Goal: Task Accomplishment & Management: Manage account settings

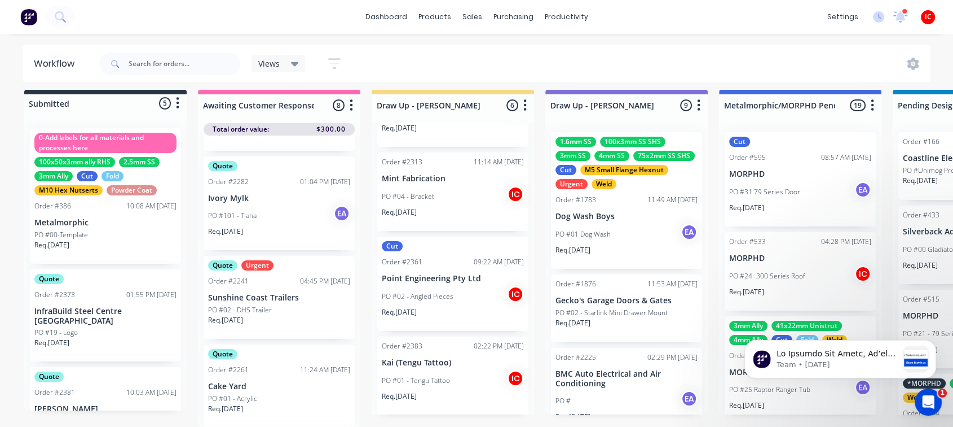
scroll to position [186, 0]
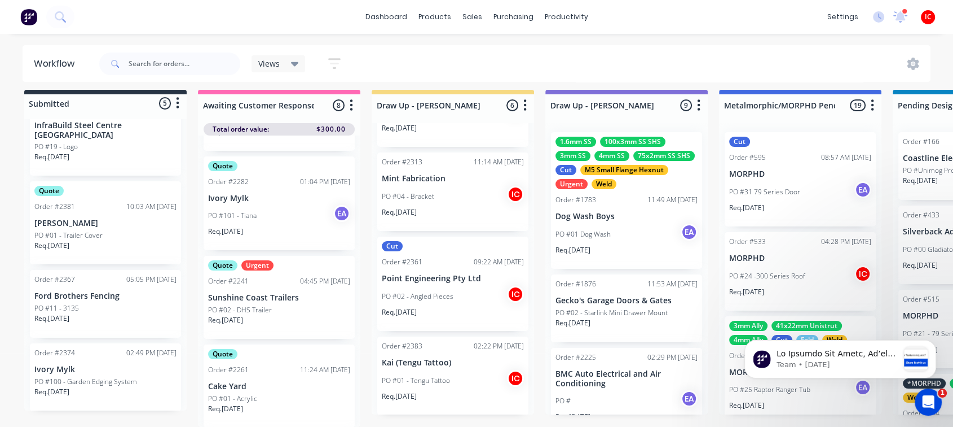
click at [123, 230] on div "PO #01 - Trailer Cover" at bounding box center [105, 235] width 142 height 10
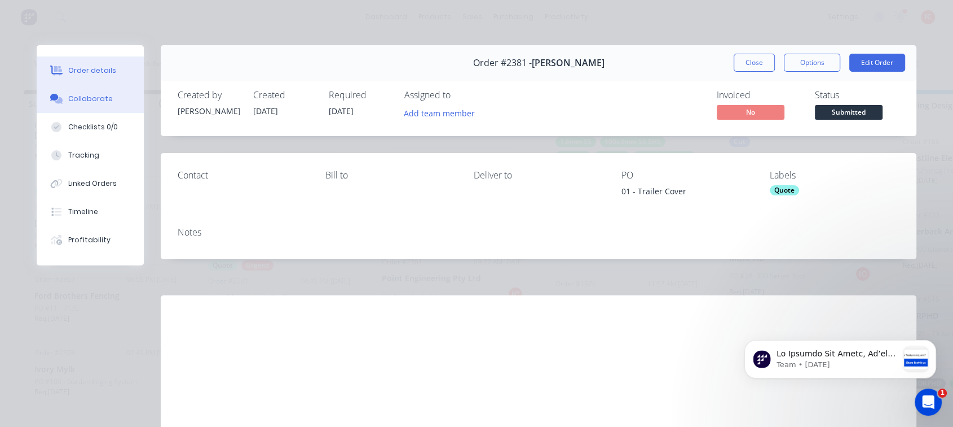
click at [103, 100] on div "Collaborate" at bounding box center [90, 99] width 45 height 10
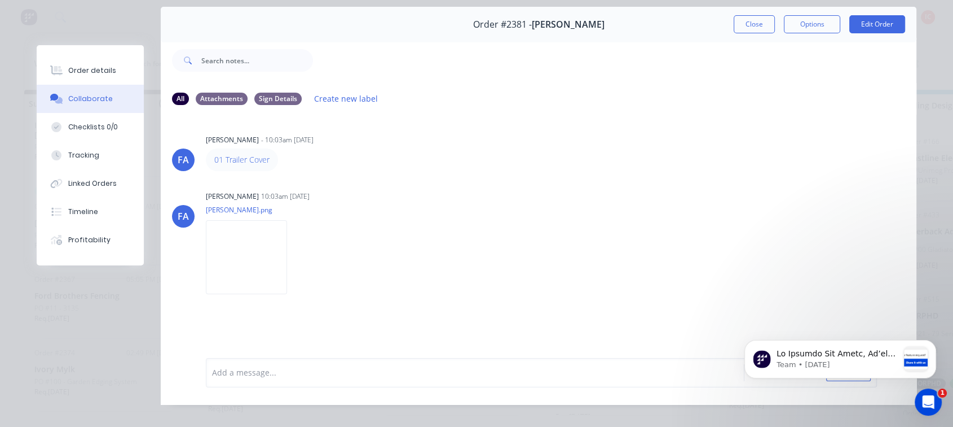
scroll to position [60, 0]
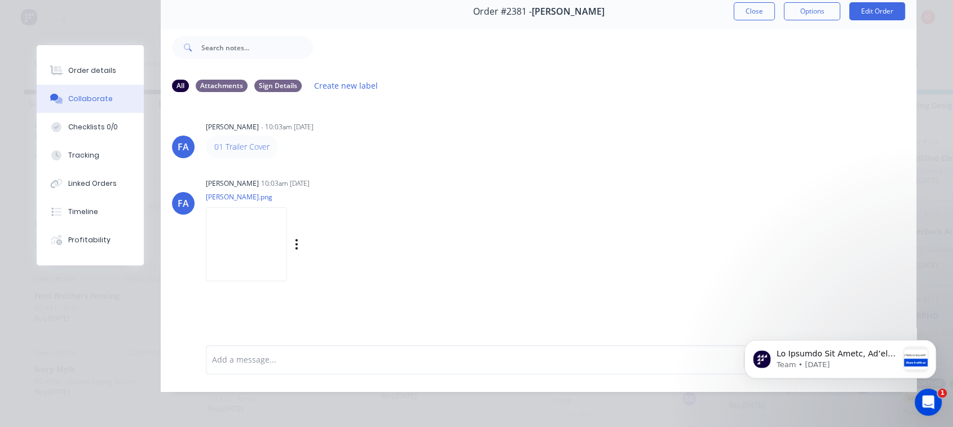
click at [217, 222] on img at bounding box center [246, 244] width 81 height 74
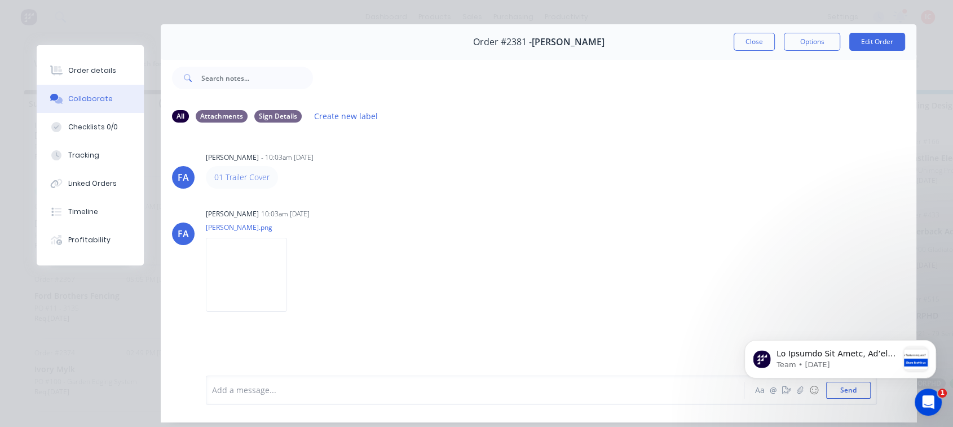
scroll to position [0, 0]
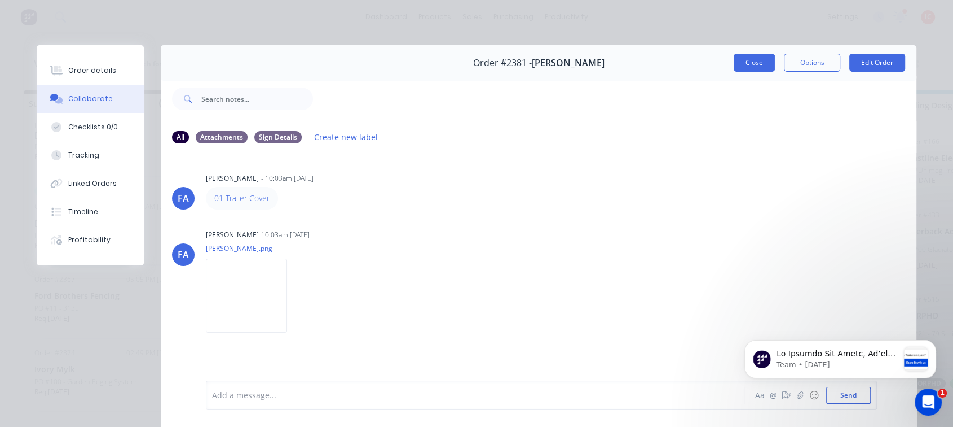
drag, startPoint x: 754, startPoint y: 64, endPoint x: 286, endPoint y: 148, distance: 475.2
click at [754, 64] on button "Close" at bounding box center [754, 63] width 41 height 18
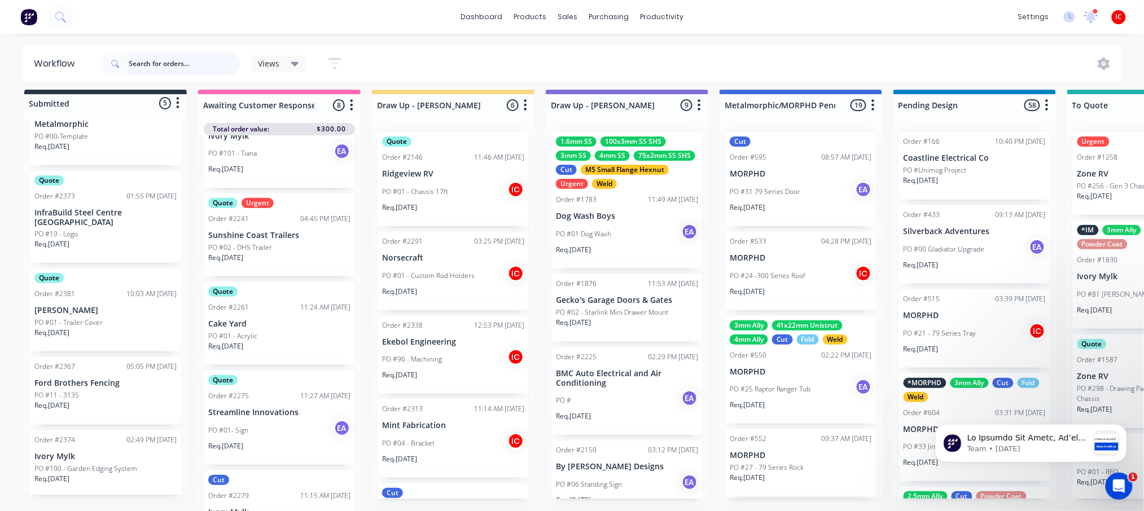
click at [177, 62] on input "text" at bounding box center [185, 63] width 112 height 23
type input "PEAK"
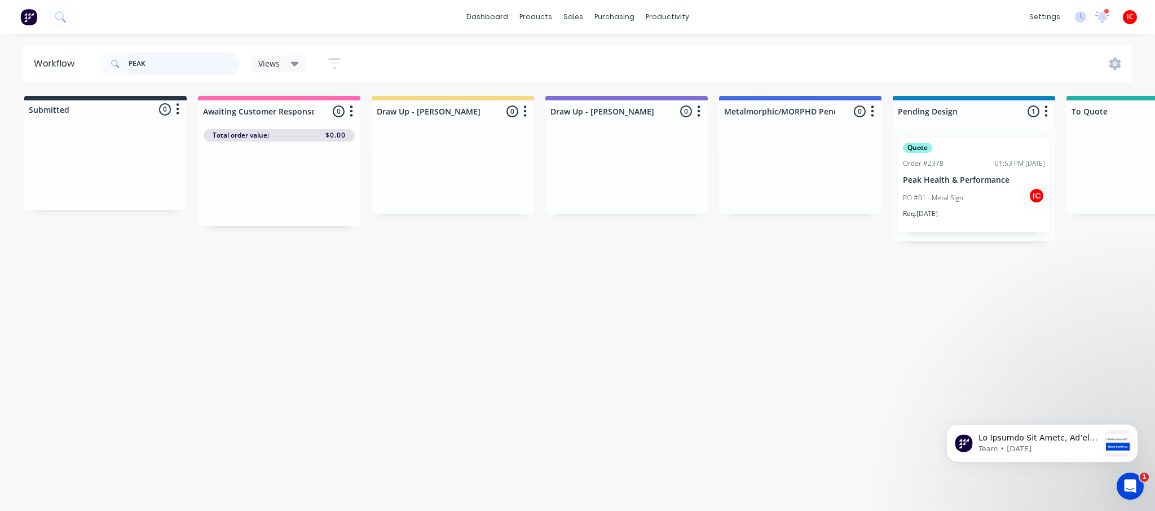
scroll to position [0, 2]
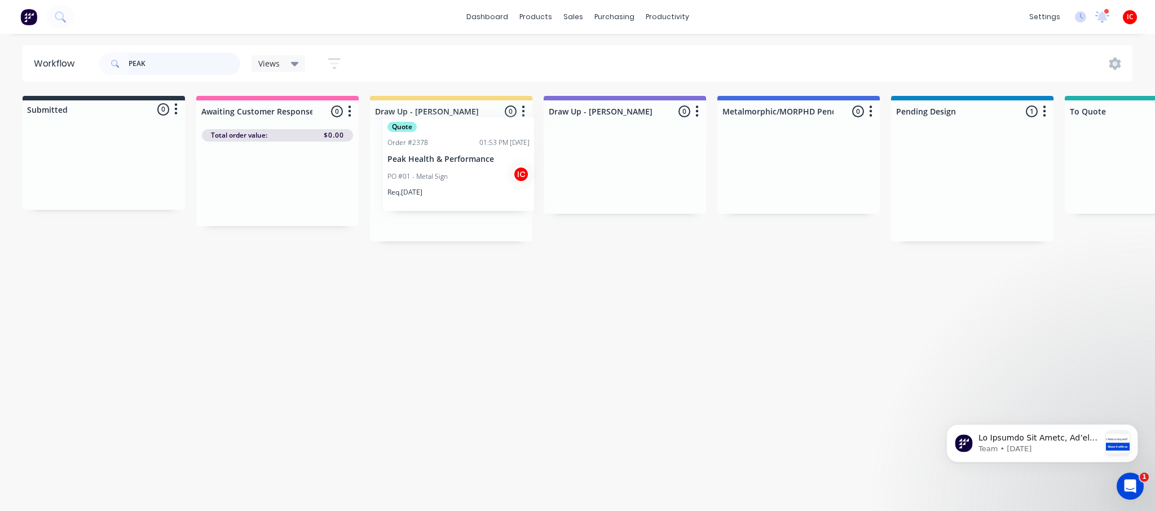
drag, startPoint x: 959, startPoint y: 195, endPoint x: 432, endPoint y: 175, distance: 527.3
drag, startPoint x: 173, startPoint y: 59, endPoint x: 77, endPoint y: 60, distance: 96.5
click at [77, 60] on header "Workflow PEAK Views Save new view None (Default) edit [PERSON_NAME] edit [PERSO…" at bounding box center [578, 63] width 1111 height 37
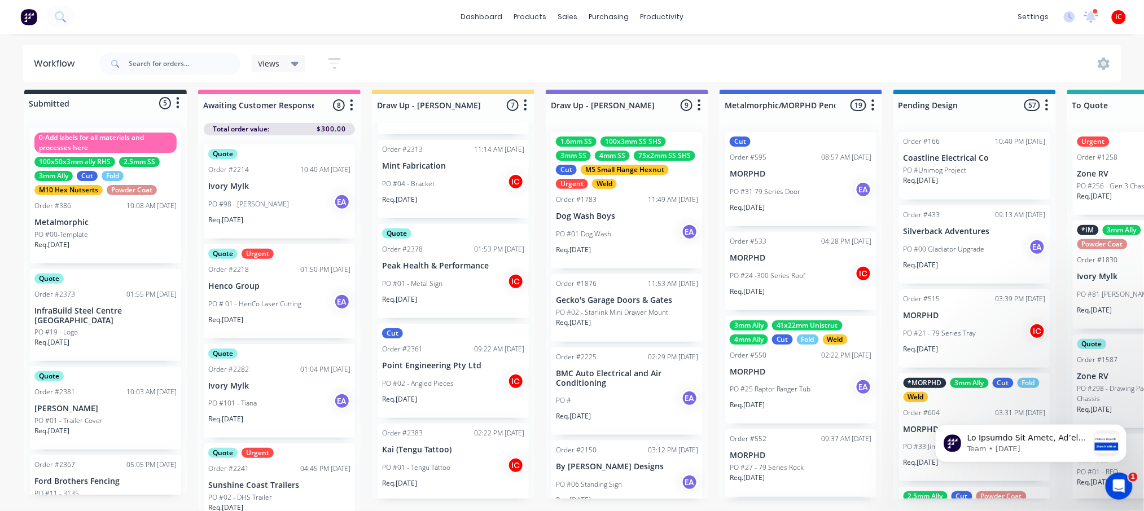
scroll to position [184, 0]
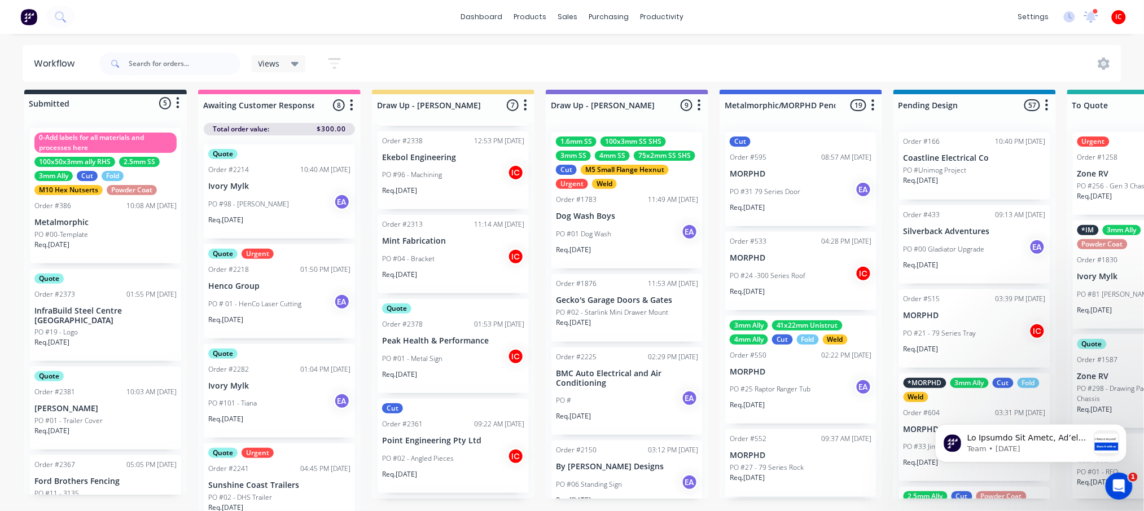
click at [463, 350] on div "PO #01 - Metal Sign IC" at bounding box center [453, 358] width 142 height 21
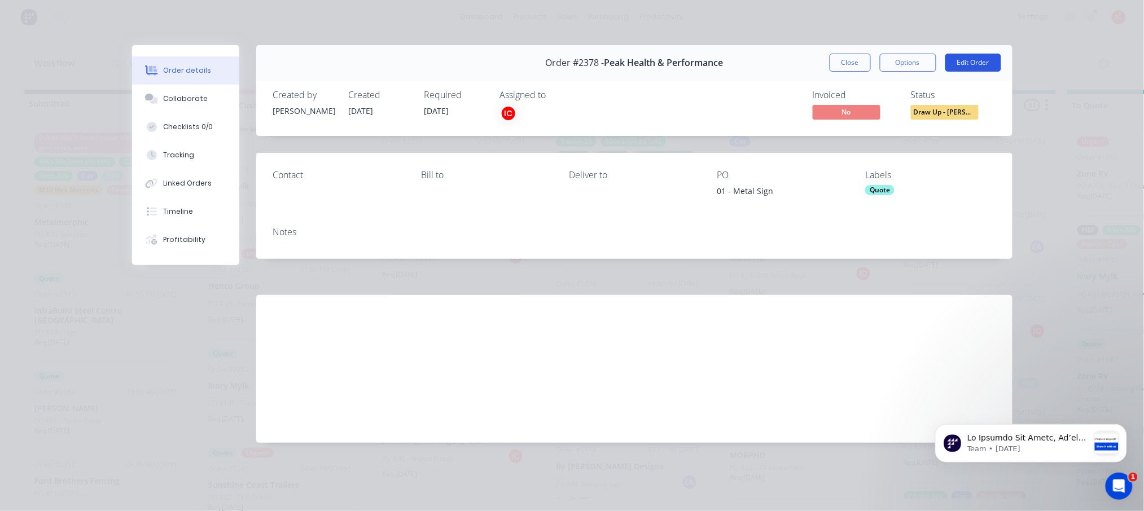
click at [980, 61] on button "Edit Order" at bounding box center [973, 63] width 56 height 18
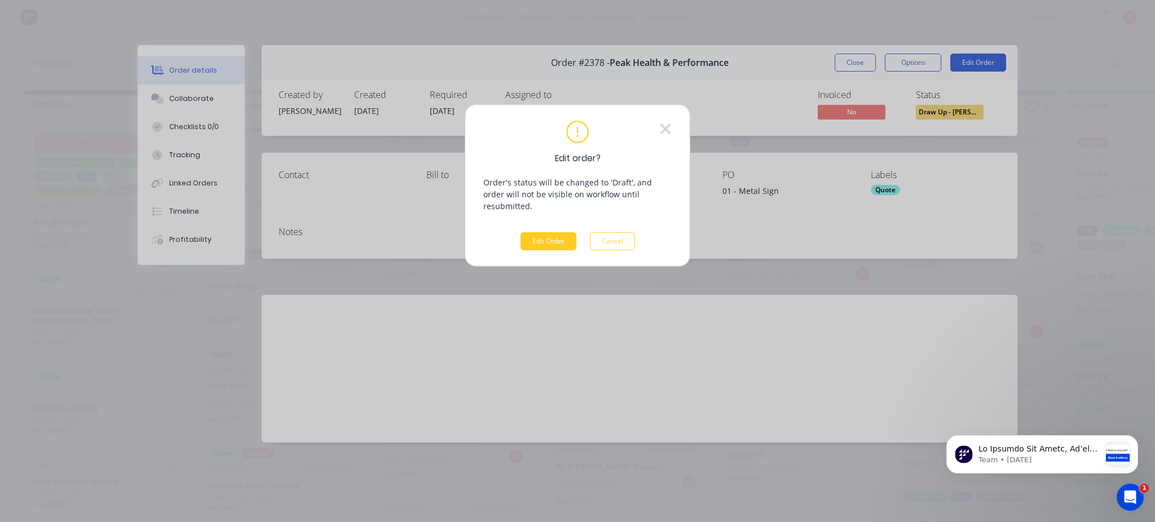
click at [536, 234] on button "Edit Order" at bounding box center [549, 241] width 56 height 18
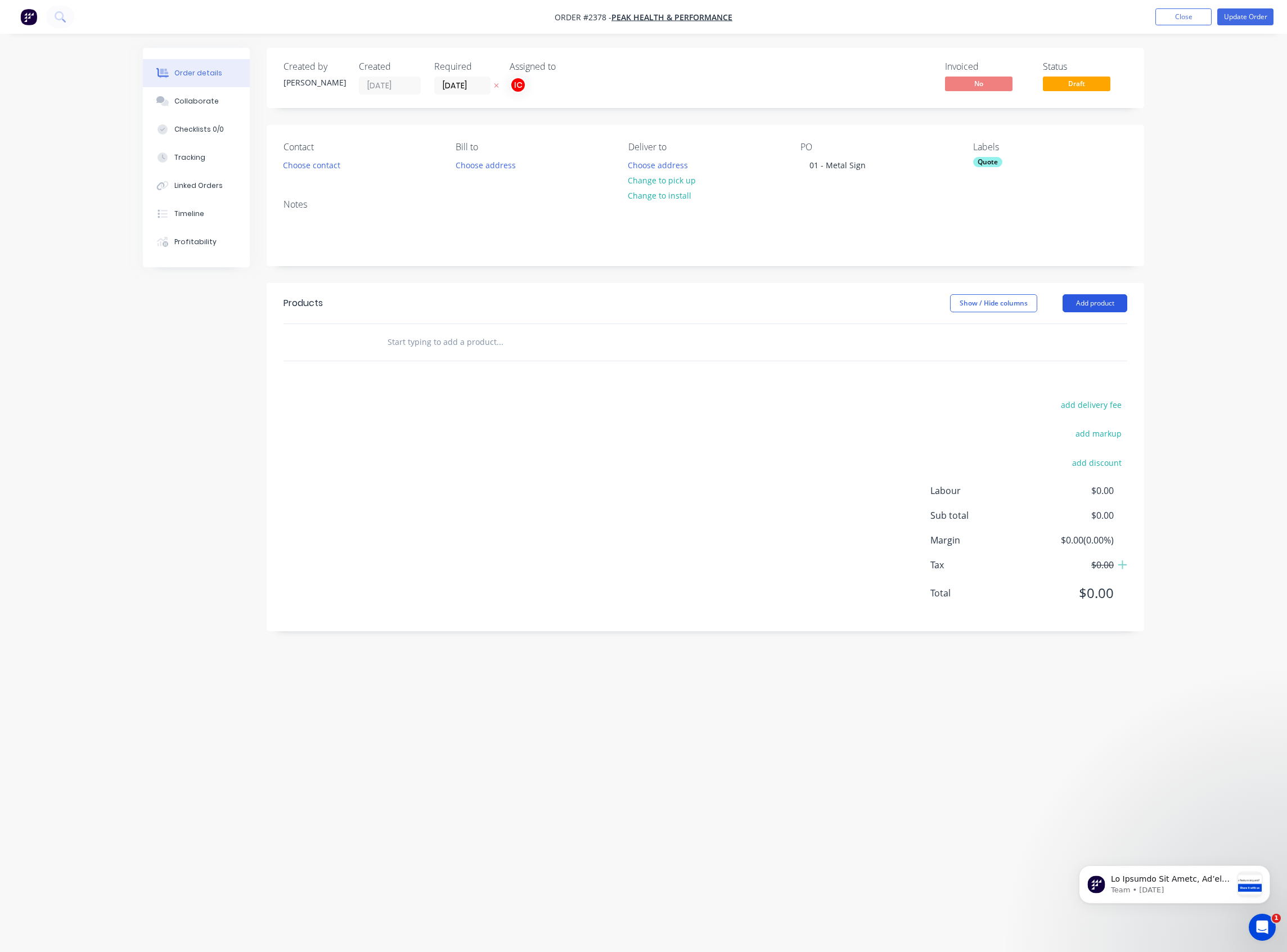
click at [1088, 304] on button "Add product" at bounding box center [1095, 303] width 65 height 18
click at [1094, 352] on div "Basic product" at bounding box center [1074, 354] width 87 height 16
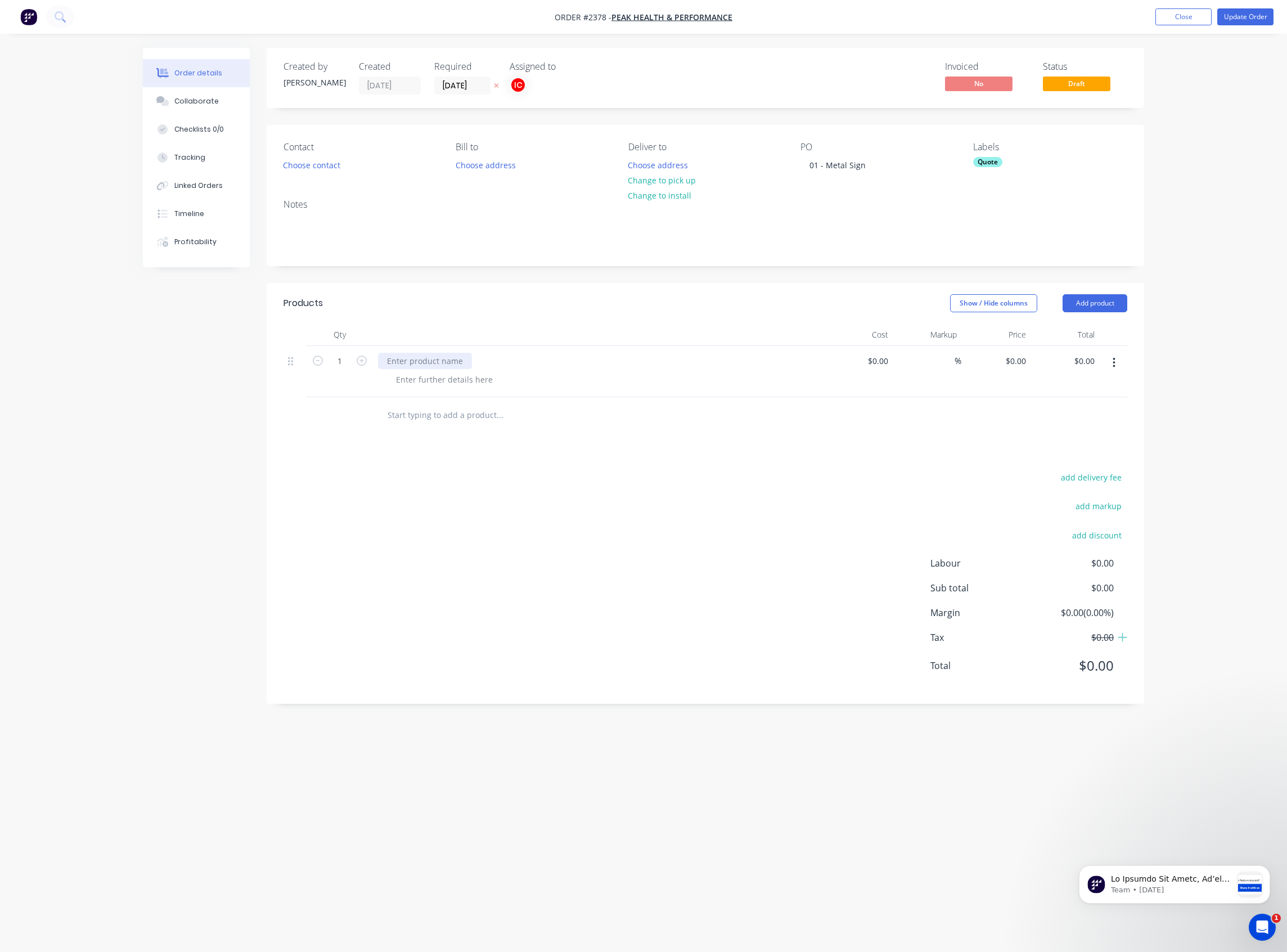
click at [412, 365] on div at bounding box center [425, 361] width 94 height 16
click at [451, 359] on div at bounding box center [425, 361] width 94 height 16
paste div
click at [596, 360] on div "A_LARGE_QTYx1" at bounding box center [598, 361] width 441 height 16
click at [426, 379] on div at bounding box center [444, 379] width 115 height 16
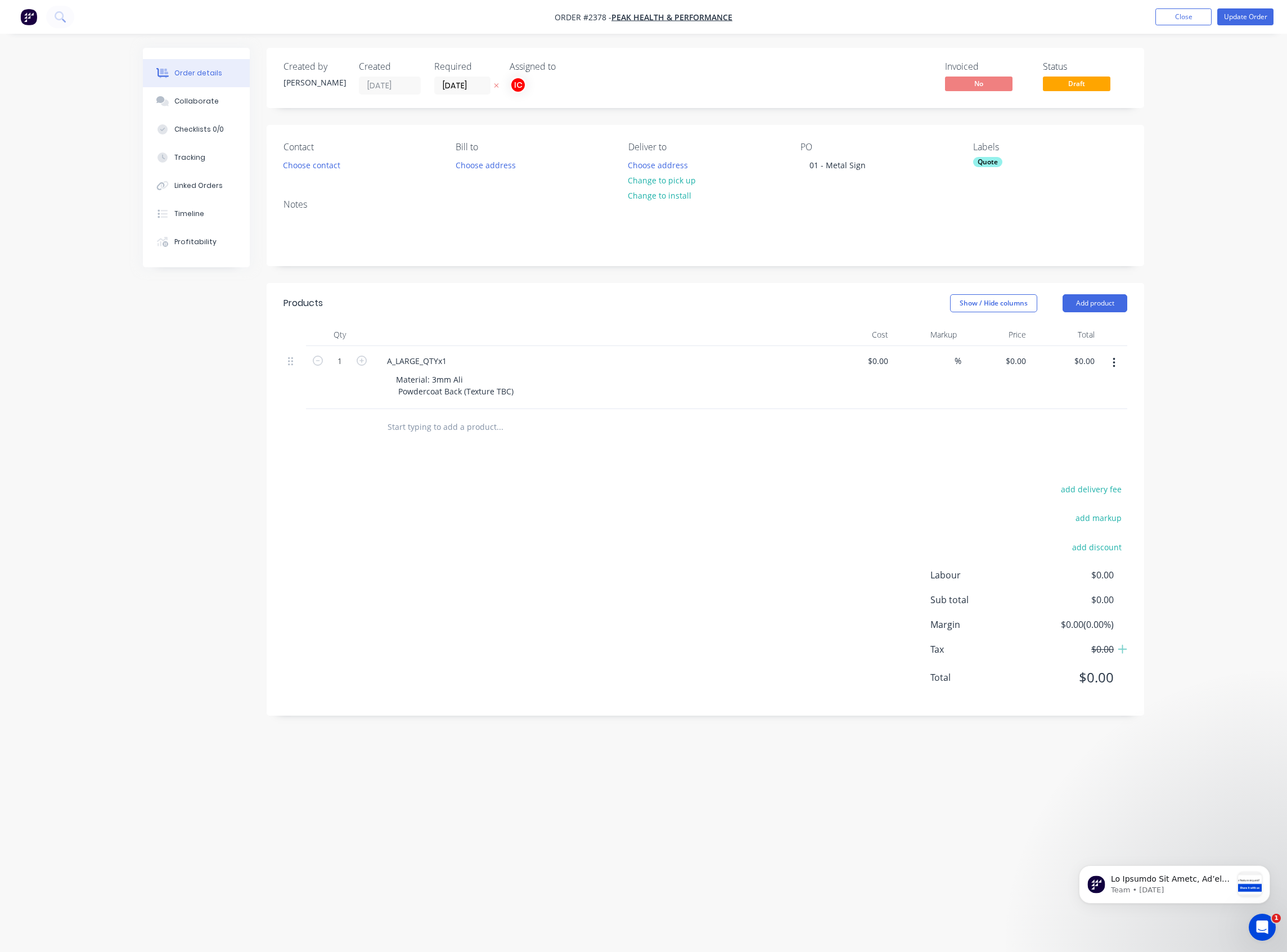
click at [668, 381] on div "Material: 3mm Ali Powdercoat Back (Texture TBC)" at bounding box center [602, 385] width 432 height 28
click at [1116, 360] on button "button" at bounding box center [1114, 363] width 27 height 20
click at [1085, 419] on div "Duplicate" at bounding box center [1074, 415] width 87 height 16
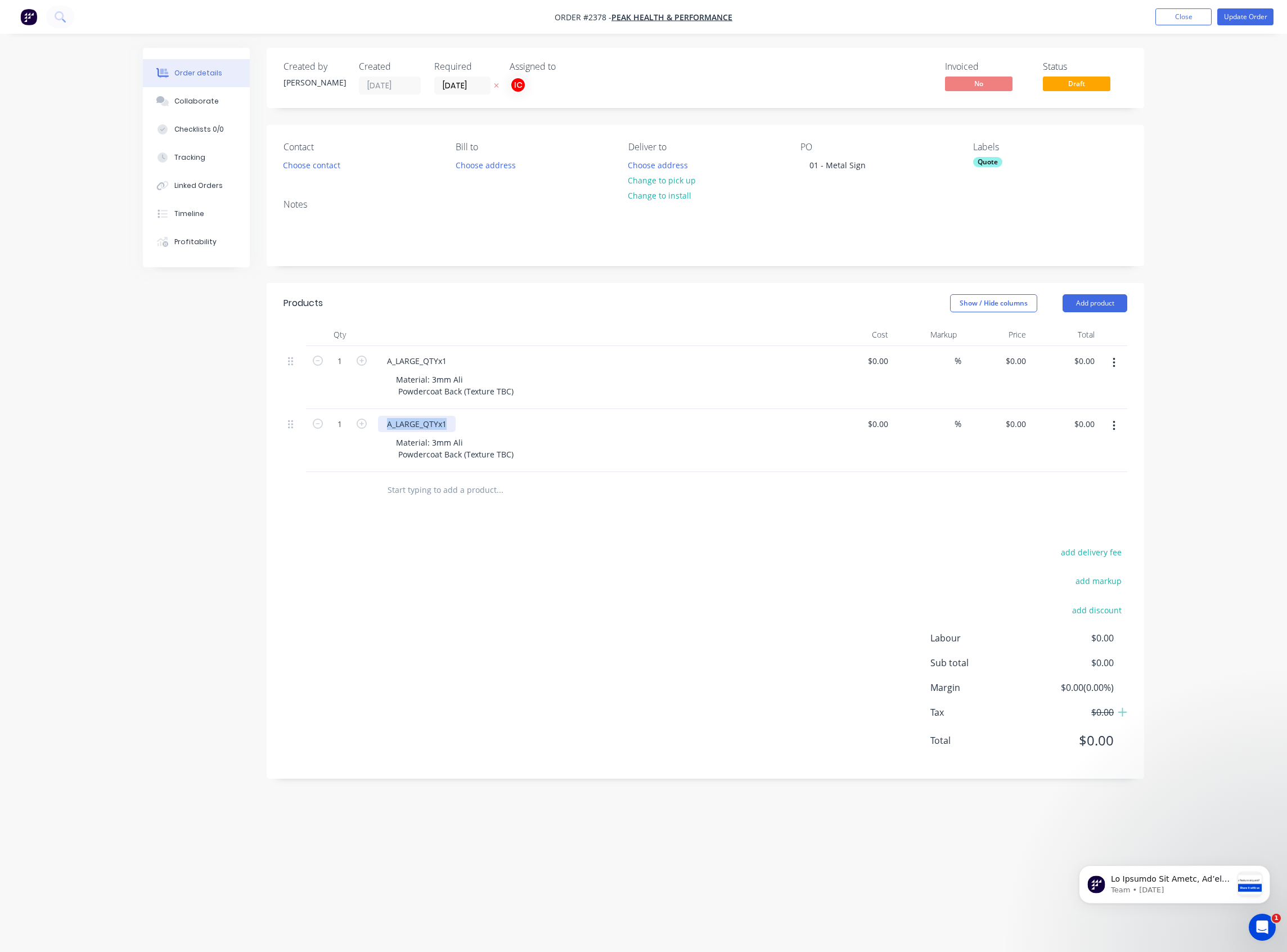
drag, startPoint x: 449, startPoint y: 424, endPoint x: 383, endPoint y: 428, distance: 66.1
click at [383, 428] on div "A_LARGE_QTYx1" at bounding box center [417, 424] width 78 height 16
paste div
click at [608, 594] on div "add delivery fee add markup add discount Labour $0.00 Sub total $0.00 Margin $0…" at bounding box center [705, 653] width 843 height 217
drag, startPoint x: 1113, startPoint y: 426, endPoint x: 1094, endPoint y: 420, distance: 19.9
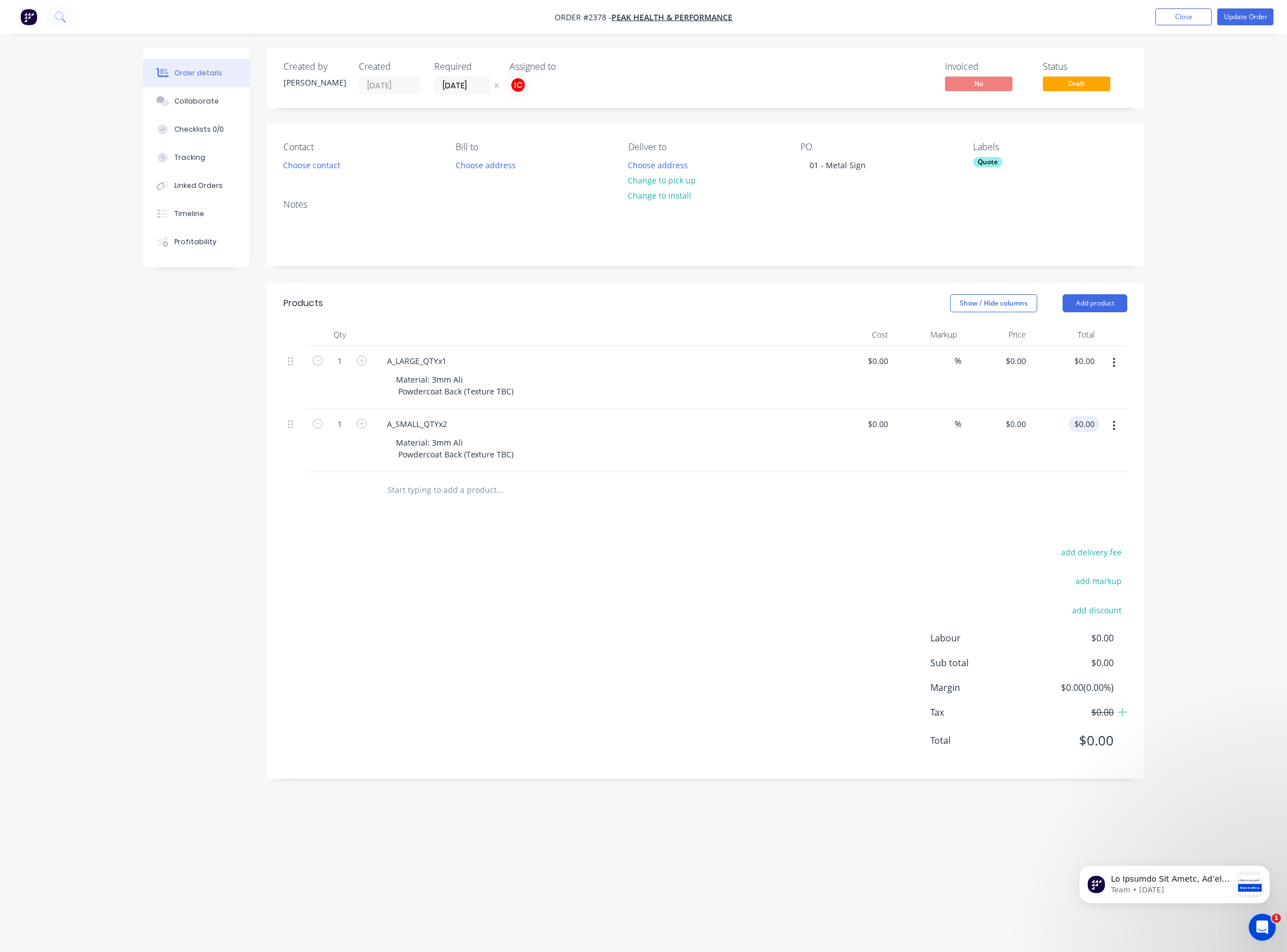
click at [1113, 426] on icon "button" at bounding box center [1114, 426] width 3 height 12
click at [1060, 478] on div "Duplicate" at bounding box center [1074, 477] width 87 height 16
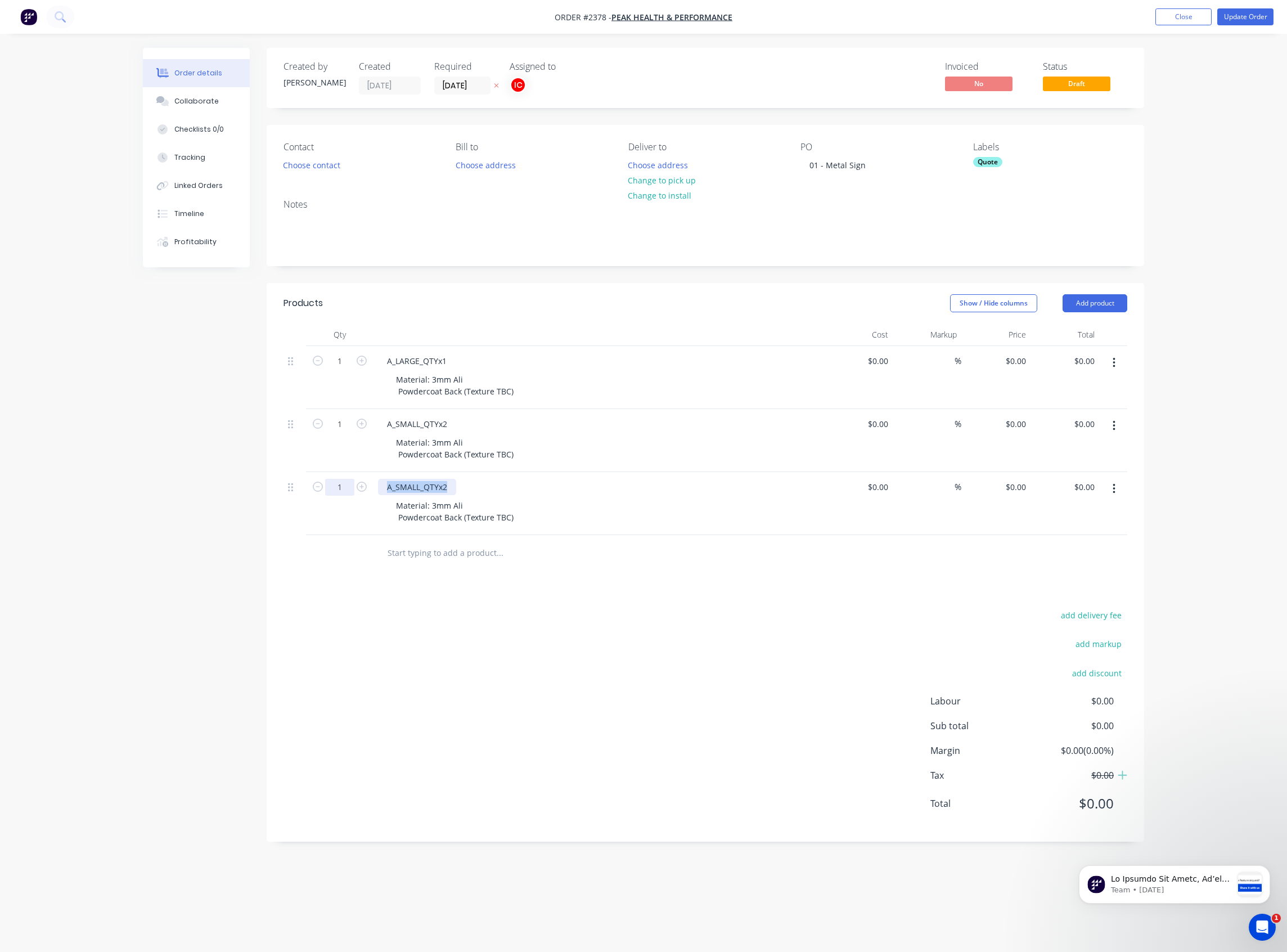
drag, startPoint x: 450, startPoint y: 487, endPoint x: 343, endPoint y: 487, distance: 107.0
click at [343, 487] on div "1 A_SMALL_QTYx2 Material: 3mm Ali Powdercoat Back (Texture TBC) $0.00 $0.00 % $…" at bounding box center [705, 502] width 843 height 63
paste div
click at [613, 589] on div "Products Show / Hide columns Add product Qty Cost Markup Price Total 1 A_LARGE_…" at bounding box center [705, 562] width 877 height 558
click at [1112, 496] on button "button" at bounding box center [1114, 488] width 27 height 20
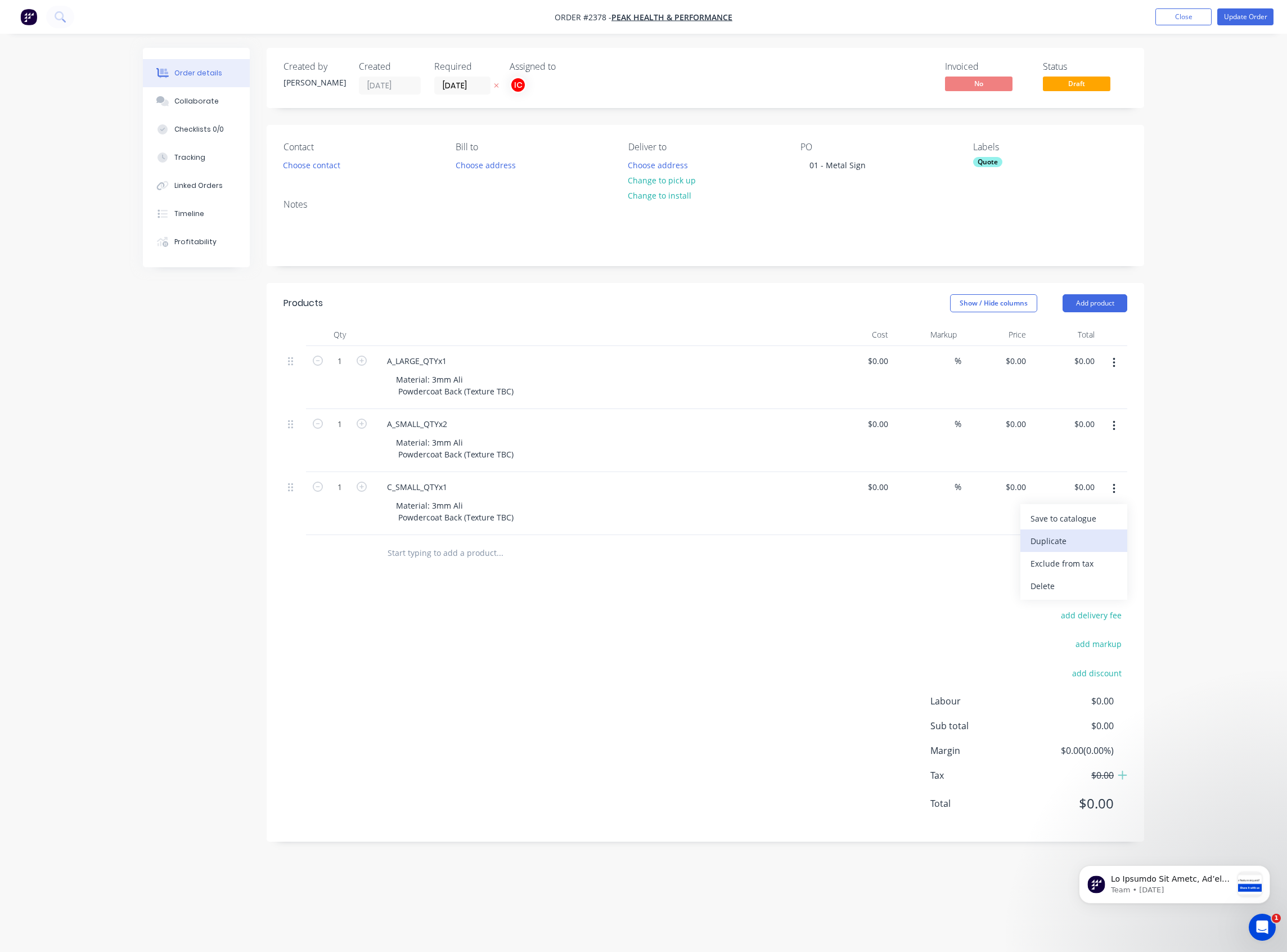
click at [1094, 537] on div "Duplicate" at bounding box center [1074, 540] width 87 height 16
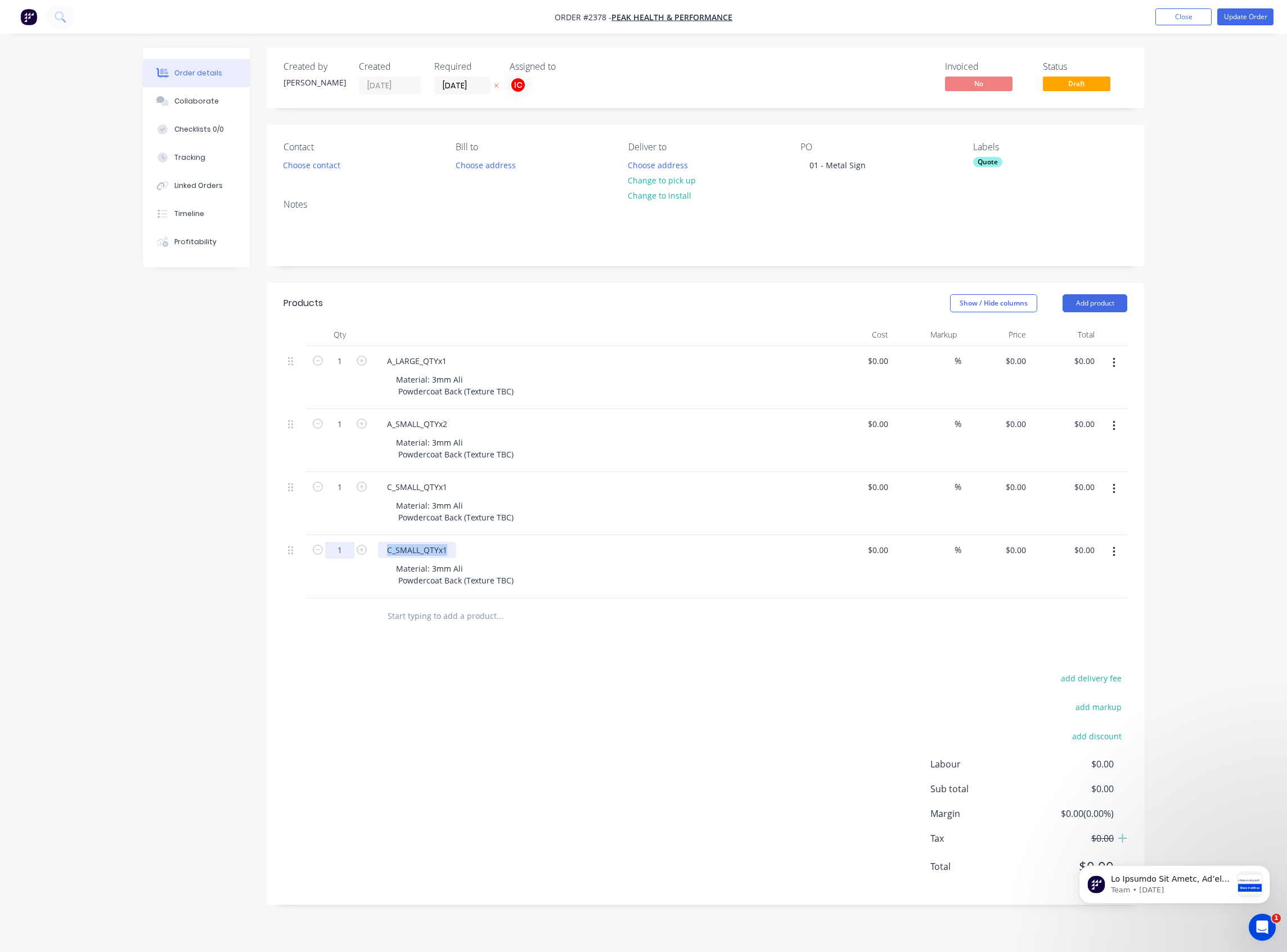
drag, startPoint x: 451, startPoint y: 551, endPoint x: 329, endPoint y: 550, distance: 122.0
click at [329, 550] on div "1 C_SMALL_QTYx1 Material: 3mm Ali Powdercoat Back (Texture TBC) $0.00 $0.00 % $…" at bounding box center [705, 566] width 843 height 63
paste div
click at [630, 687] on div "add delivery fee add markup add discount Labour $0.00 Sub total $0.00 Margin $0…" at bounding box center [705, 779] width 843 height 217
click at [1112, 560] on button "button" at bounding box center [1114, 551] width 27 height 20
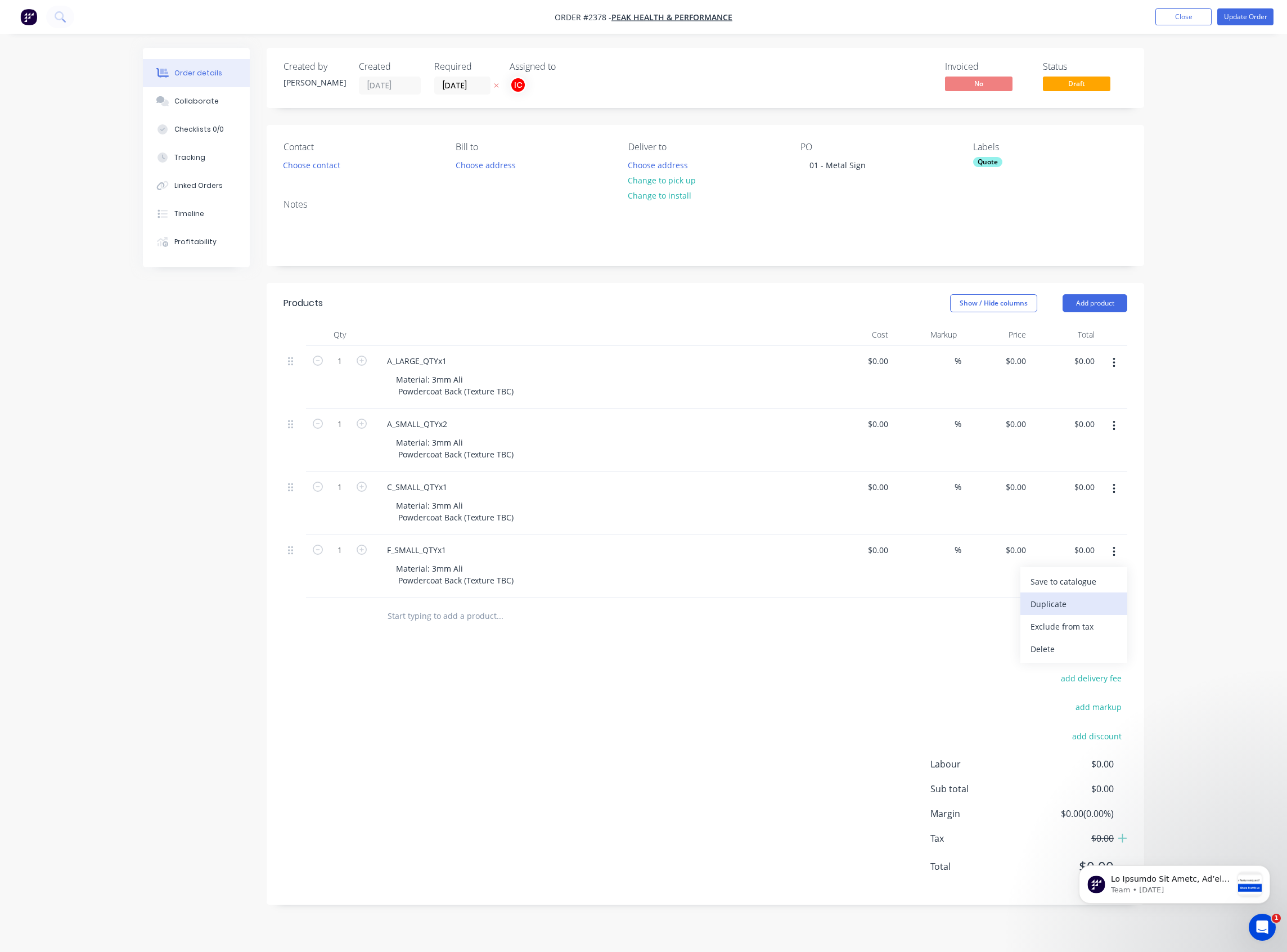
click at [1077, 605] on div "Duplicate" at bounding box center [1074, 603] width 87 height 16
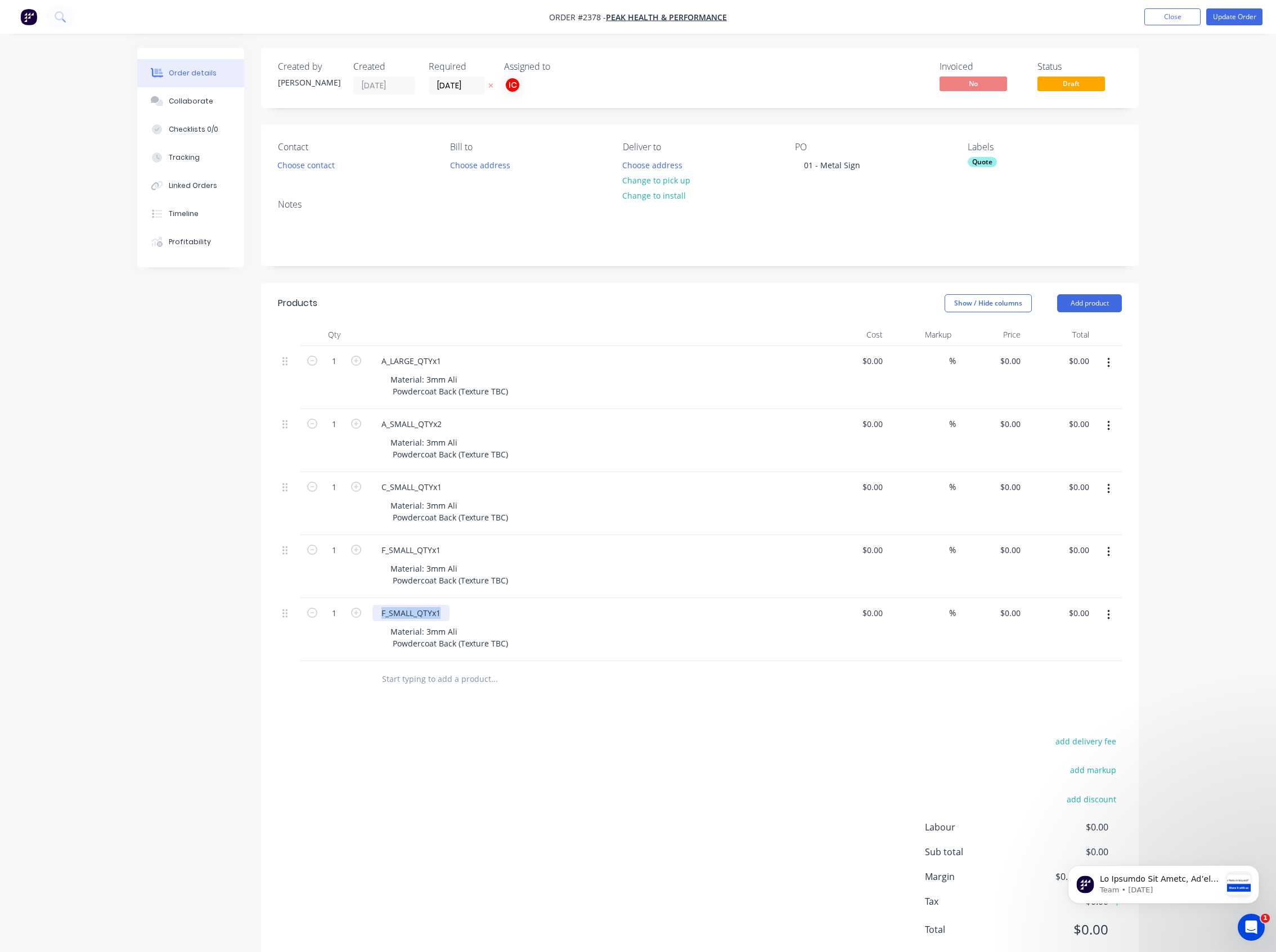
drag, startPoint x: 446, startPoint y: 612, endPoint x: 306, endPoint y: 615, distance: 140.0
click at [306, 615] on div "1 F_SMALL_QTYx1 Material: 3mm Ali Powdercoat Back (Texture TBC) $0.00 $0.00 % $…" at bounding box center [700, 629] width 843 height 63
paste div
click at [601, 719] on div "Products Show / Hide columns Add product Qty Cost Markup Price Total 1 A_LARGE_…" at bounding box center [700, 625] width 877 height 685
click at [1110, 616] on button "button" at bounding box center [1108, 614] width 27 height 20
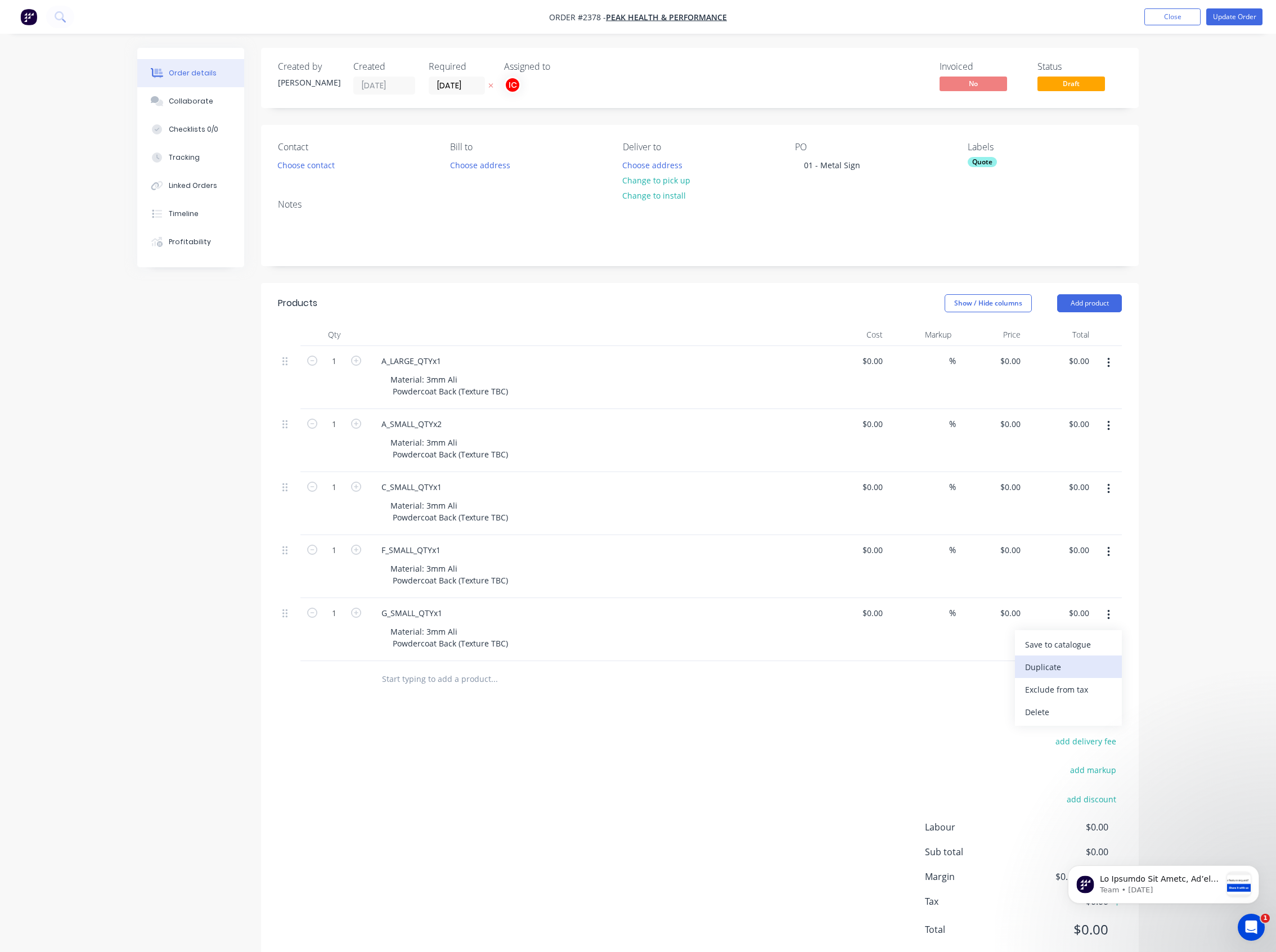
click at [1074, 668] on div "Duplicate" at bounding box center [1068, 667] width 87 height 16
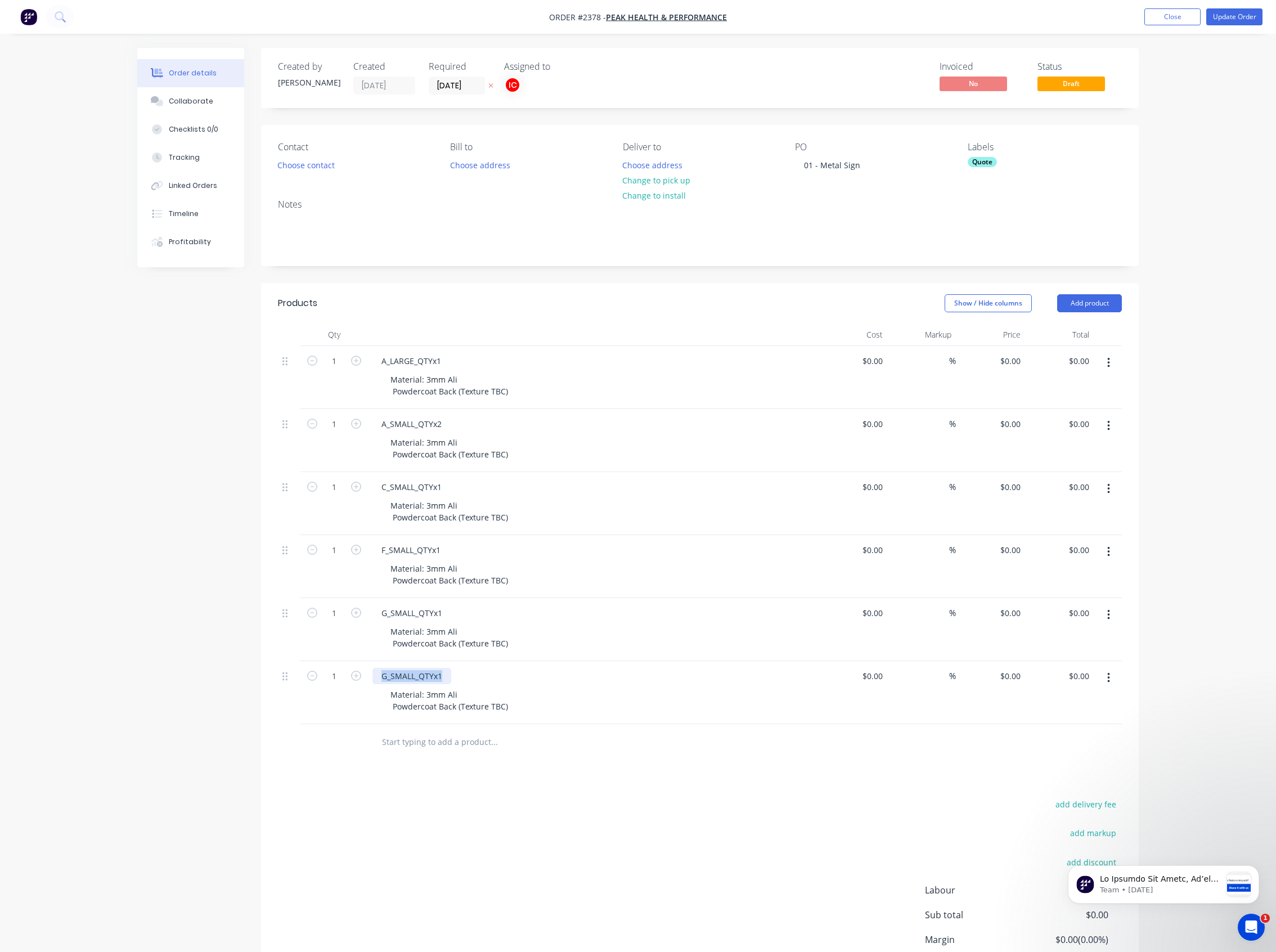
drag, startPoint x: 446, startPoint y: 675, endPoint x: 363, endPoint y: 674, distance: 83.0
click at [363, 674] on div "1 G_SMALL_QTYx1 Material: 3mm Ali Powdercoat Back (Texture TBC) $0.00 $0.00 % $…" at bounding box center [700, 692] width 843 height 63
paste div
click at [762, 784] on div "add delivery fee add markup add discount Labour $0.00 Sub total $0.00 Margin $0…" at bounding box center [700, 905] width 843 height 217
click at [1107, 680] on icon "button" at bounding box center [1108, 678] width 3 height 12
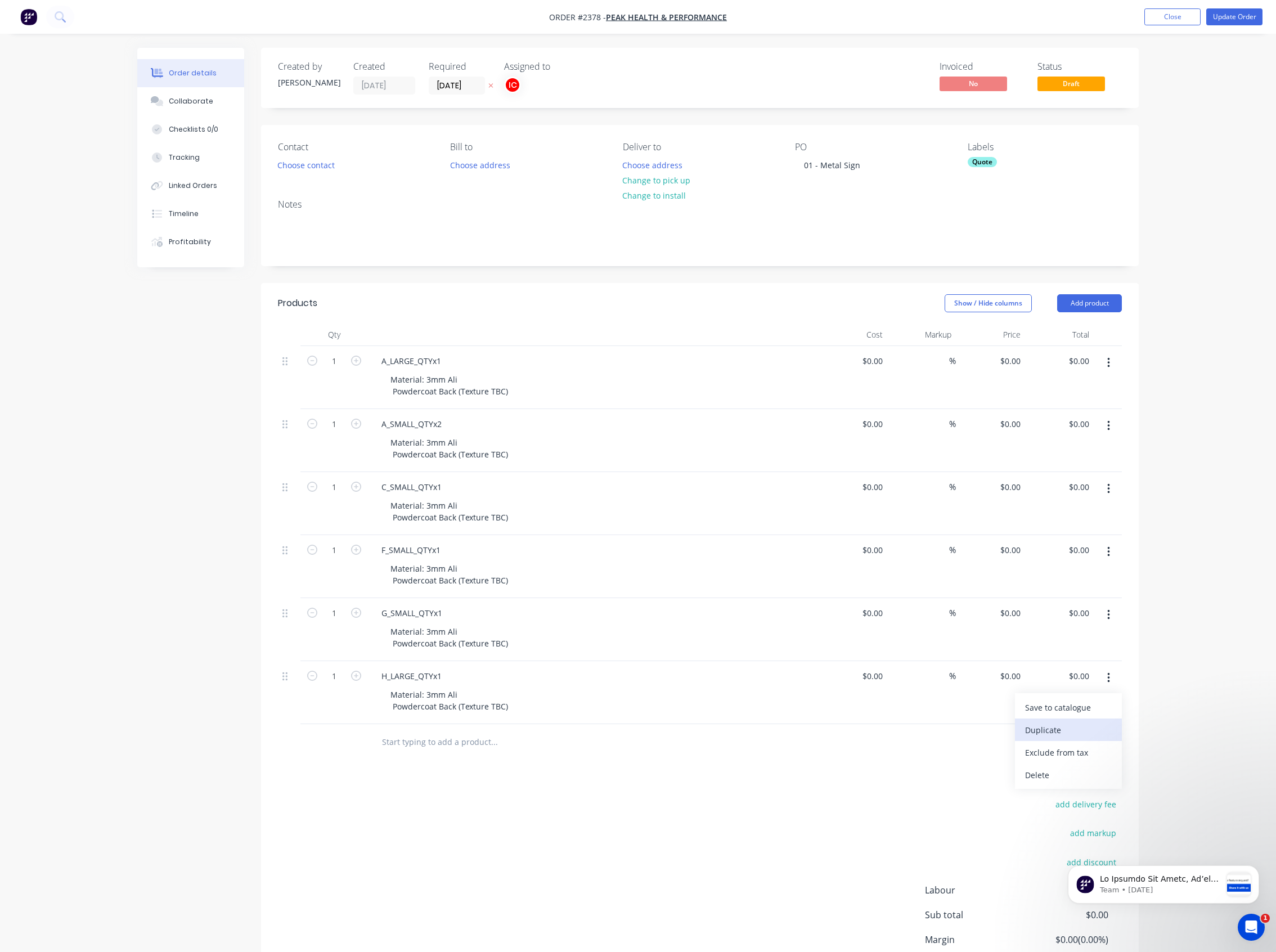
click at [1072, 734] on div "Duplicate" at bounding box center [1068, 730] width 87 height 16
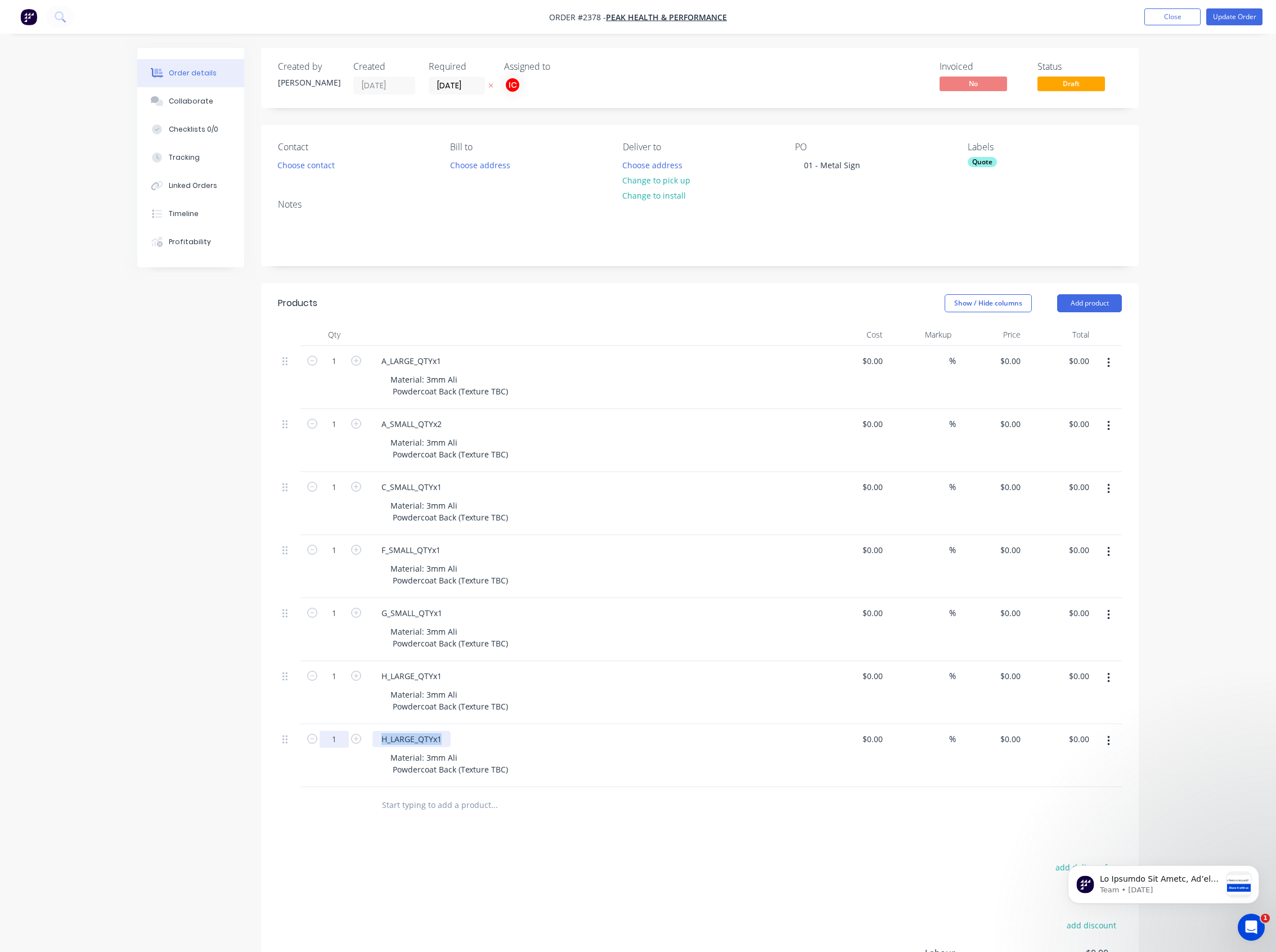
drag, startPoint x: 449, startPoint y: 742, endPoint x: 330, endPoint y: 742, distance: 119.0
click at [330, 742] on div "1 H_LARGE_QTYx1 Material: 3mm Ali Powdercoat Back (Texture TBC) $0.00 $0.00 % $…" at bounding box center [700, 755] width 843 height 63
paste div
click at [667, 784] on div "add delivery fee add markup add discount Labour $0.00 Sub total $0.00 Margin $0…" at bounding box center [700, 968] width 843 height 217
click at [1107, 740] on icon "button" at bounding box center [1108, 741] width 3 height 12
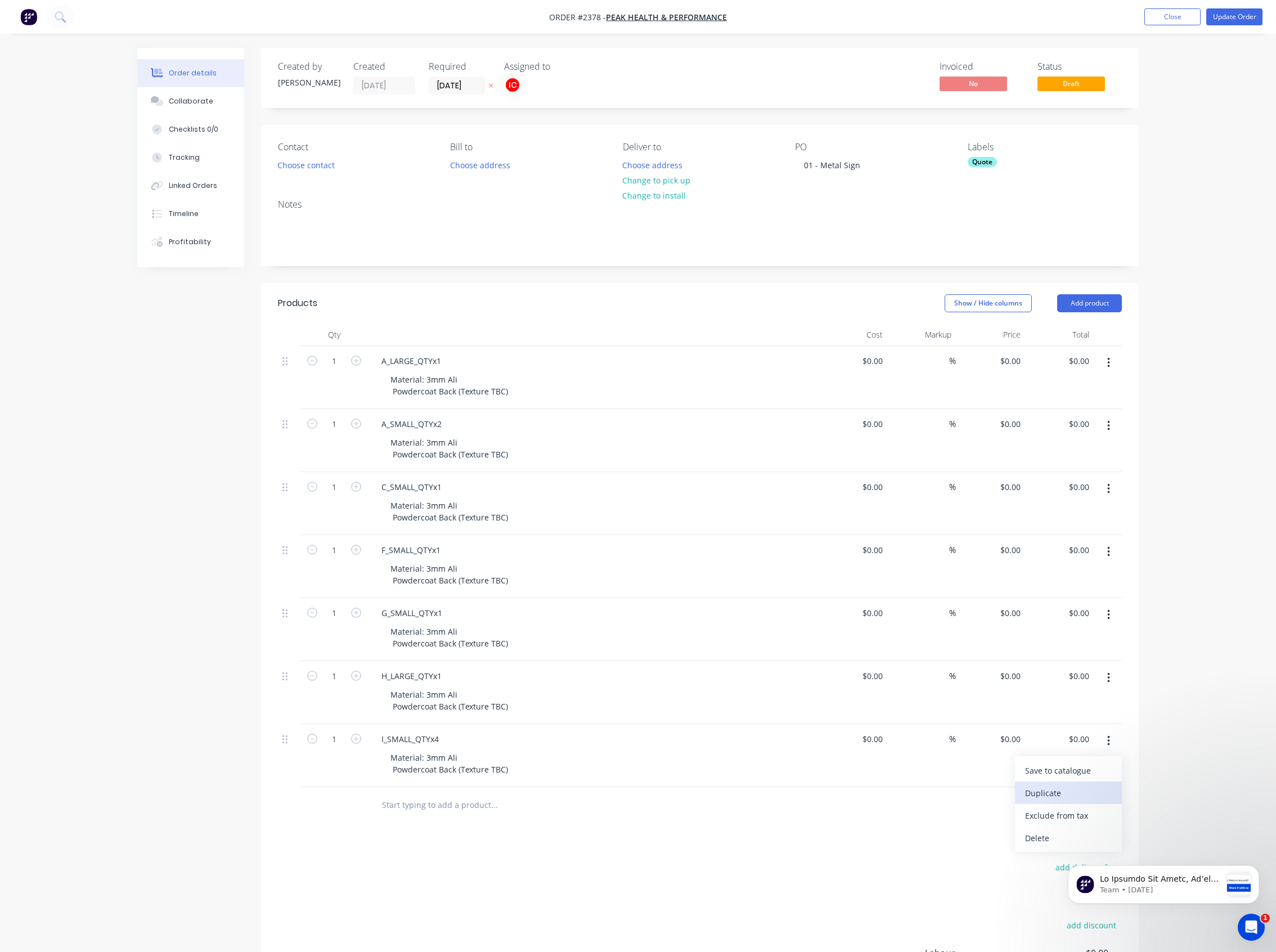
click at [1055, 784] on div "Duplicate" at bounding box center [1068, 793] width 87 height 16
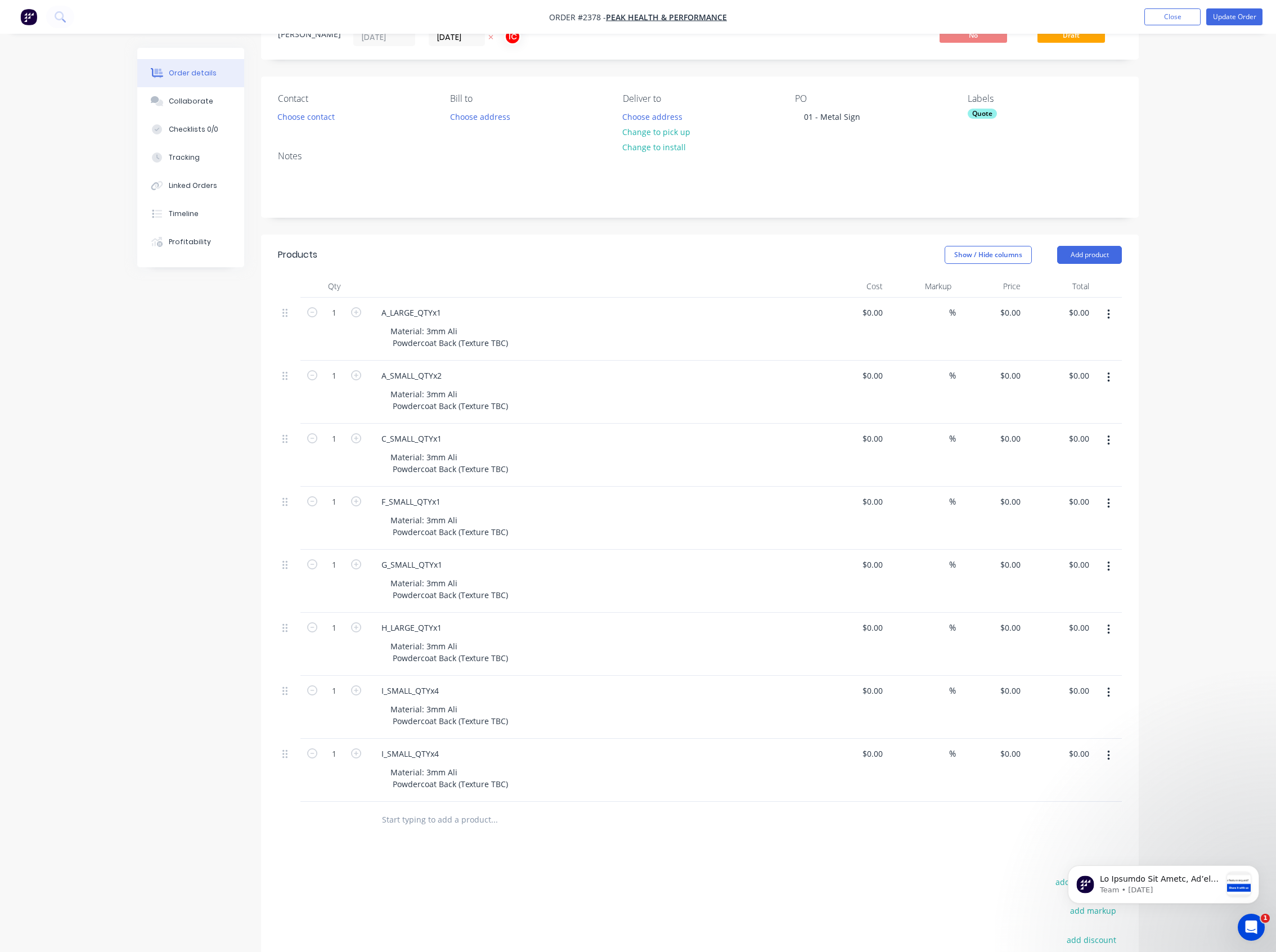
scroll to position [75, 0]
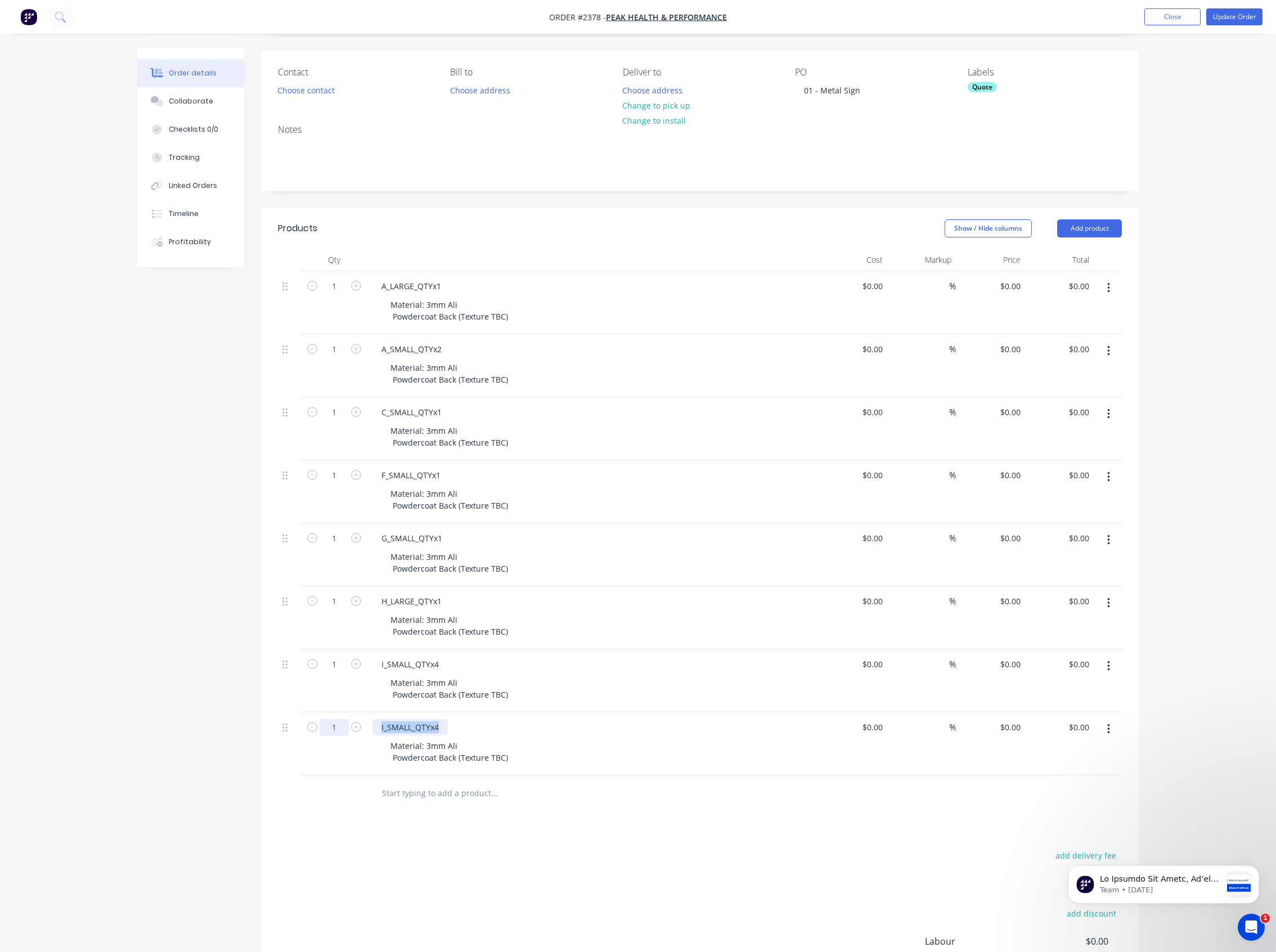
drag, startPoint x: 442, startPoint y: 727, endPoint x: 342, endPoint y: 728, distance: 100.0
click at [342, 728] on div "1 I_SMALL_QTYx4 Material: 3mm Ali Powdercoat Back (Texture TBC) $0.00 $0.00 % $…" at bounding box center [700, 743] width 843 height 63
paste div
click at [746, 784] on div "Products Show / Hide columns Add product Qty Cost Markup Price Total 1 A_LARGE_…" at bounding box center [700, 645] width 877 height 873
click at [1110, 730] on button "button" at bounding box center [1108, 729] width 27 height 20
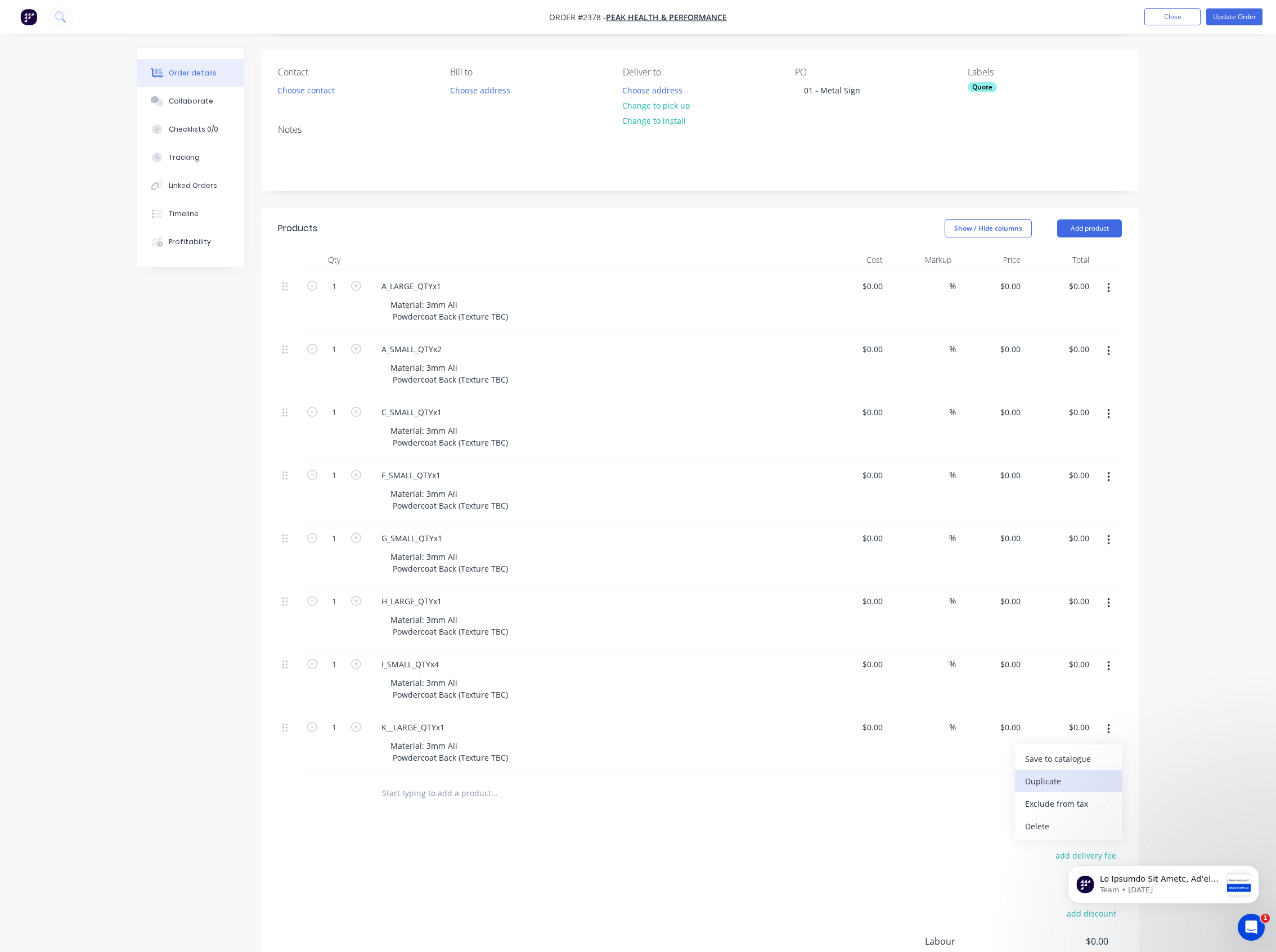
click at [1072, 778] on div "Duplicate" at bounding box center [1068, 781] width 87 height 16
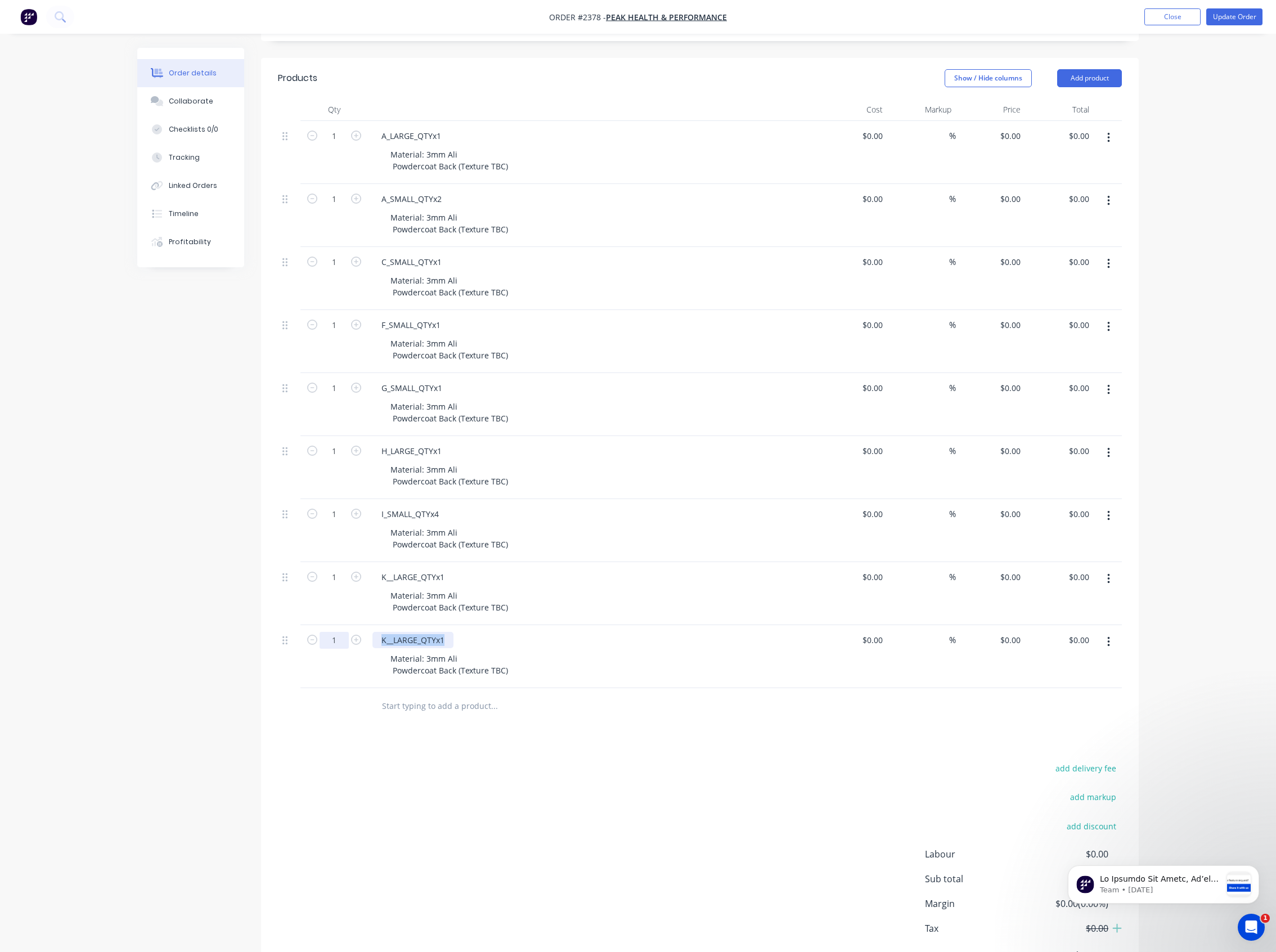
drag, startPoint x: 447, startPoint y: 643, endPoint x: 340, endPoint y: 643, distance: 107.0
click at [340, 643] on div "1 K__LARGE_QTYx1 Material: 3mm Ali Powdercoat Back (Texture TBC) $0.00 $0.00 % …" at bounding box center [700, 656] width 843 height 63
paste div
drag, startPoint x: 676, startPoint y: 771, endPoint x: 709, endPoint y: 763, distance: 34.0
click at [678, 771] on div "add delivery fee add markup add discount Labour $0.00 Sub total $0.00 Margin $0…" at bounding box center [700, 869] width 843 height 217
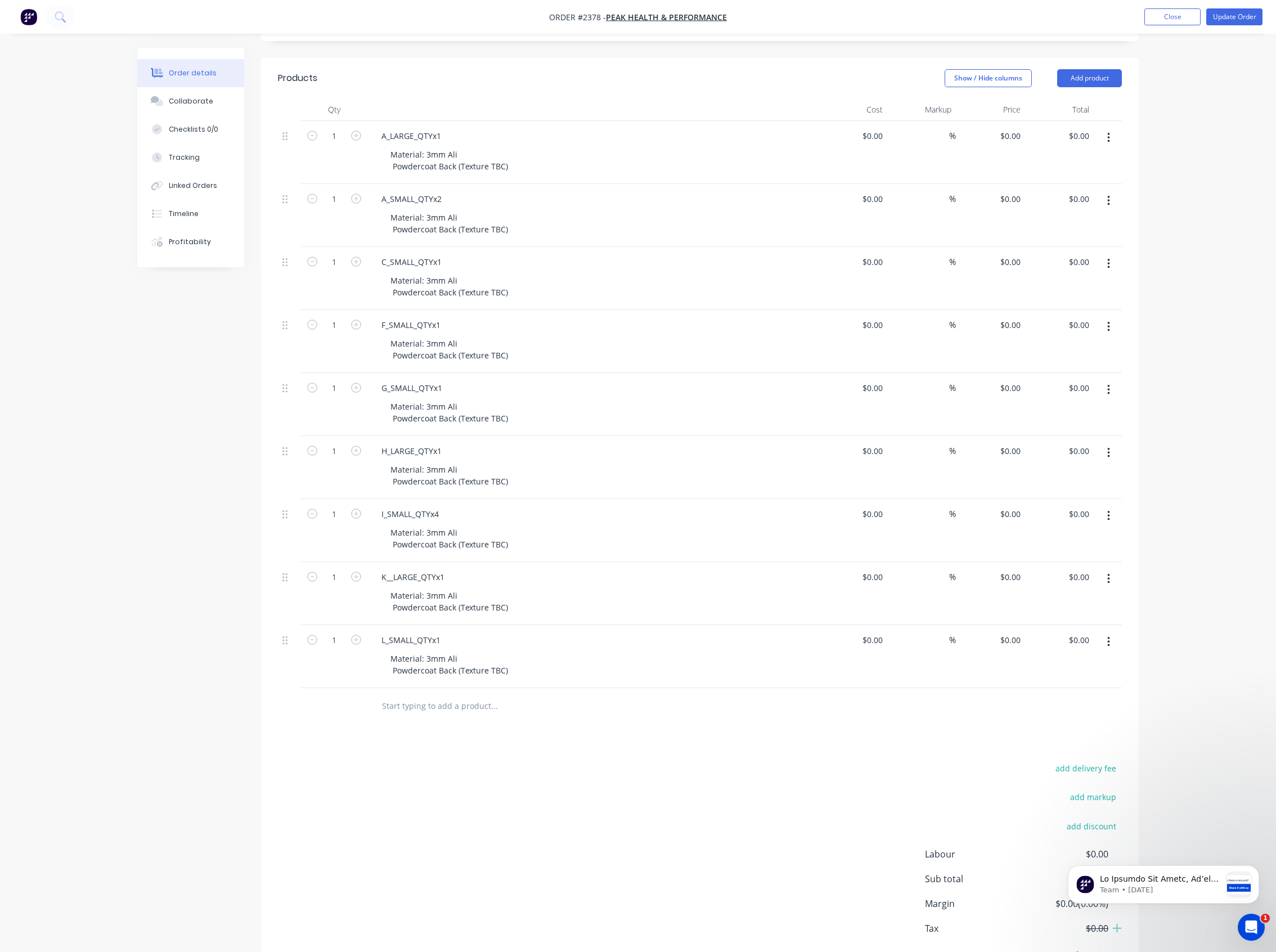
click at [1107, 645] on icon "button" at bounding box center [1108, 642] width 3 height 12
click at [1067, 692] on div "Duplicate" at bounding box center [1068, 694] width 87 height 16
drag, startPoint x: 446, startPoint y: 709, endPoint x: 356, endPoint y: 709, distance: 90.0
click at [356, 709] on div "1 L_SMALL_QTYx1 Material: 3mm Ali Powdercoat Back (Texture TBC) $0.00 $0.00 % $…" at bounding box center [700, 719] width 843 height 63
paste div
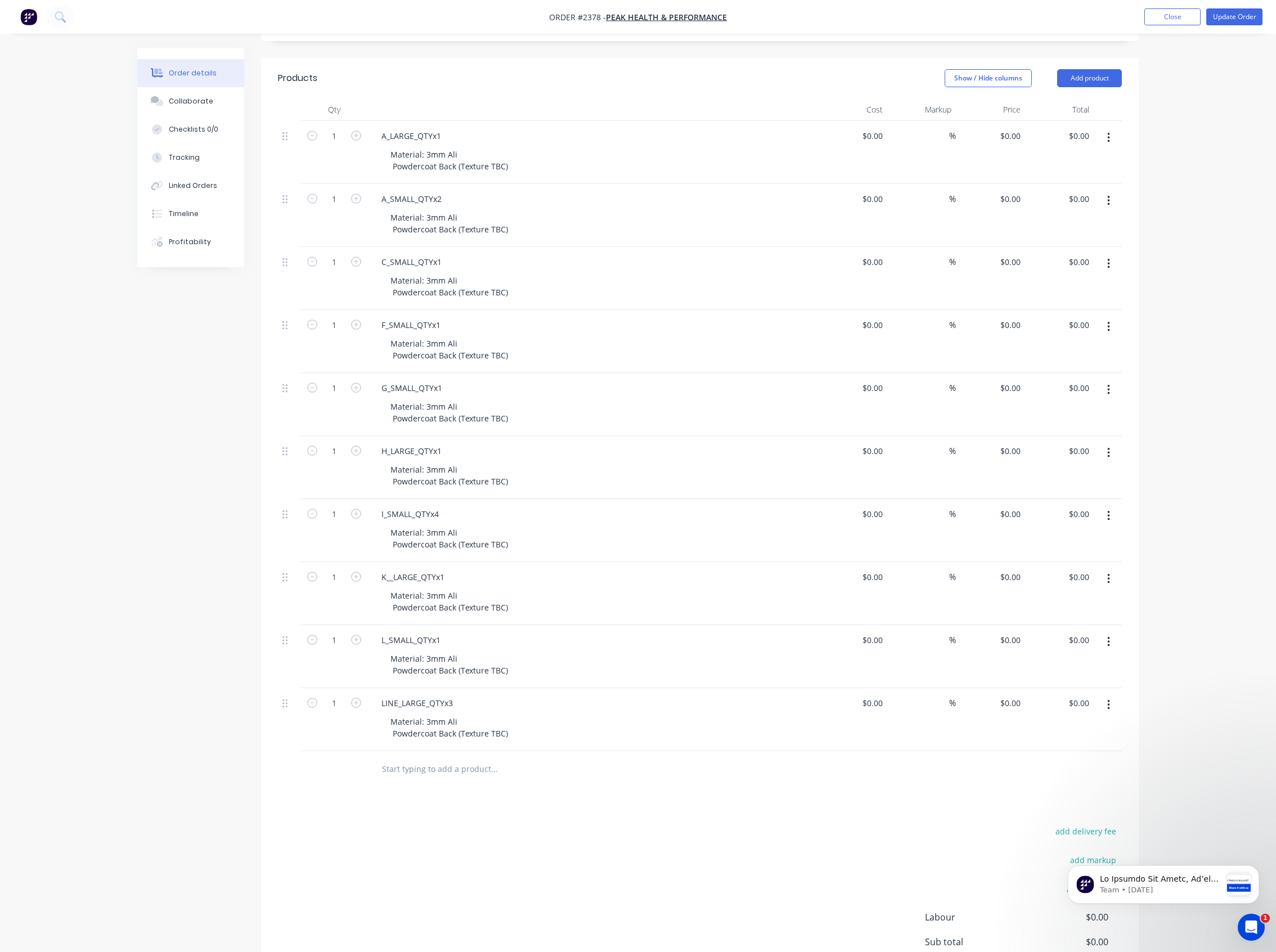
click at [784, 784] on div "add delivery fee add markup add discount Labour $0.00 Sub total $0.00 Margin $0…" at bounding box center [700, 932] width 843 height 217
click at [1105, 700] on button "button" at bounding box center [1108, 705] width 27 height 20
click at [1066, 760] on div "Duplicate" at bounding box center [1068, 757] width 87 height 16
drag, startPoint x: 458, startPoint y: 769, endPoint x: 331, endPoint y: 768, distance: 127.0
click at [315, 770] on div "1 LINE_LARGE_QTYx3 Material: 3mm Ali Powdercoat Back (Texture TBC) $0.00 $0.00 …" at bounding box center [700, 782] width 843 height 63
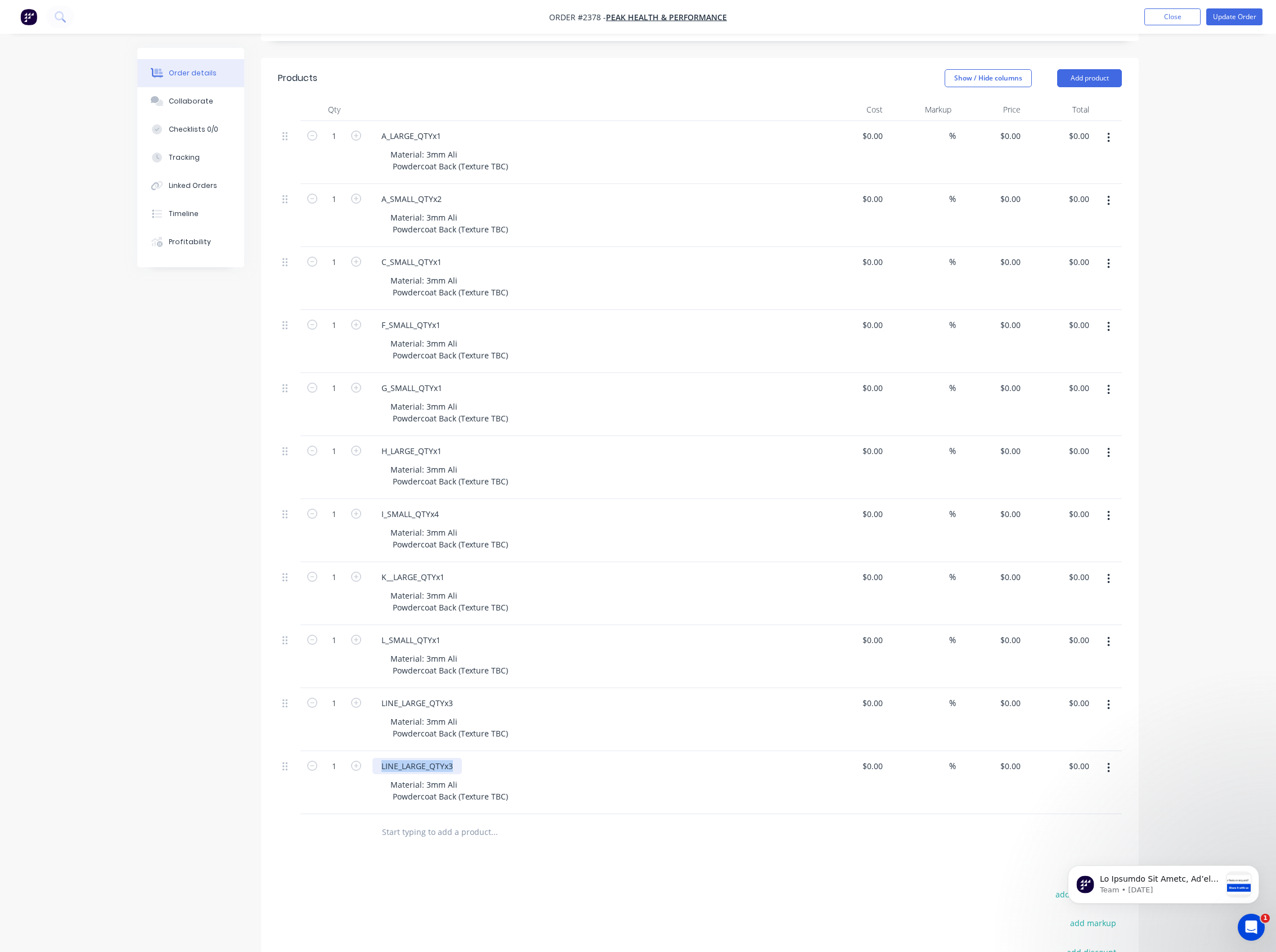
paste div
click at [748, 784] on div at bounding box center [569, 831] width 396 height 23
click at [1108, 773] on icon "button" at bounding box center [1108, 768] width 2 height 10
click at [1043, 784] on div "Duplicate" at bounding box center [1068, 819] width 87 height 16
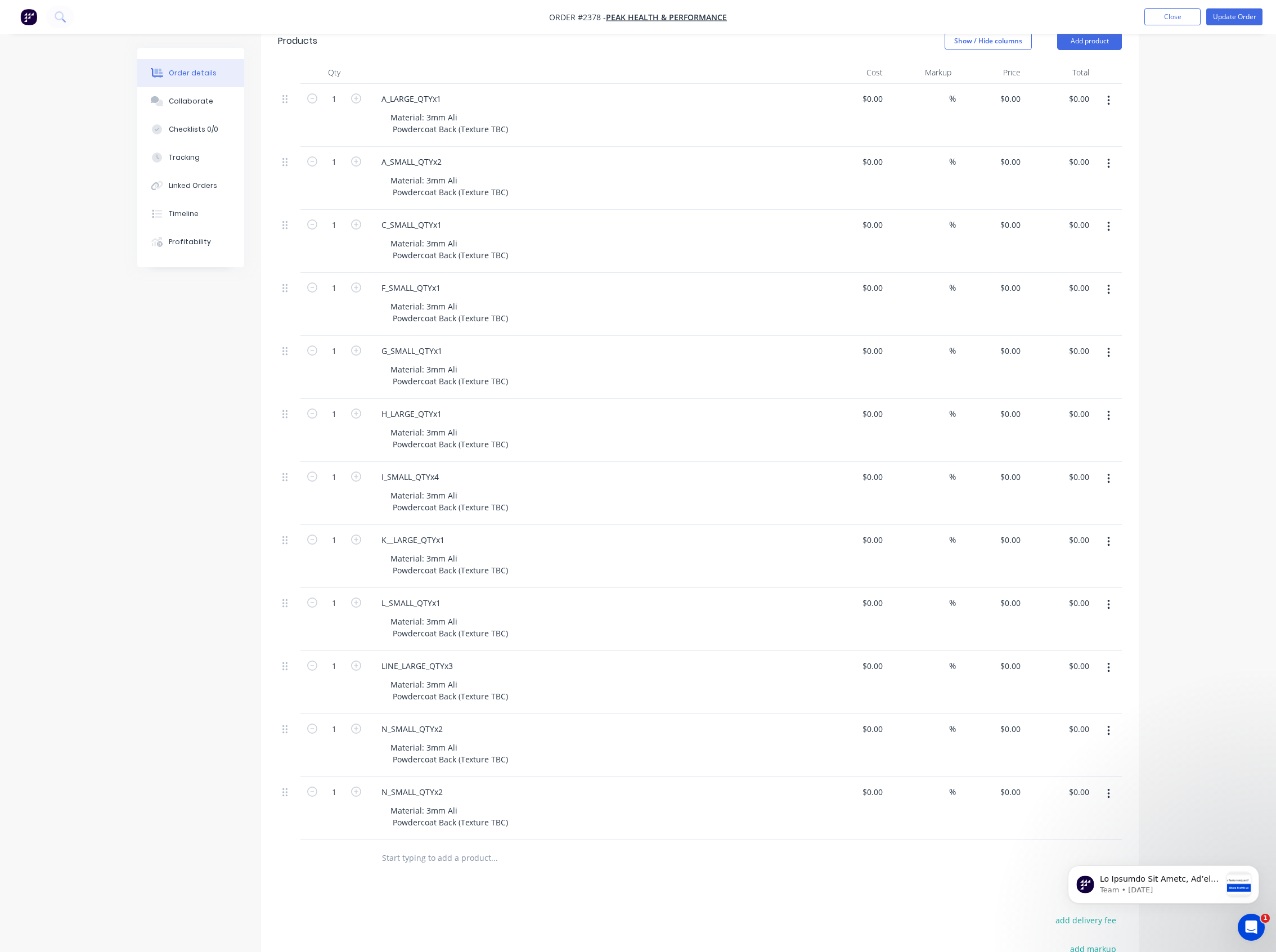
scroll to position [300, 0]
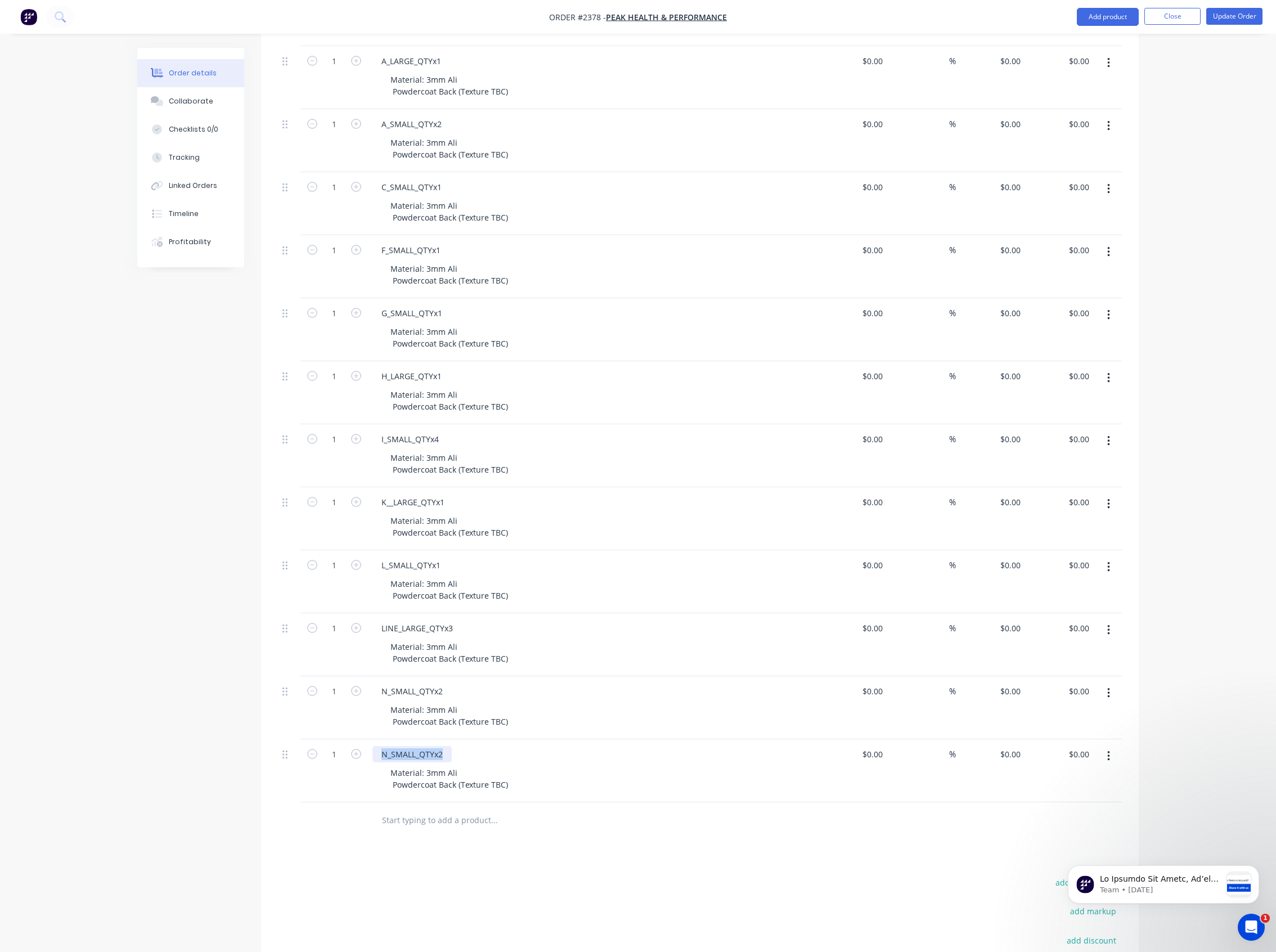
drag, startPoint x: 447, startPoint y: 755, endPoint x: 376, endPoint y: 755, distance: 71.0
click at [376, 755] on div "N_SMALL_QTYx2" at bounding box center [412, 754] width 80 height 16
paste div
click at [723, 784] on div "Products Show / Hide columns Add product Qty Cost Markup Price Total 1 A_LARGE_…" at bounding box center [700, 545] width 877 height 1125
click at [1108, 756] on icon "button" at bounding box center [1108, 756] width 3 height 12
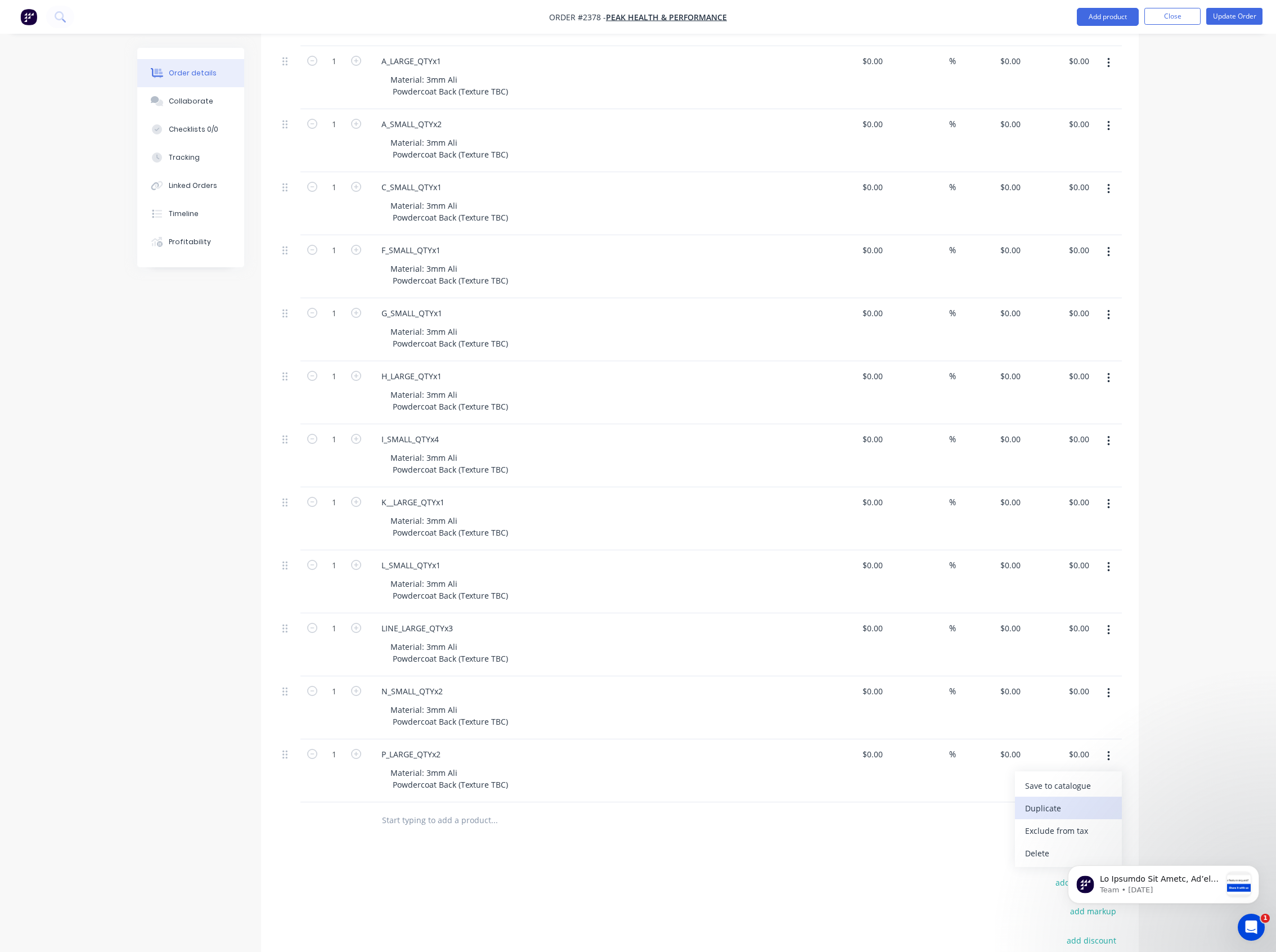
click at [1076, 784] on div "Duplicate" at bounding box center [1068, 807] width 87 height 16
drag, startPoint x: 446, startPoint y: 818, endPoint x: 309, endPoint y: 819, distance: 137.0
click at [309, 784] on div "1 P_LARGE_QTYx2 Material: 3mm Ali Powdercoat Back (Texture TBC) $0.00 $0.00 % $…" at bounding box center [700, 833] width 843 height 63
paste div
click at [733, 784] on div "Material: 3mm Ali Powdercoat Back (Texture TBC)" at bounding box center [597, 841] width 432 height 28
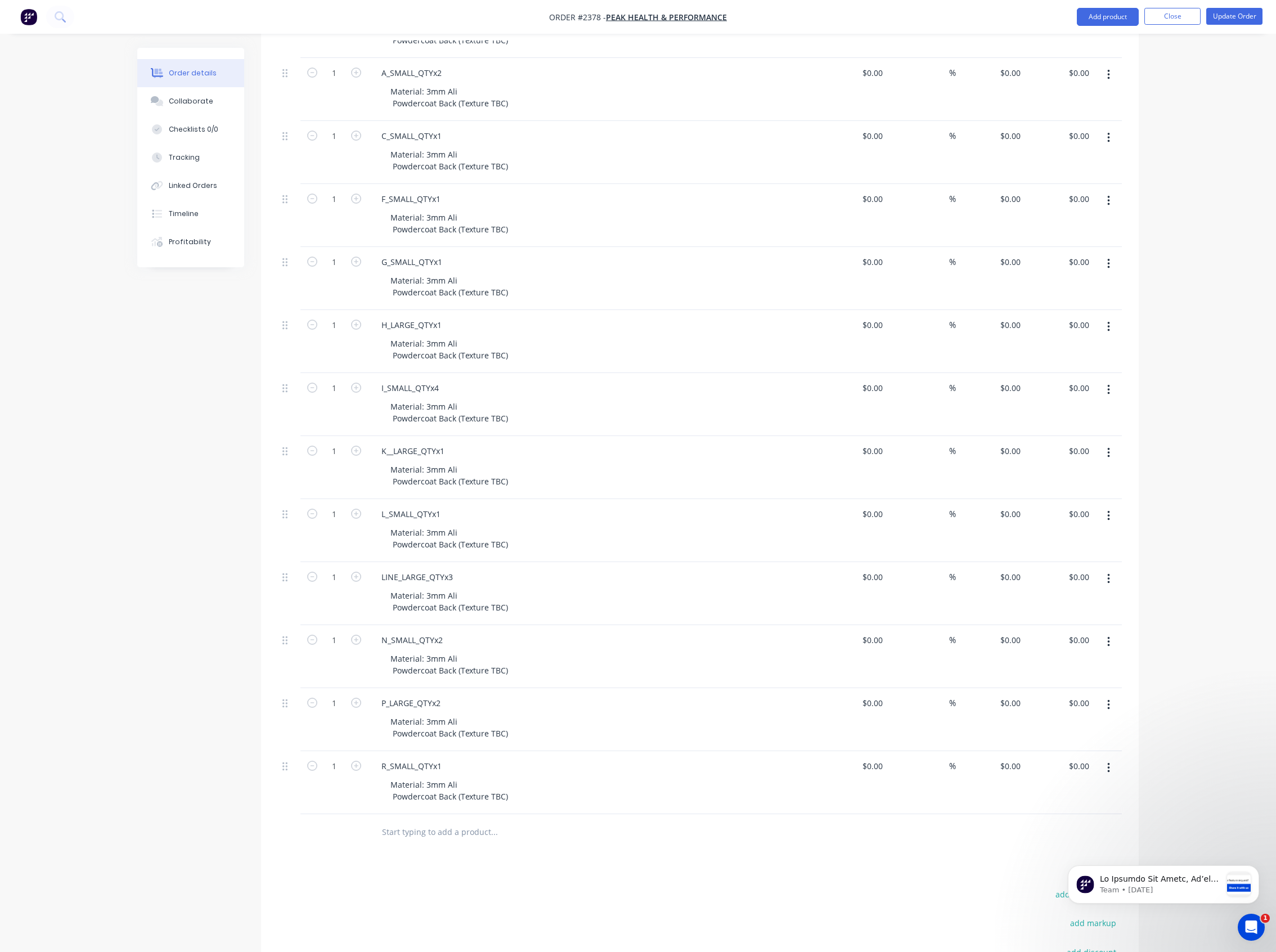
scroll to position [450, 0]
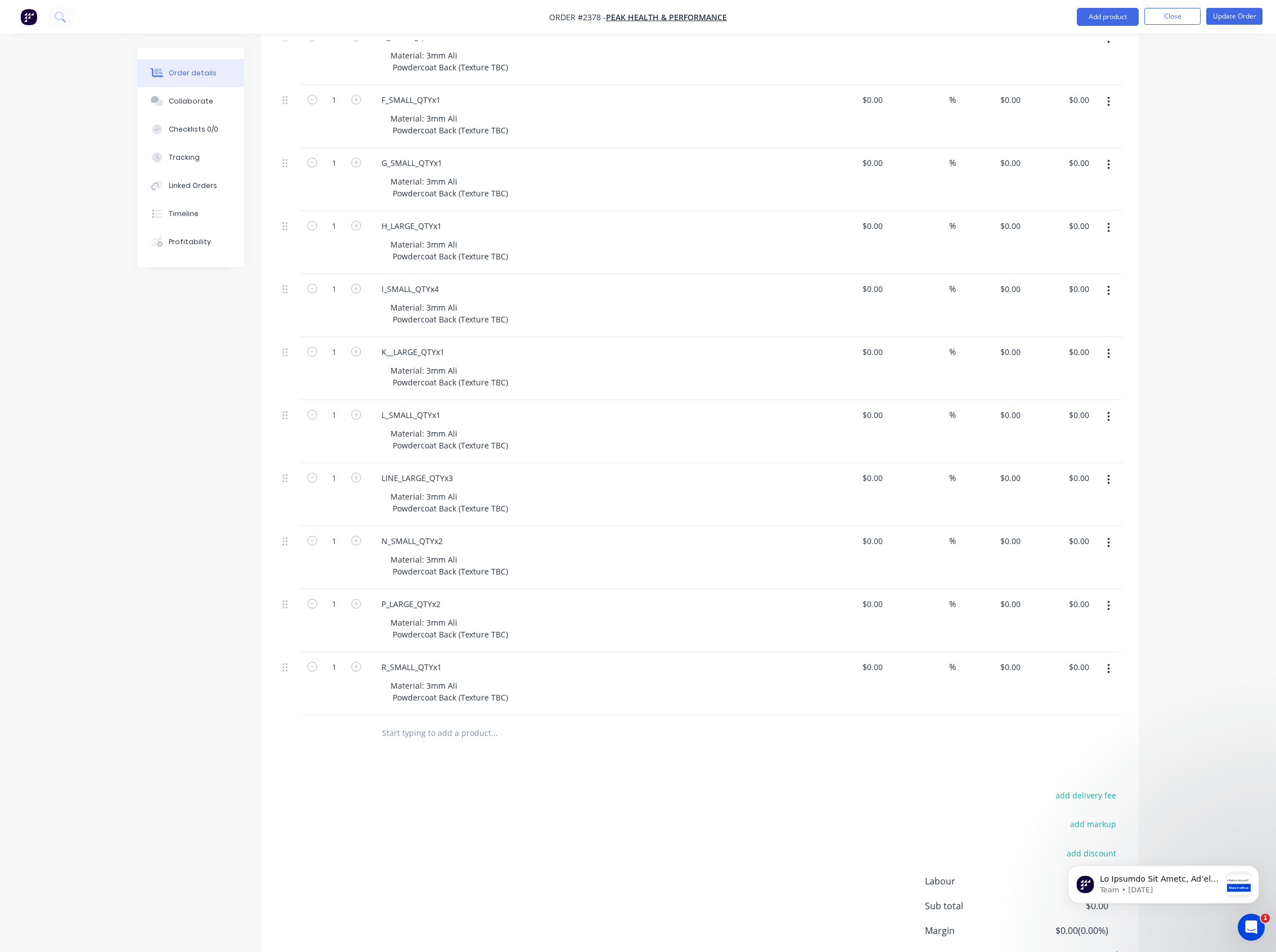
click at [1111, 673] on button "button" at bounding box center [1108, 669] width 27 height 20
click at [1082, 714] on button "Duplicate" at bounding box center [1068, 720] width 107 height 23
drag, startPoint x: 442, startPoint y: 735, endPoint x: 365, endPoint y: 739, distance: 77.1
click at [365, 739] on div "1 R_SMALL_QTYx1 Material: 3mm Ali Powdercoat Back (Texture TBC) $0.00 $0.00 % $…" at bounding box center [700, 746] width 843 height 63
paste div
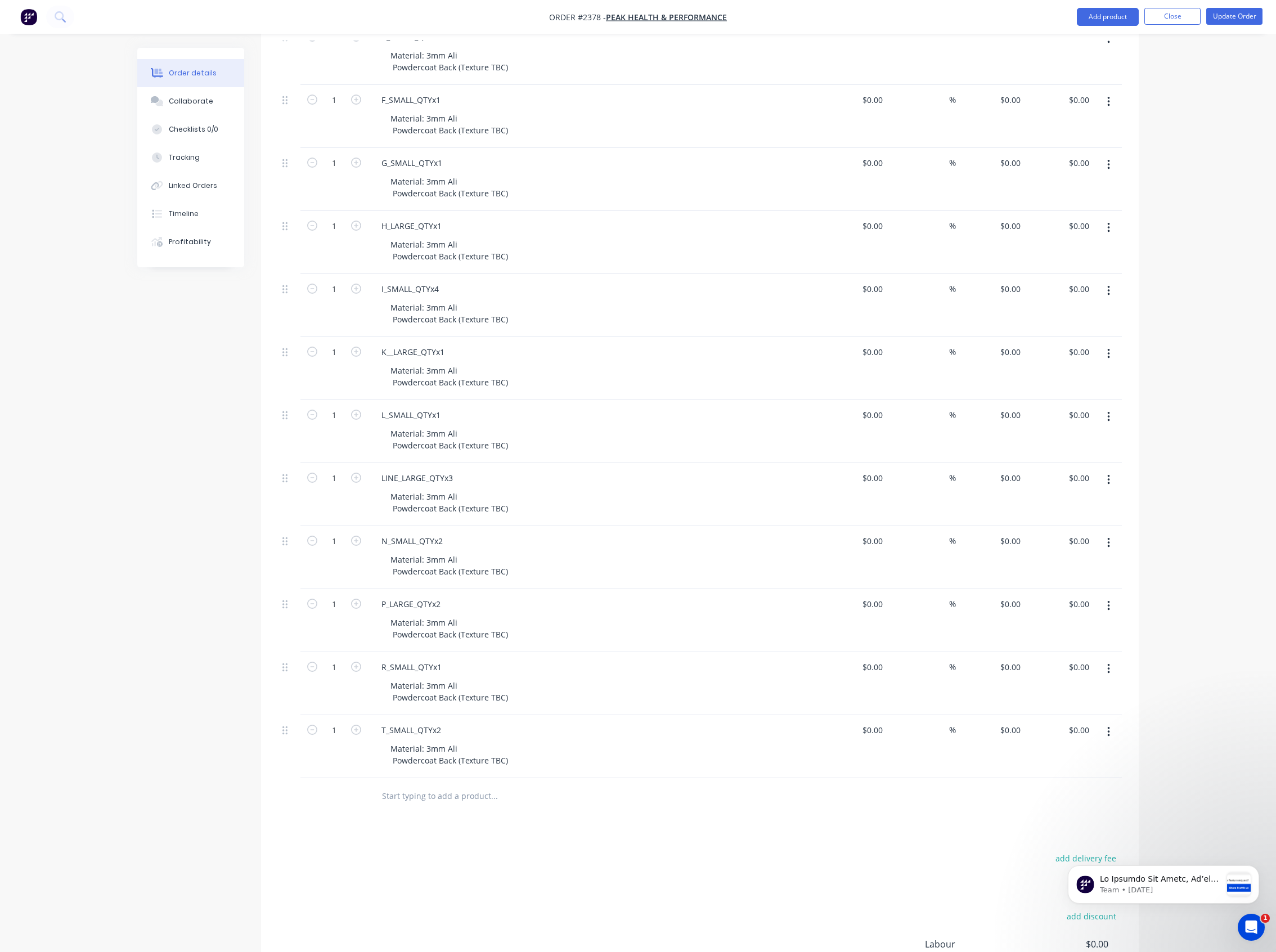
click at [708, 784] on div at bounding box center [540, 795] width 338 height 23
click at [1107, 735] on icon "button" at bounding box center [1108, 732] width 3 height 12
click at [1047, 784] on div "Duplicate" at bounding box center [1068, 784] width 87 height 16
drag, startPoint x: 444, startPoint y: 794, endPoint x: 347, endPoint y: 795, distance: 97.0
click at [347, 784] on div "1 T_SMALL_QTYx2 Material: 3mm Ali Powdercoat Back (Texture TBC) $0.00 $0.00 % $…" at bounding box center [700, 808] width 843 height 63
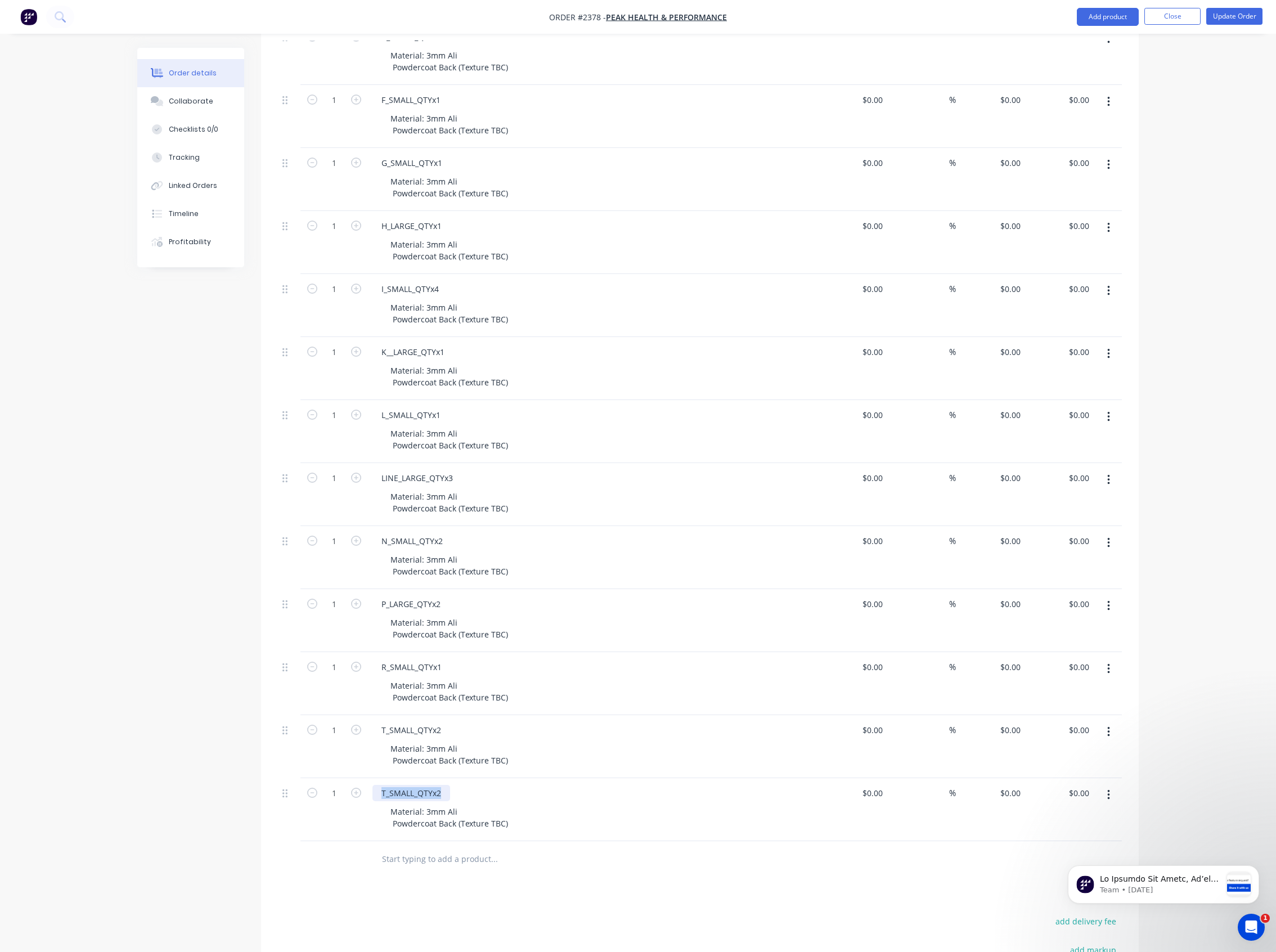
paste div
click at [709, 784] on div at bounding box center [540, 858] width 338 height 23
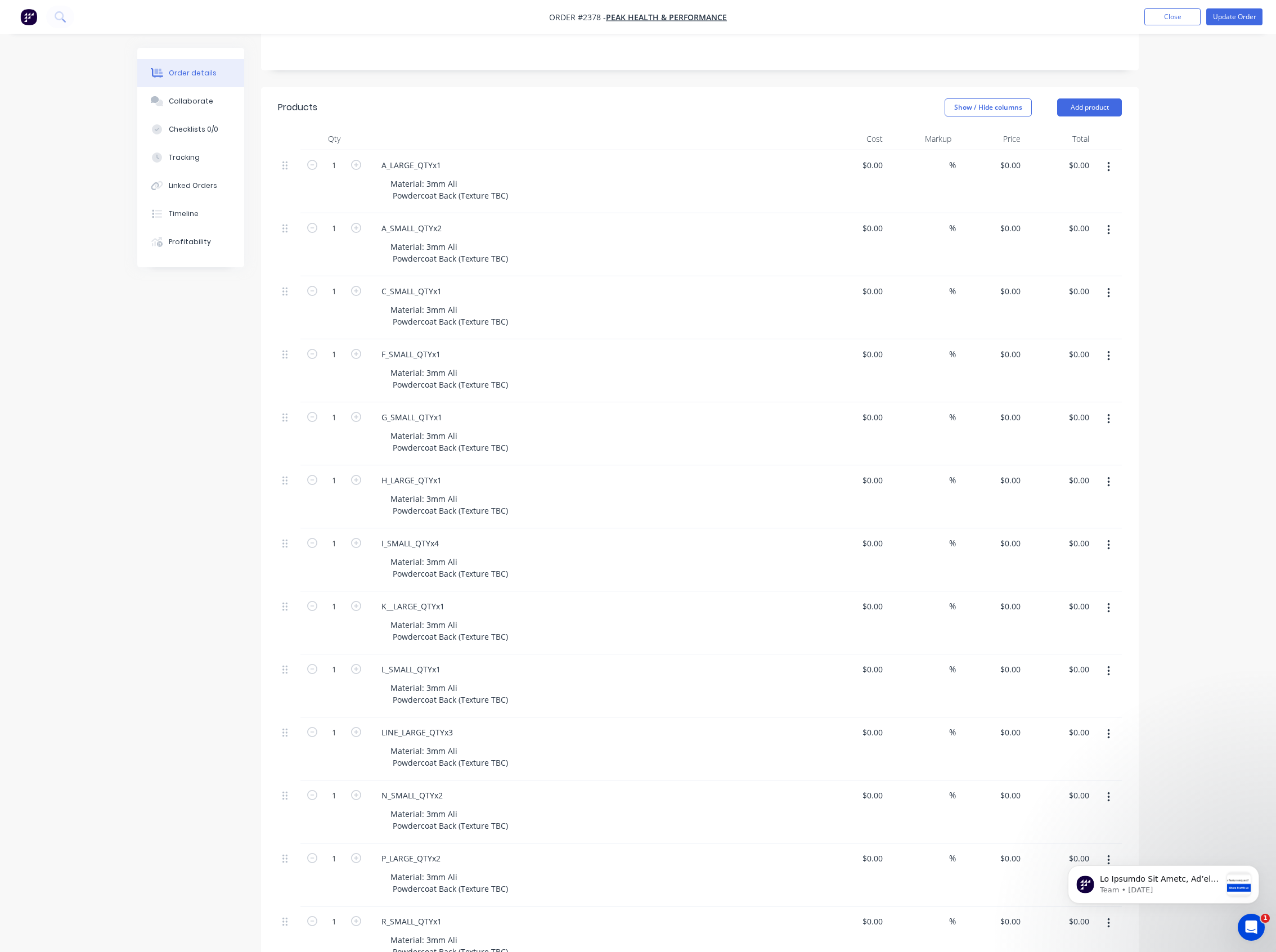
scroll to position [75, 0]
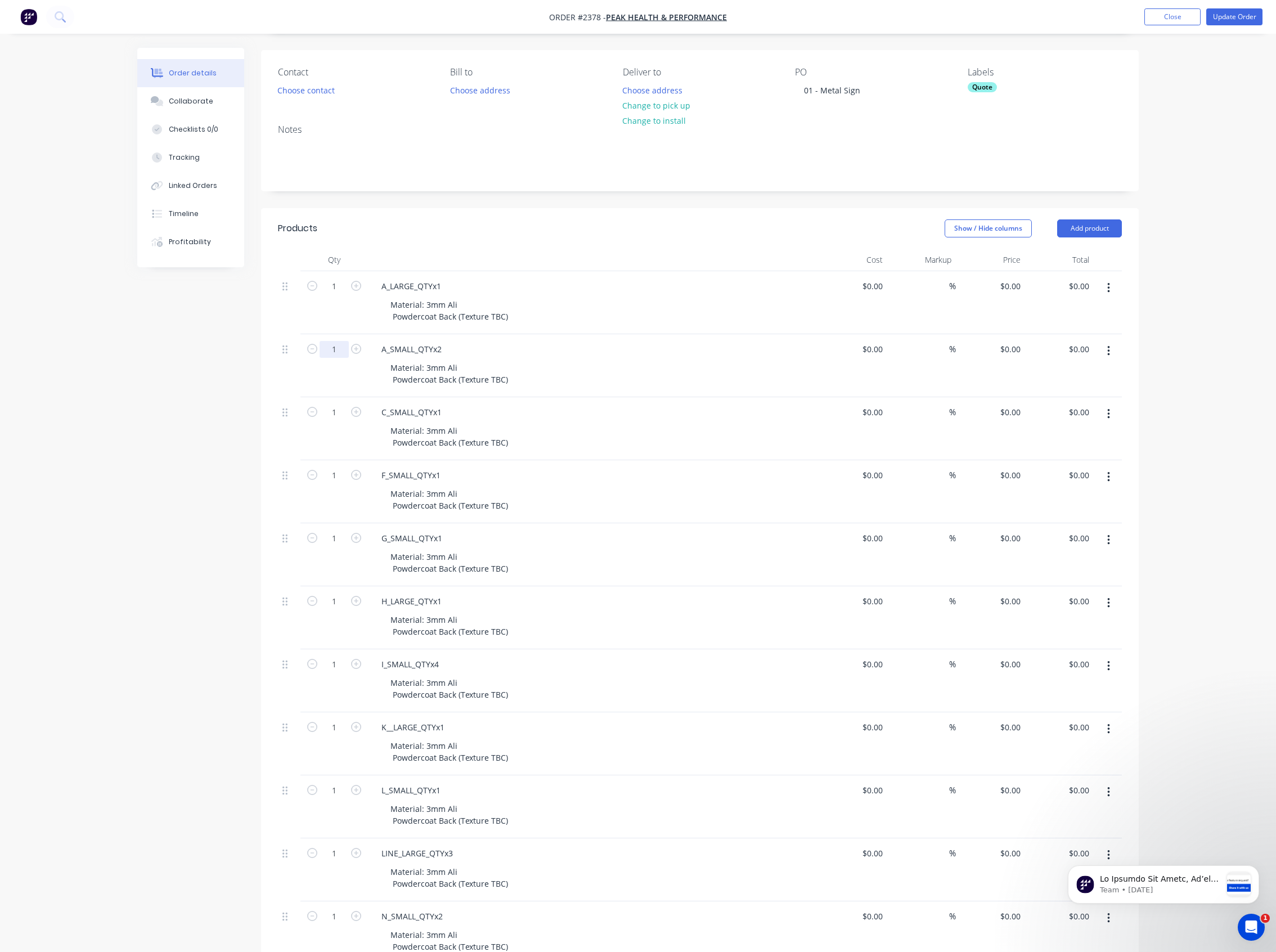
click at [348, 348] on input "1" at bounding box center [333, 349] width 29 height 17
click at [354, 349] on icon "button" at bounding box center [356, 349] width 10 height 10
type input "2"
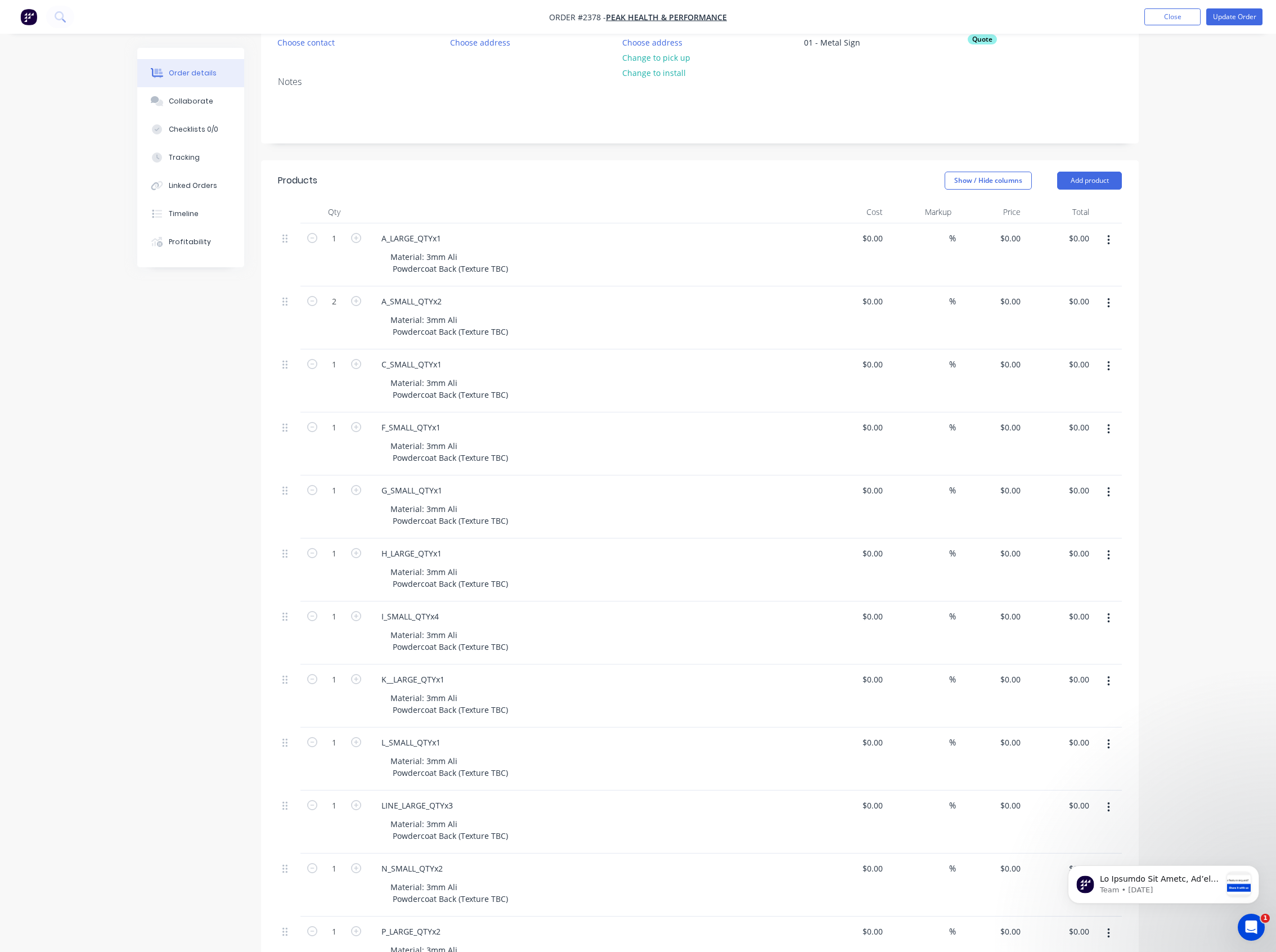
scroll to position [150, 0]
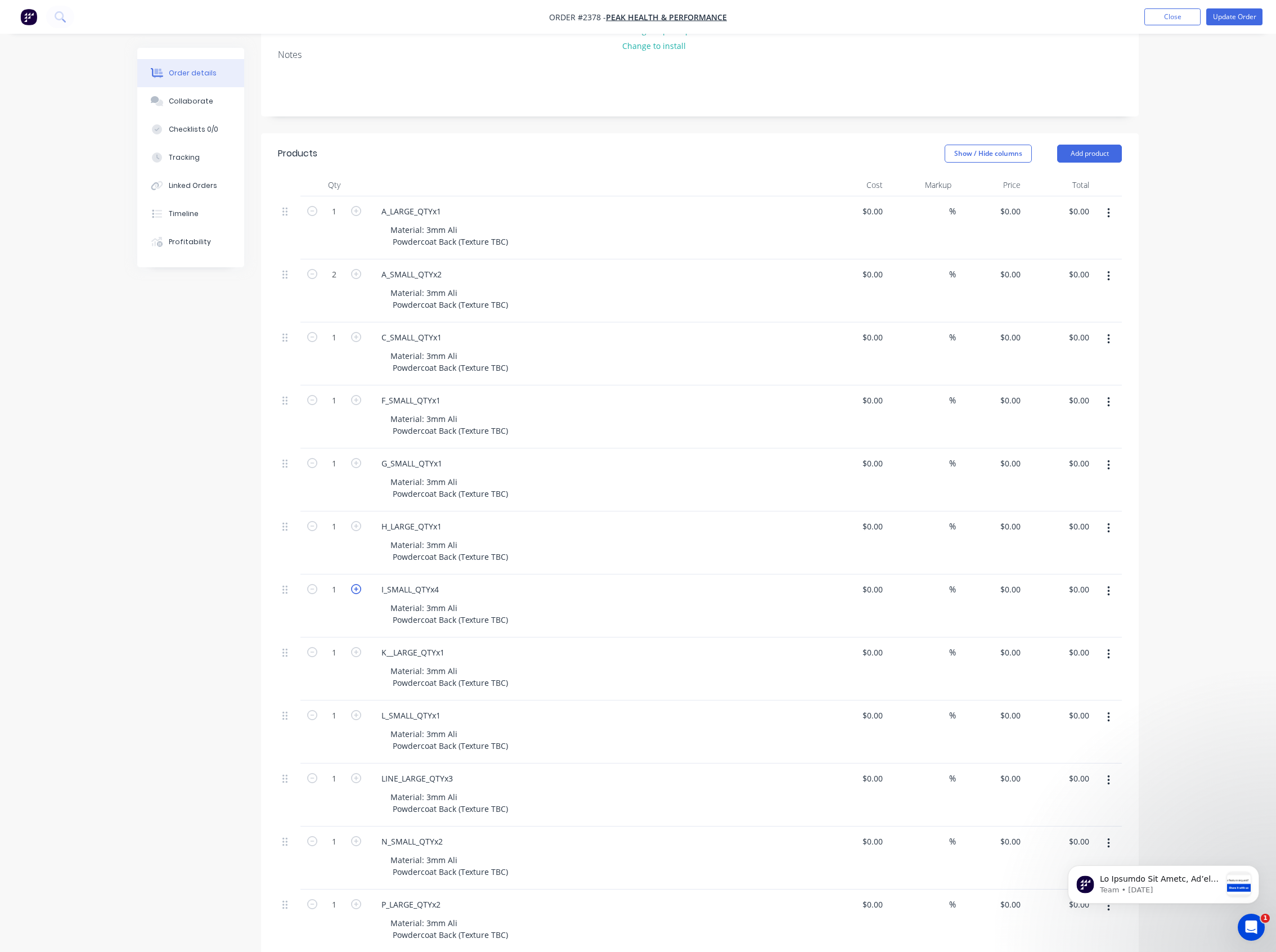
click at [352, 592] on icon "button" at bounding box center [356, 589] width 10 height 10
type input "4"
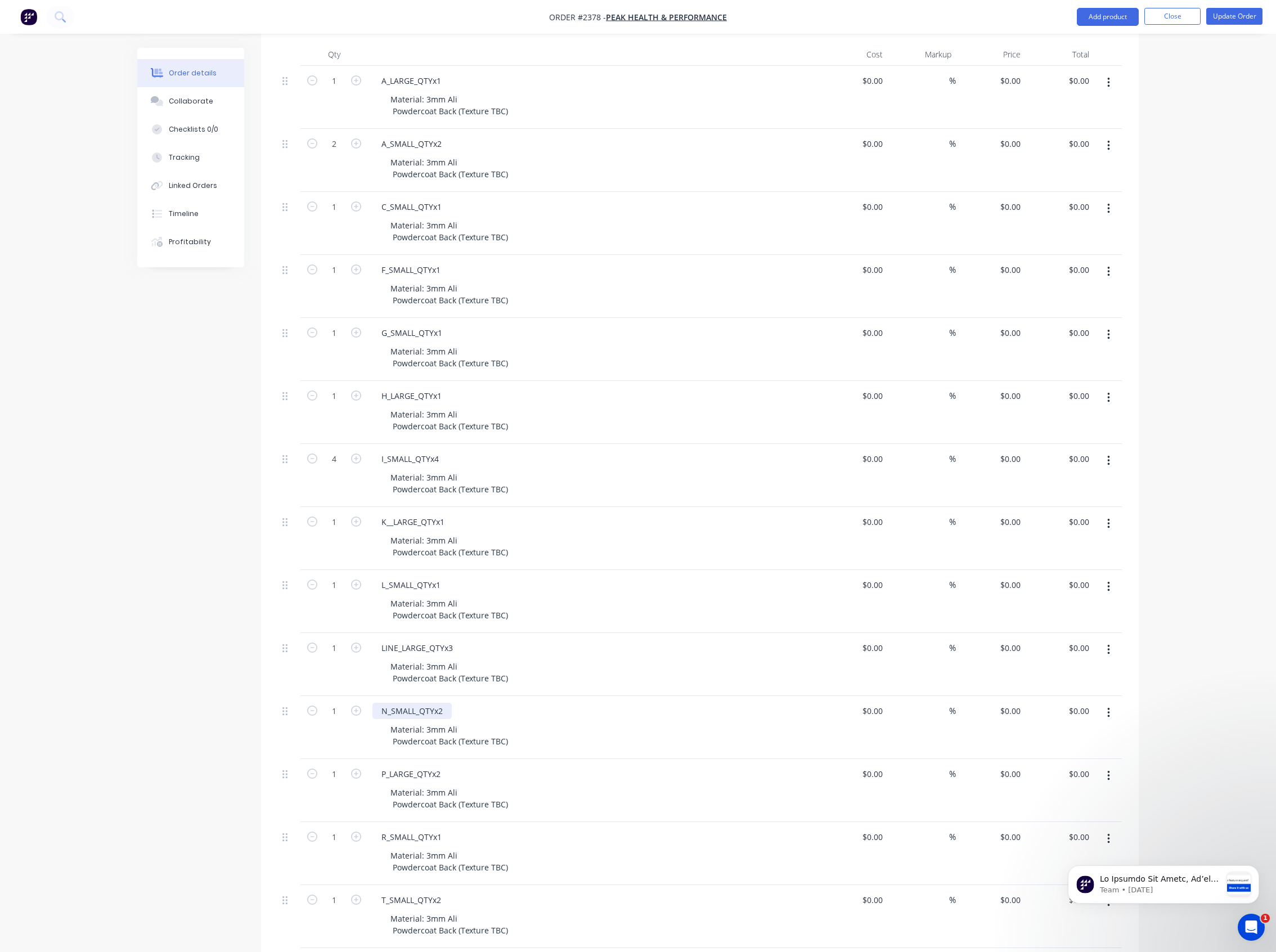
scroll to position [375, 0]
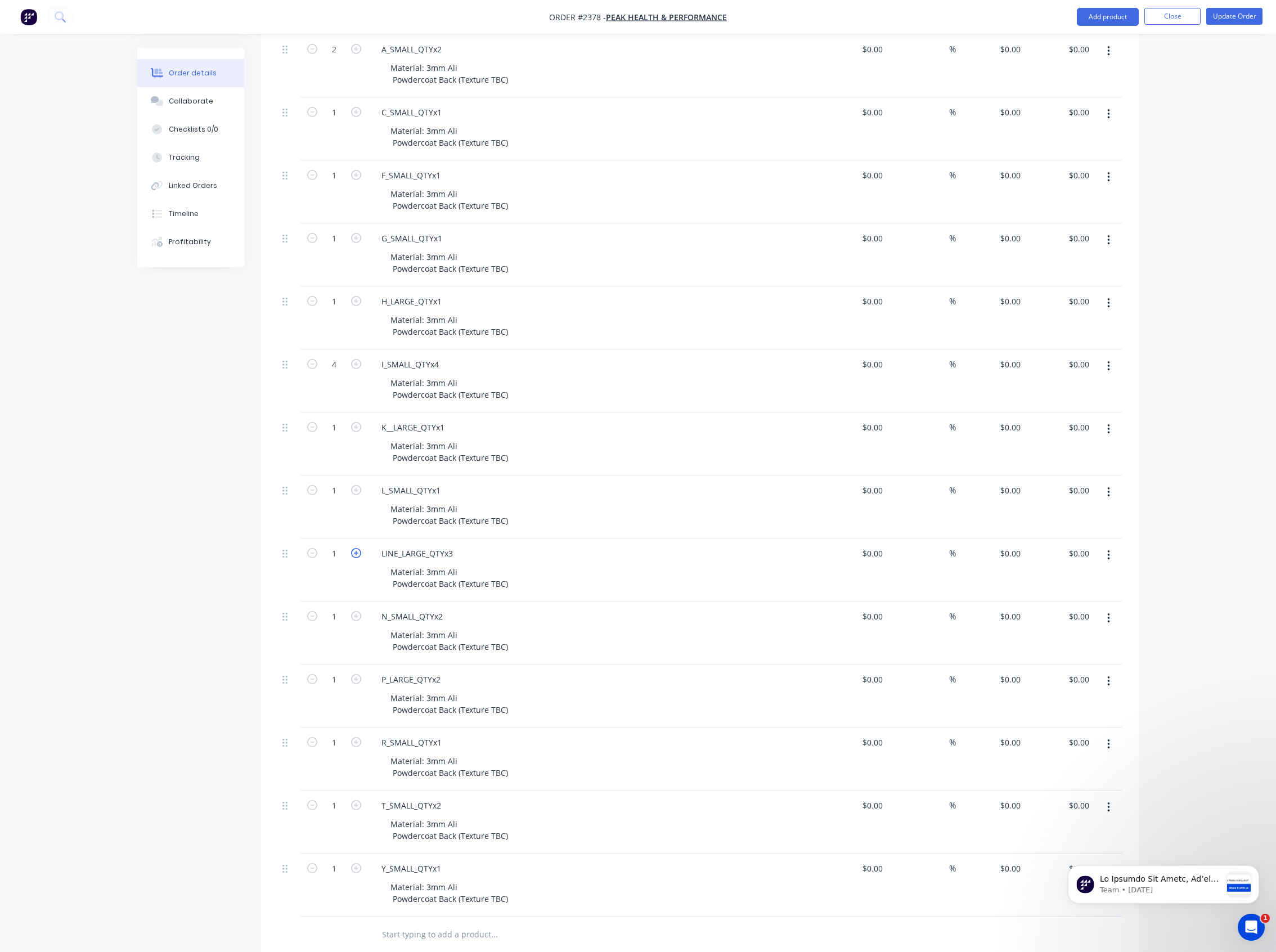
click at [357, 552] on icon "button" at bounding box center [356, 553] width 10 height 10
type input "3"
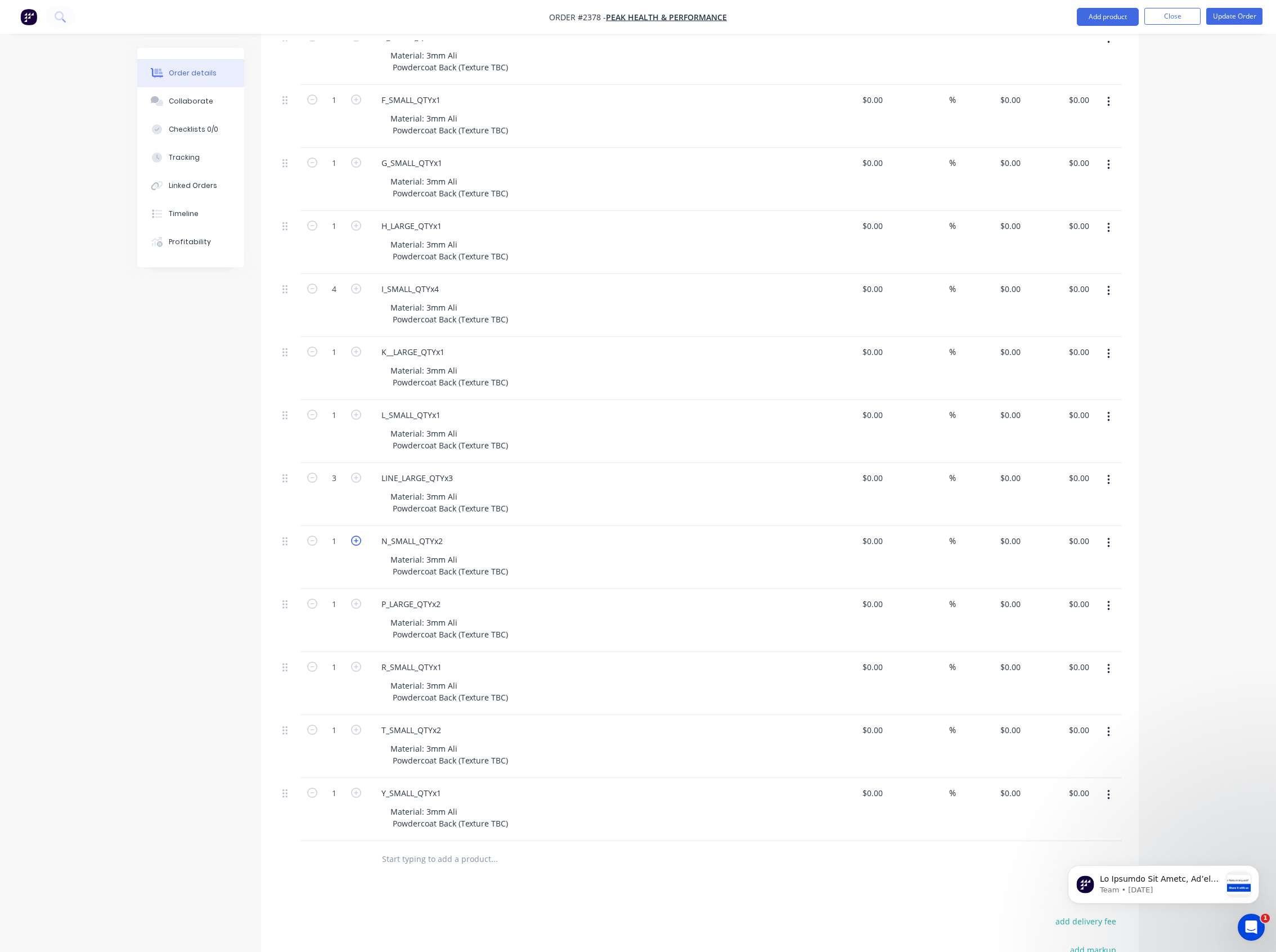
click at [356, 538] on icon "button" at bounding box center [356, 540] width 10 height 10
type input "2"
click at [357, 606] on icon "button" at bounding box center [356, 603] width 10 height 10
type input "2"
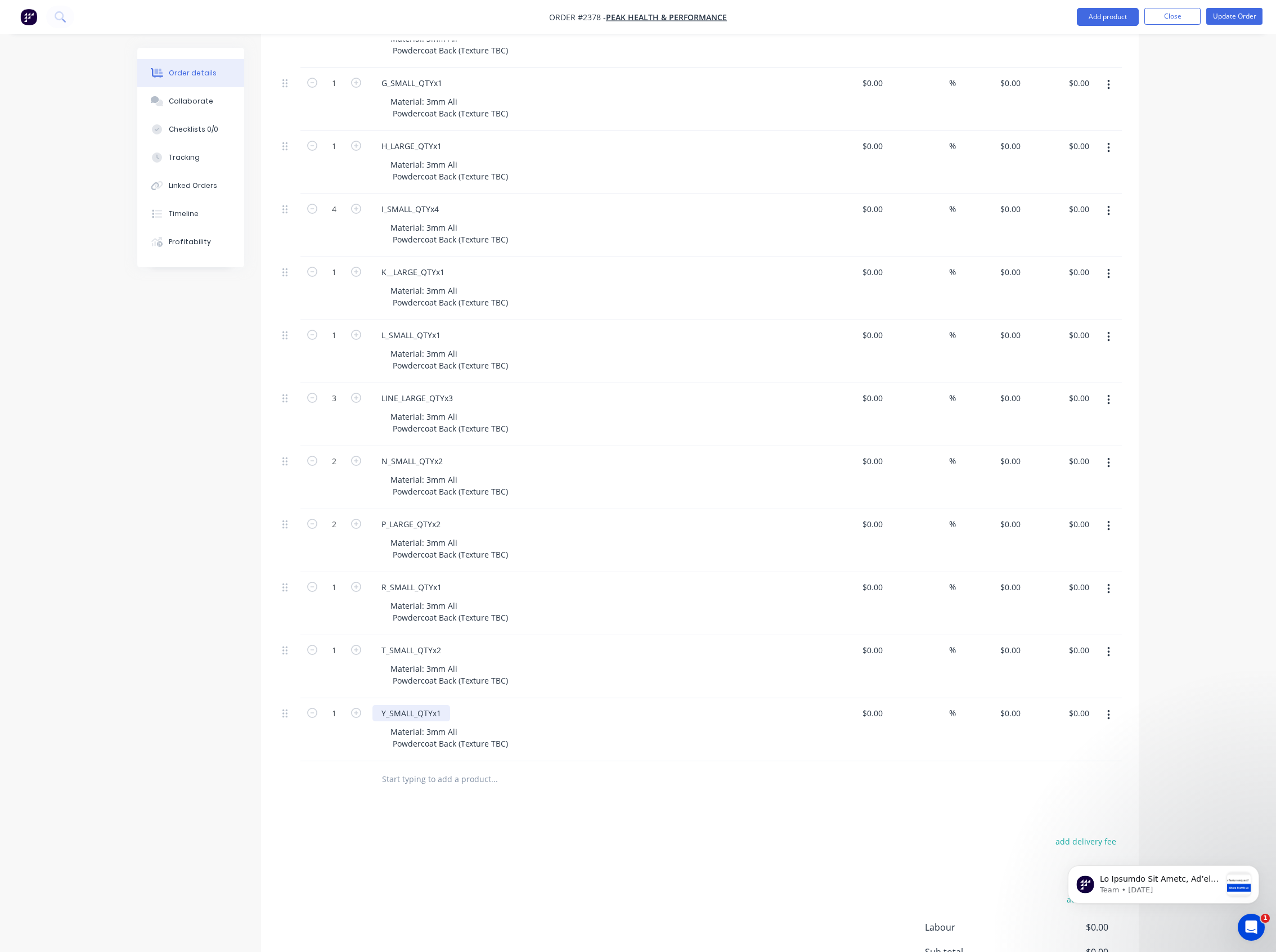
scroll to position [599, 0]
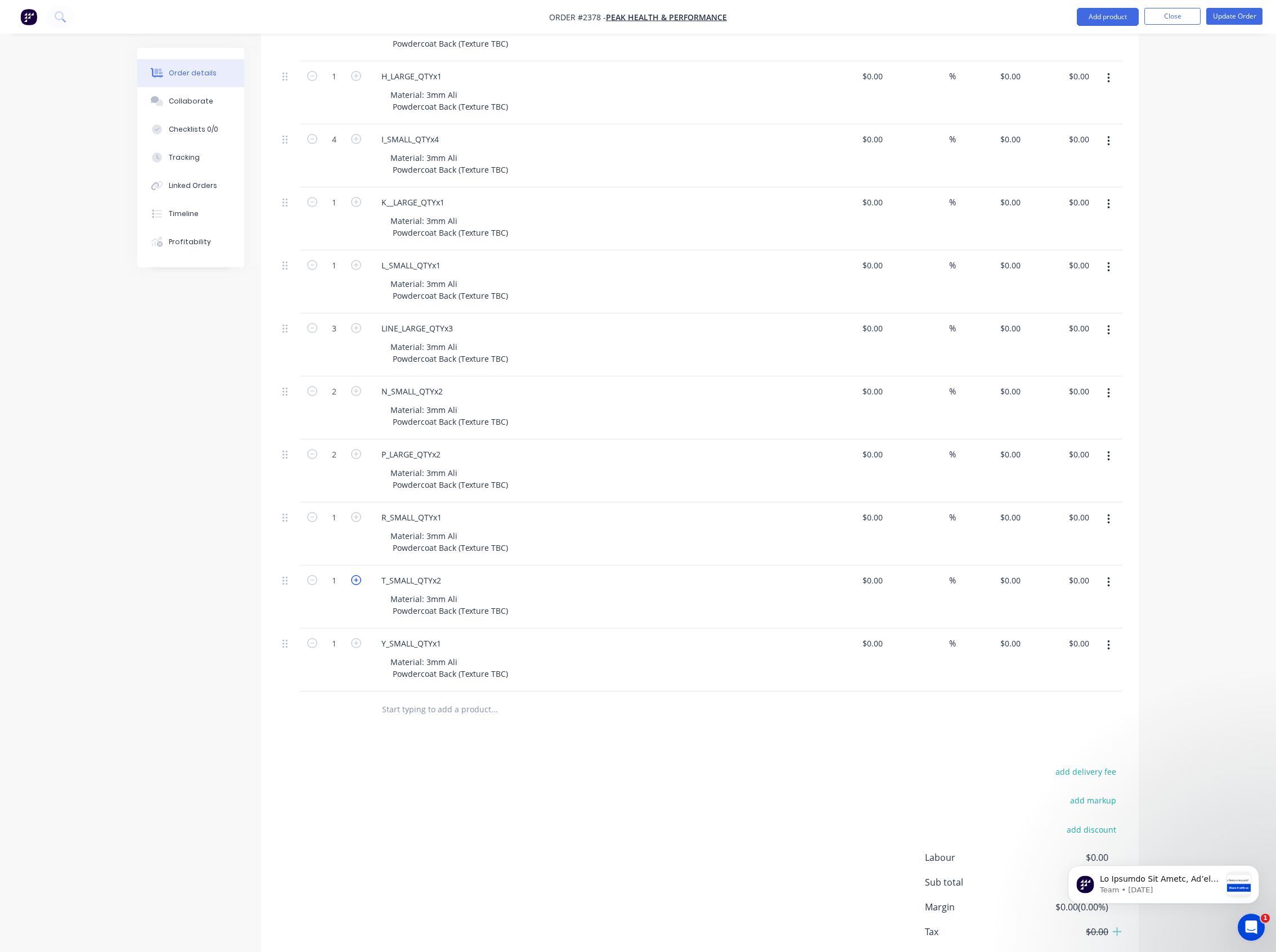
click at [353, 582] on icon "button" at bounding box center [356, 580] width 10 height 10
type input "2"
click at [473, 784] on div "add delivery fee add markup add discount Labour $0.00 Sub total $0.00 Margin $0…" at bounding box center [700, 872] width 843 height 217
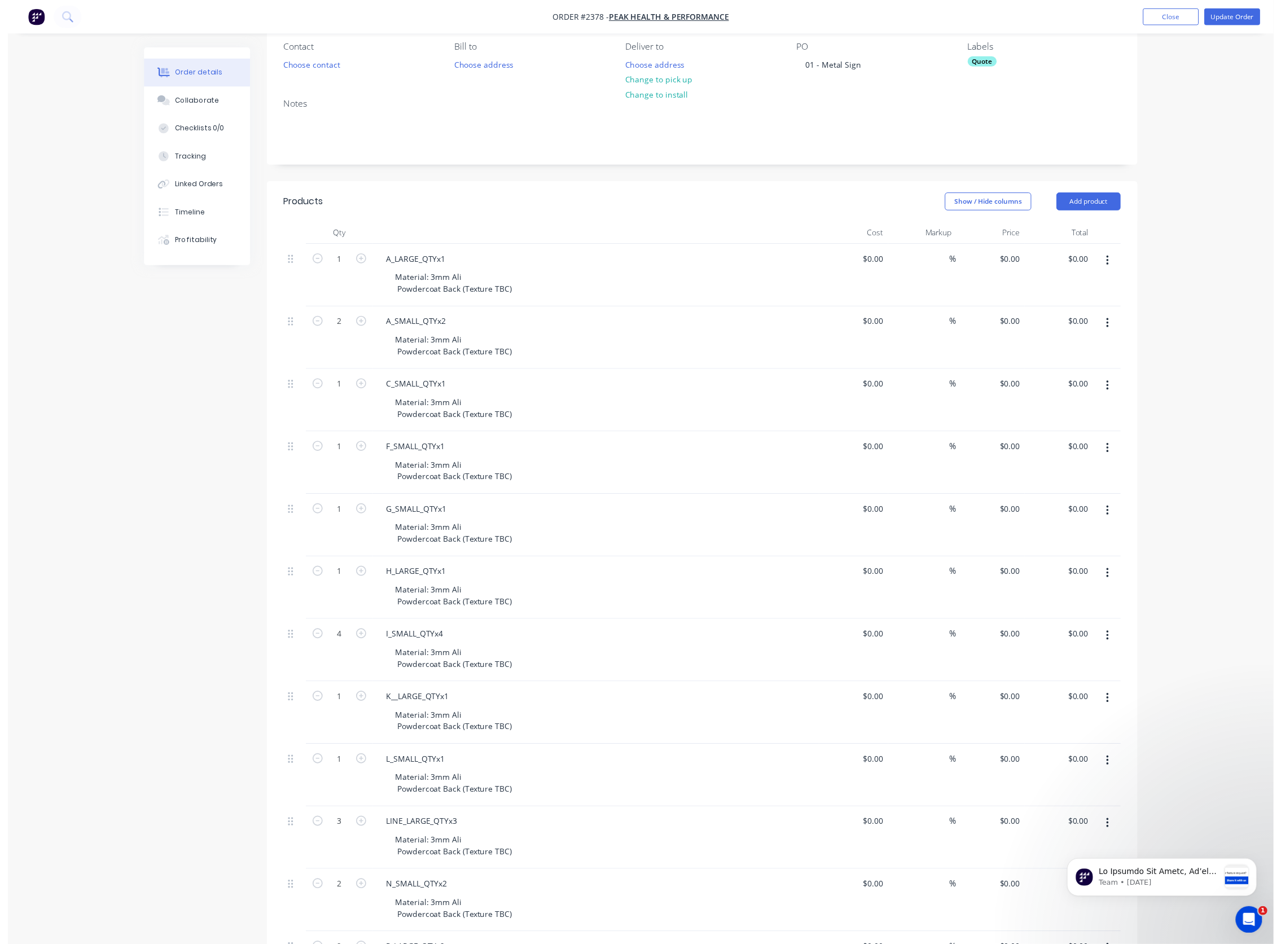
scroll to position [0, 0]
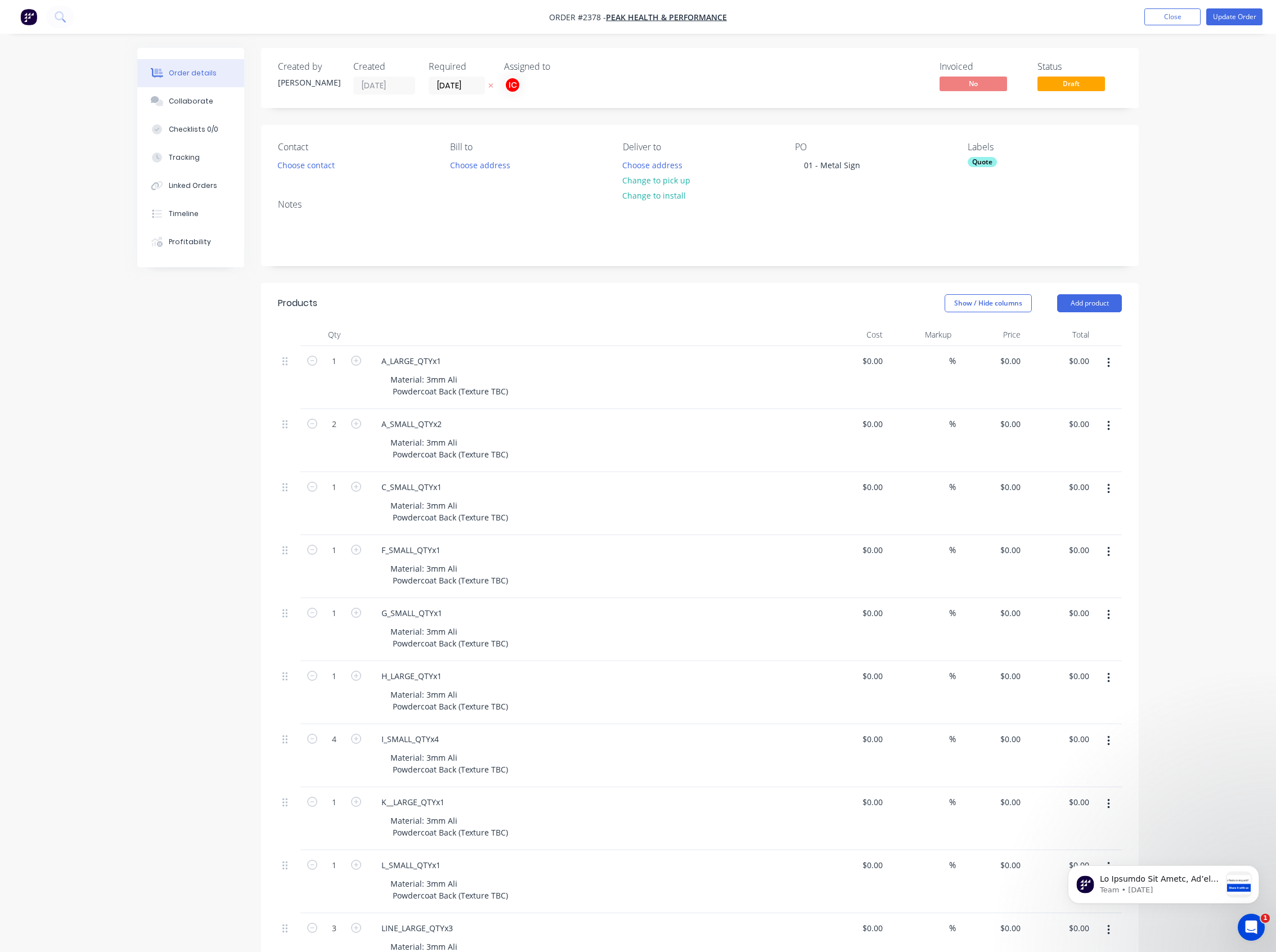
click at [986, 165] on div "Quote" at bounding box center [981, 161] width 29 height 10
click at [1026, 192] on input "text" at bounding box center [1061, 192] width 118 height 23
click at [988, 261] on div at bounding box center [987, 260] width 23 height 23
drag, startPoint x: 1051, startPoint y: 191, endPoint x: 934, endPoint y: 191, distance: 117.0
click at [934, 191] on body "Order #2378 - Peak Health & Performance Add product Close Update Order Order de…" at bounding box center [638, 806] width 1276 height 1614
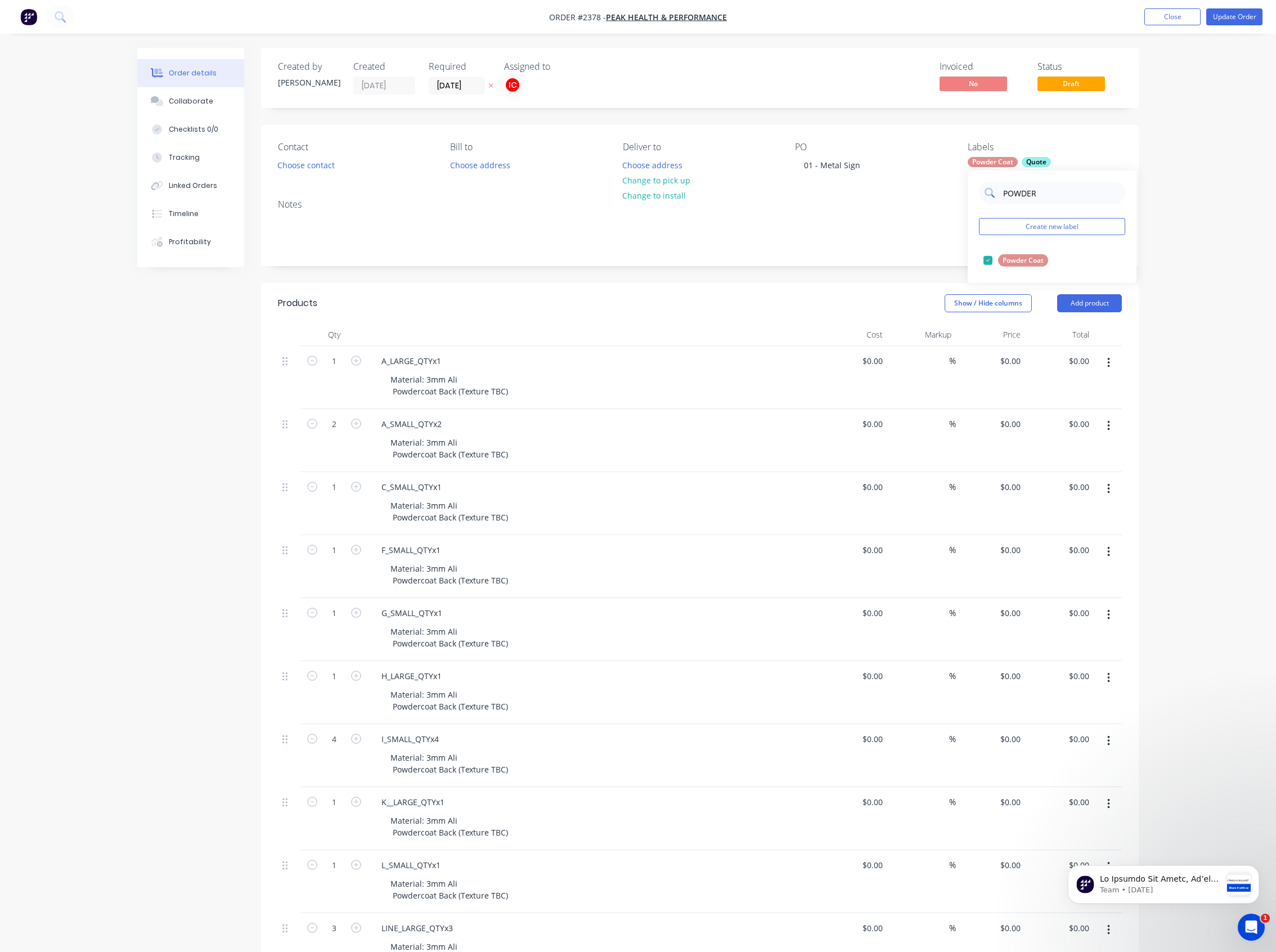
drag, startPoint x: 1045, startPoint y: 192, endPoint x: 997, endPoint y: 191, distance: 48.0
click at [997, 191] on div "POWDER" at bounding box center [1052, 192] width 147 height 23
type input "CUT"
click at [990, 261] on div at bounding box center [987, 260] width 23 height 23
click at [774, 260] on div "Notes" at bounding box center [700, 228] width 877 height 76
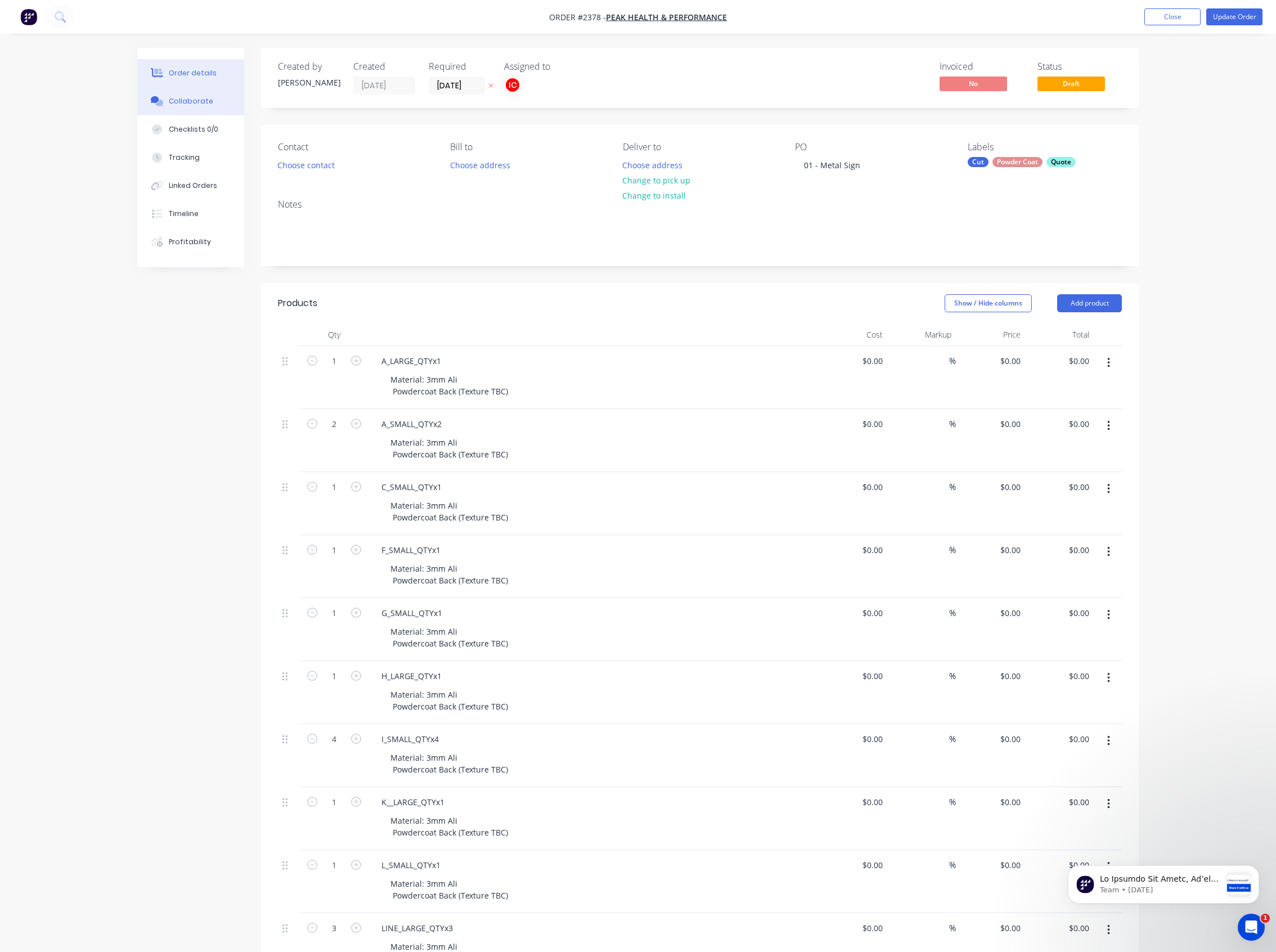
click at [191, 102] on div "Collaborate" at bounding box center [190, 101] width 45 height 10
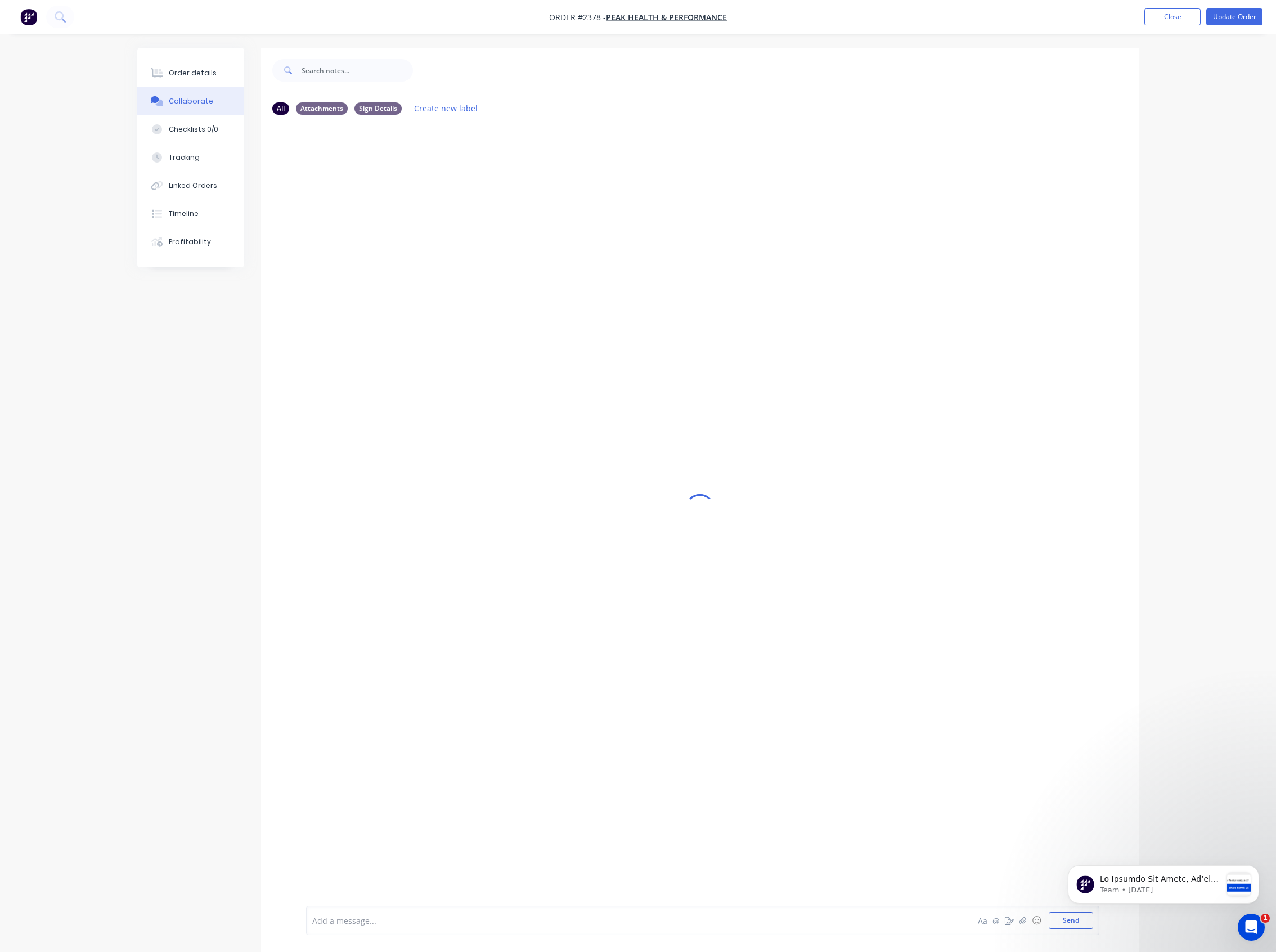
click at [439, 784] on div at bounding box center [605, 920] width 585 height 12
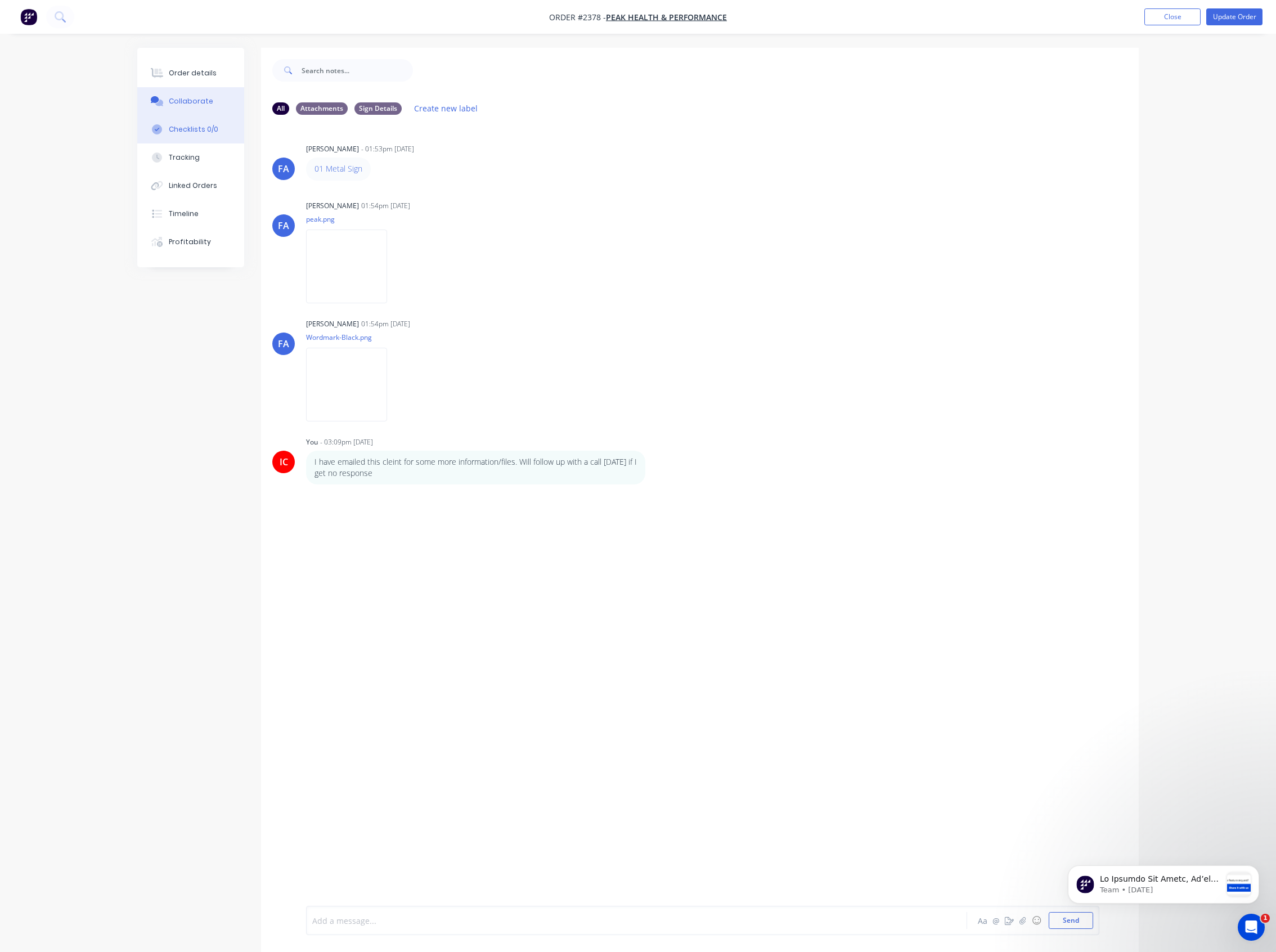
click at [194, 127] on div "Checklists 0/0" at bounding box center [193, 130] width 50 height 10
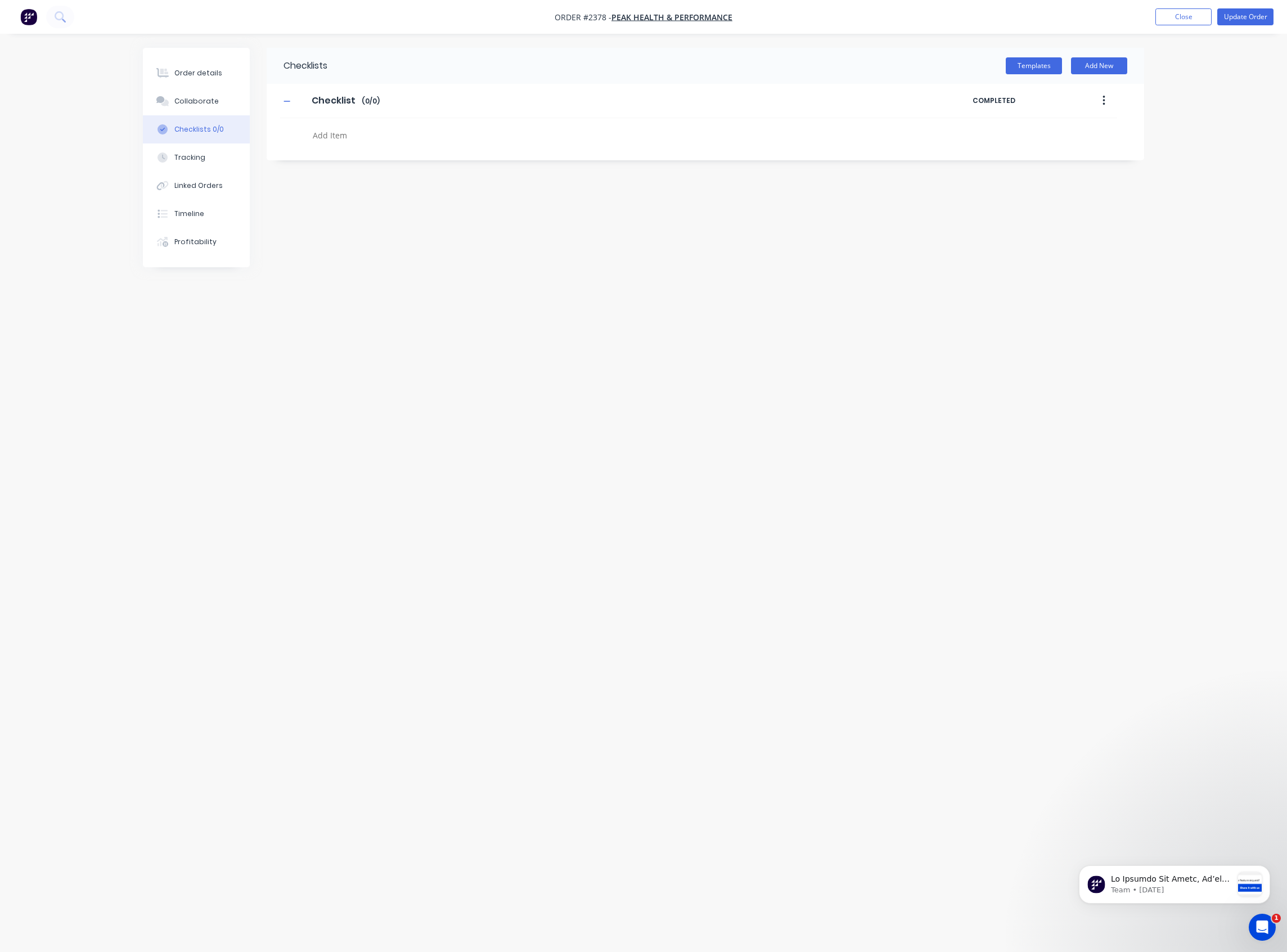
click at [330, 135] on textarea at bounding box center [578, 136] width 541 height 16
type textarea "x"
type textarea "C"
type textarea "x"
type textarea "CU"
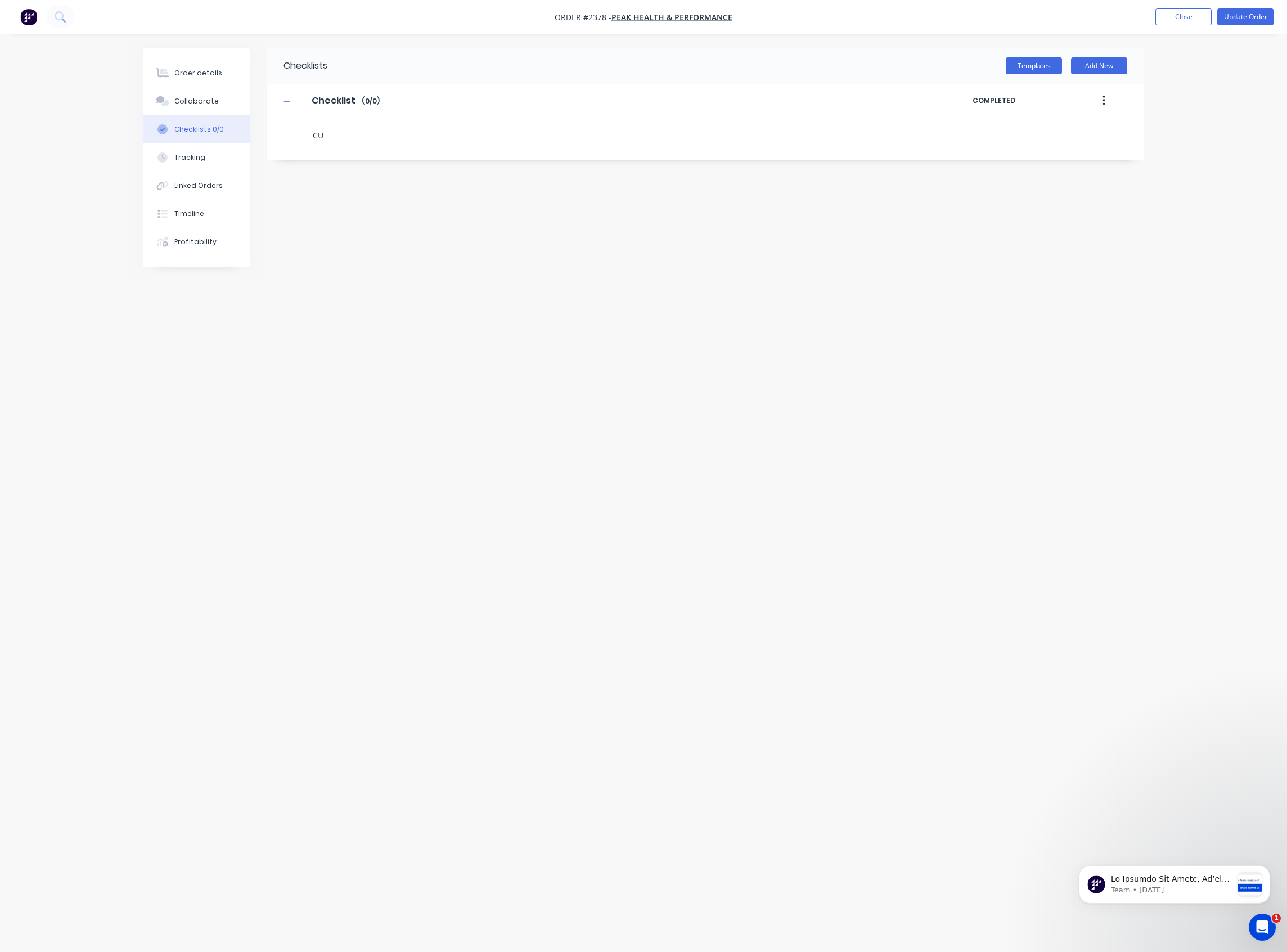
type textarea "x"
type textarea "CUT"
type textarea "x"
click at [298, 133] on icon at bounding box center [298, 131] width 15 height 15
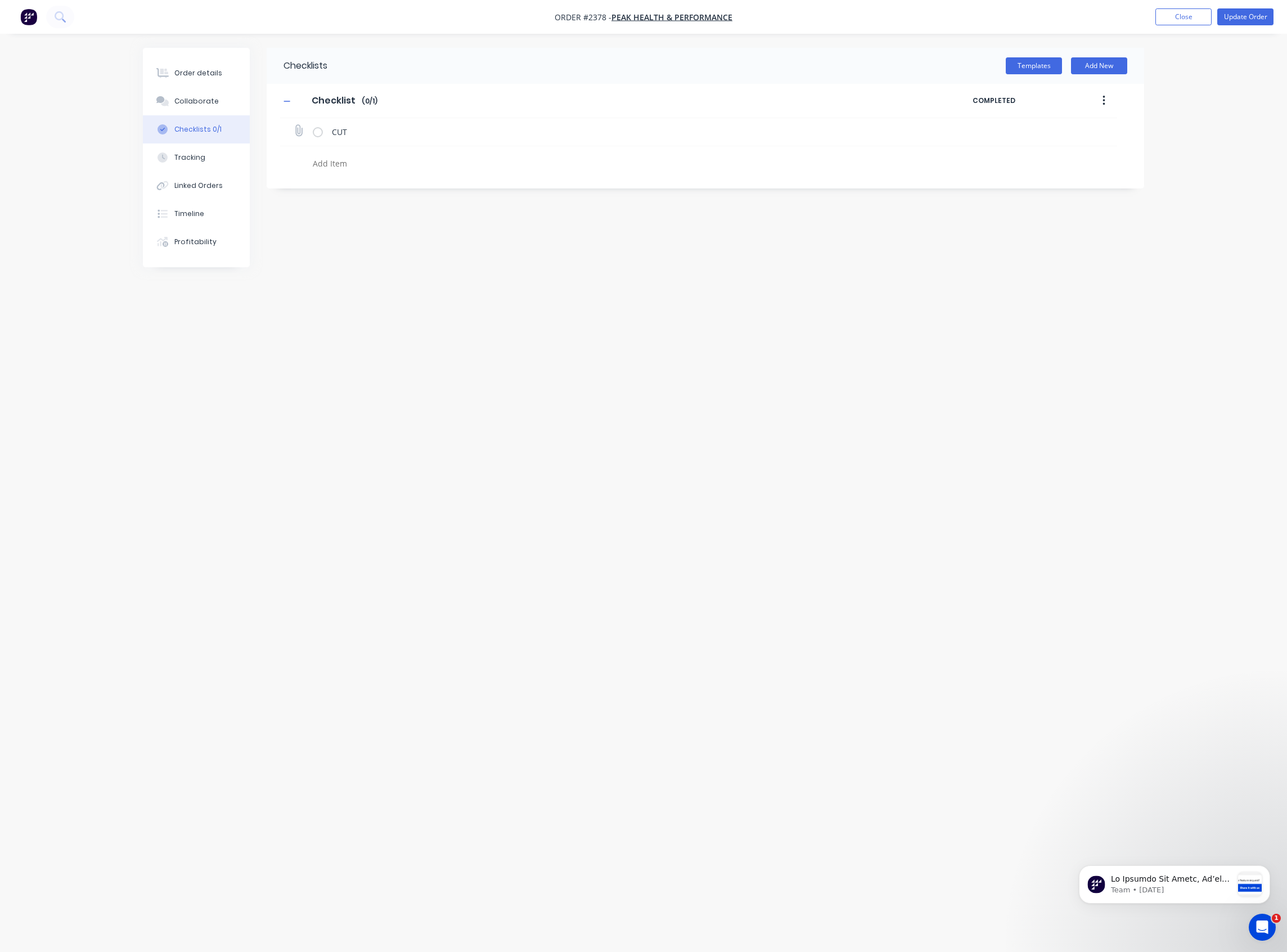
click at [293, 125] on input "file" at bounding box center [293, 125] width 0 height 0
type input "C:\fakepath\PHP_01 Sign_MASTER.pdf"
type textarea "x"
click at [182, 70] on div "Order details" at bounding box center [198, 73] width 48 height 10
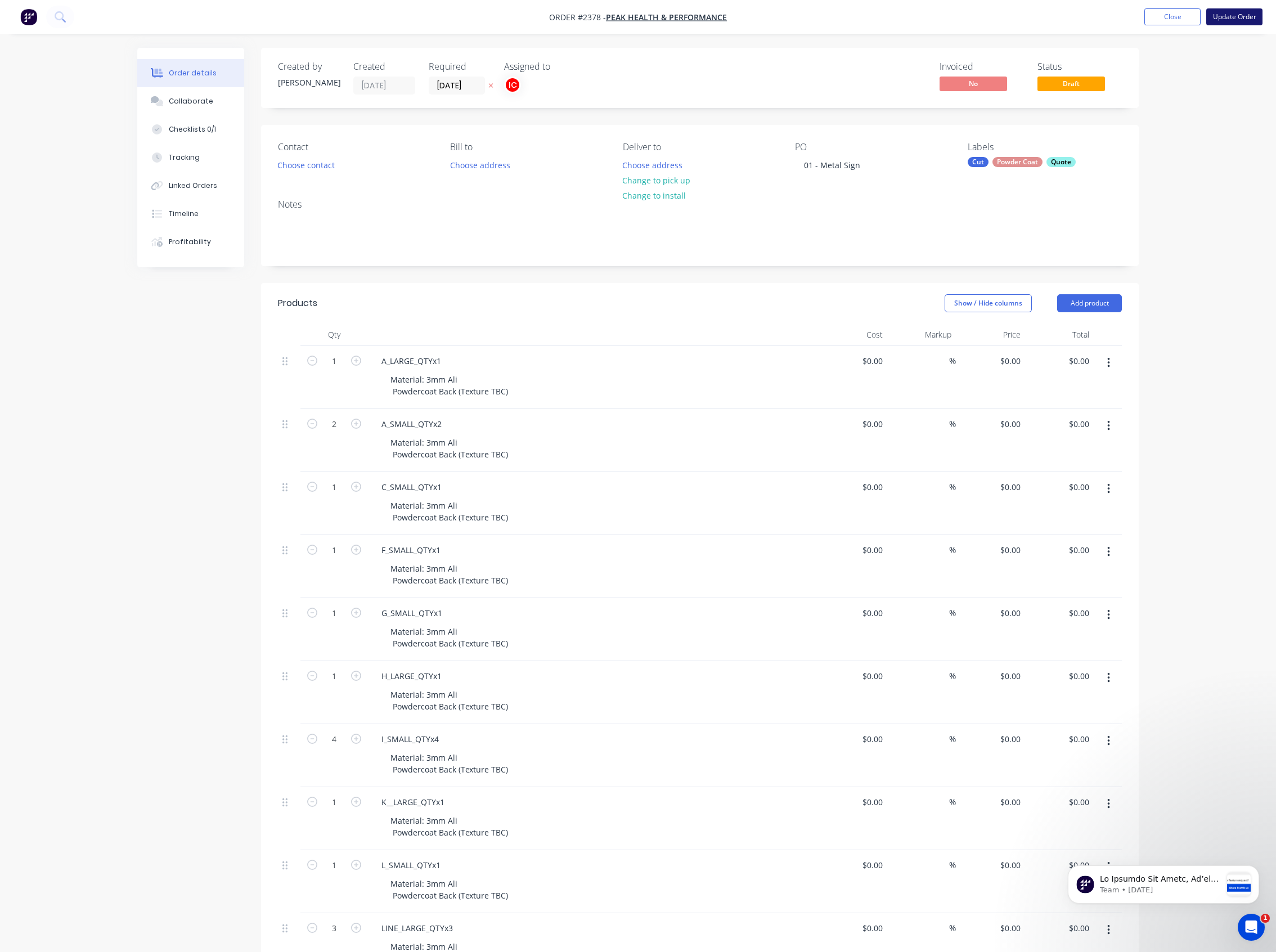
click at [1230, 15] on button "Update Order" at bounding box center [1234, 16] width 56 height 17
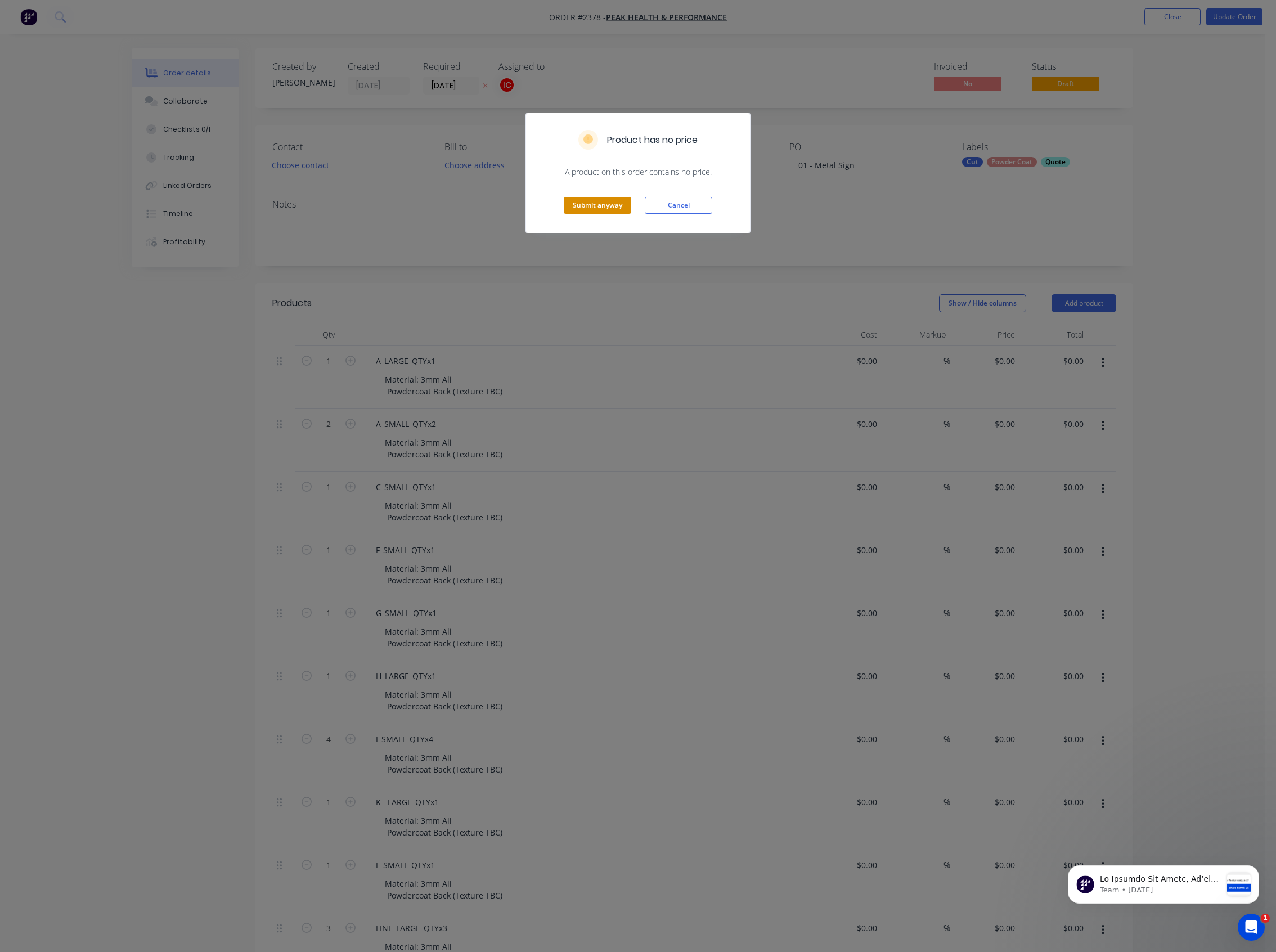
click at [620, 205] on button "Submit anyway" at bounding box center [597, 204] width 68 height 17
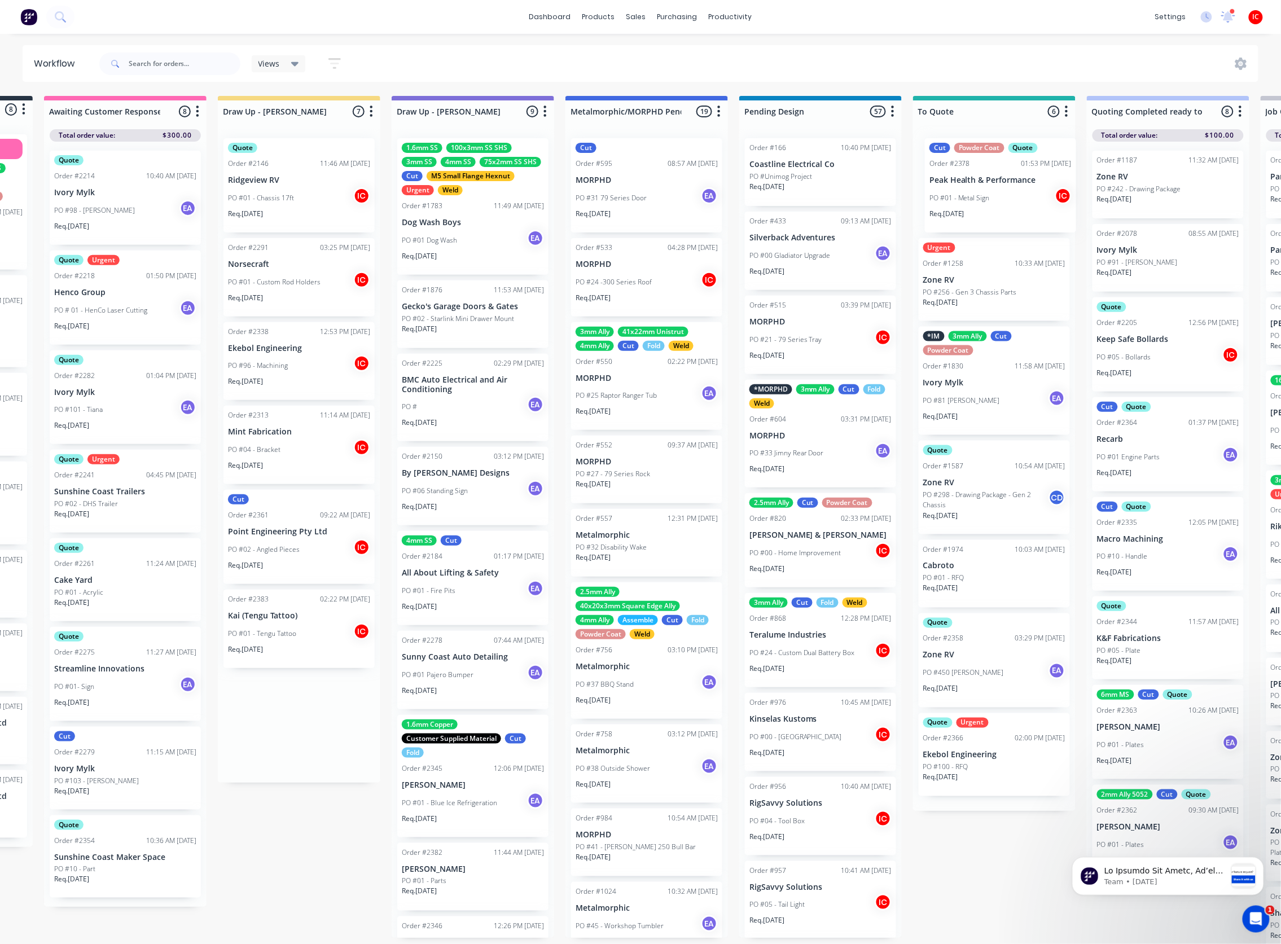
scroll to position [0, 159]
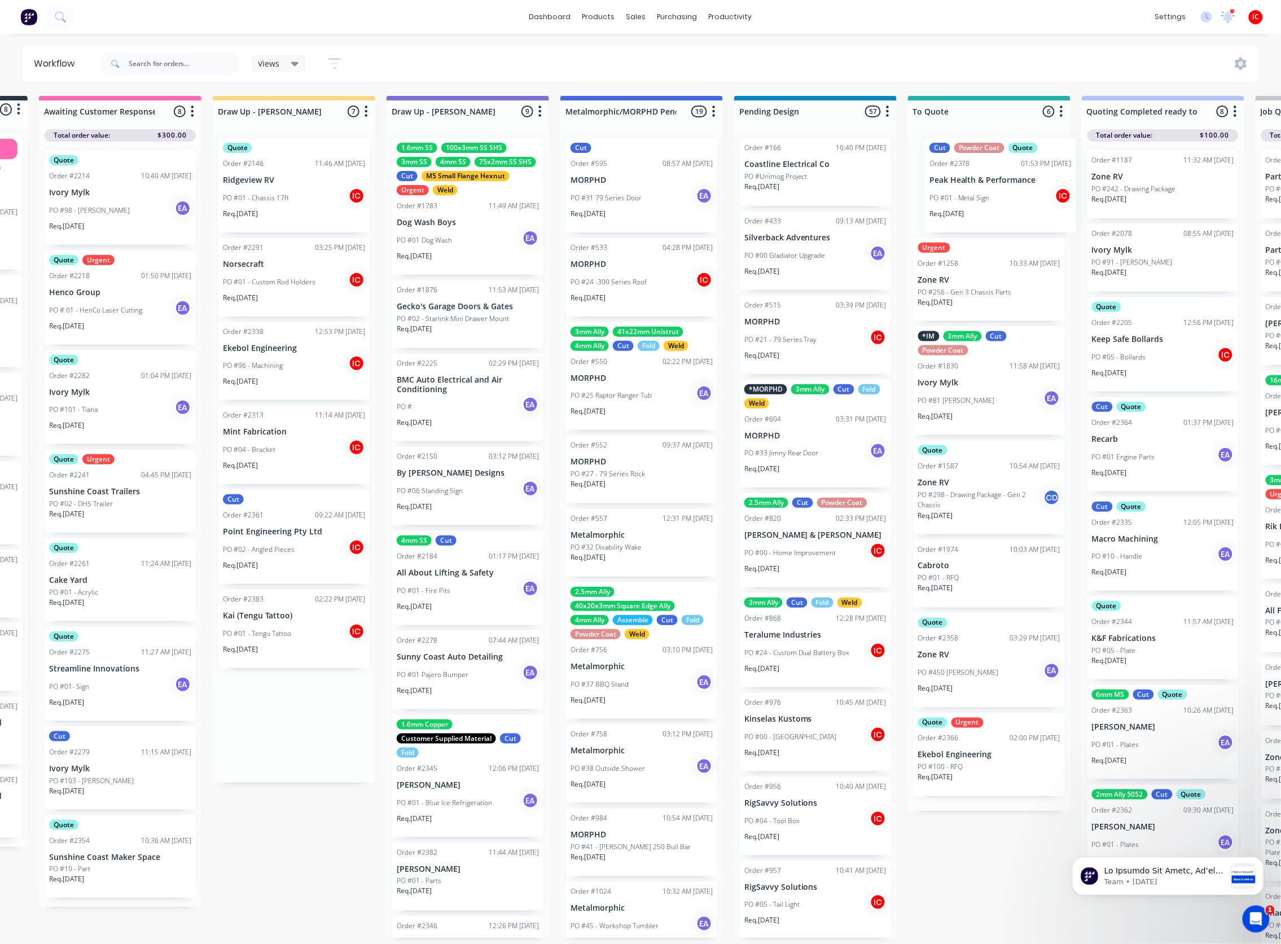
drag, startPoint x: 459, startPoint y: 552, endPoint x: 1002, endPoint y: 195, distance: 649.8
click at [201, 61] on input "text" at bounding box center [185, 63] width 112 height 23
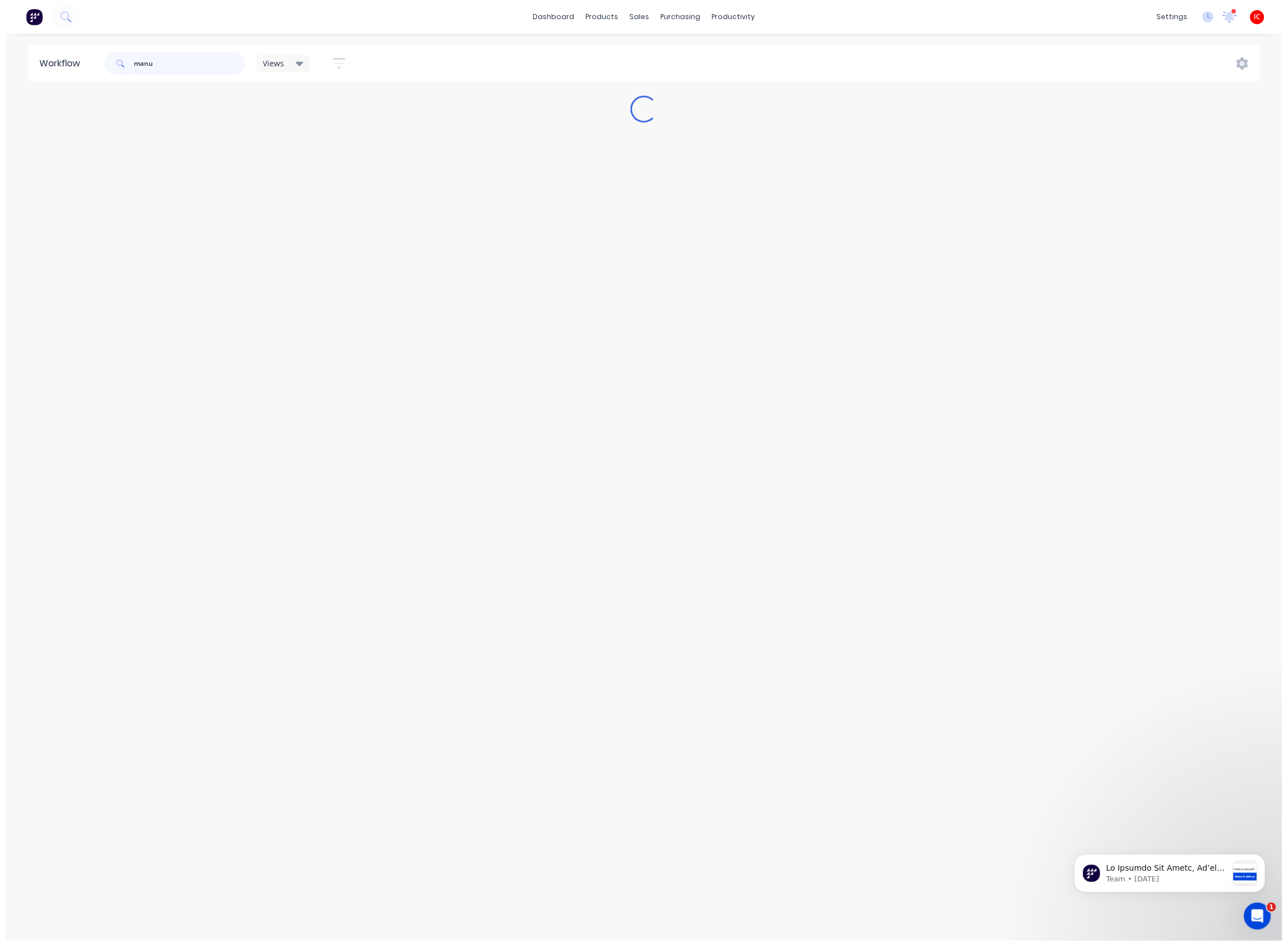
scroll to position [0, 0]
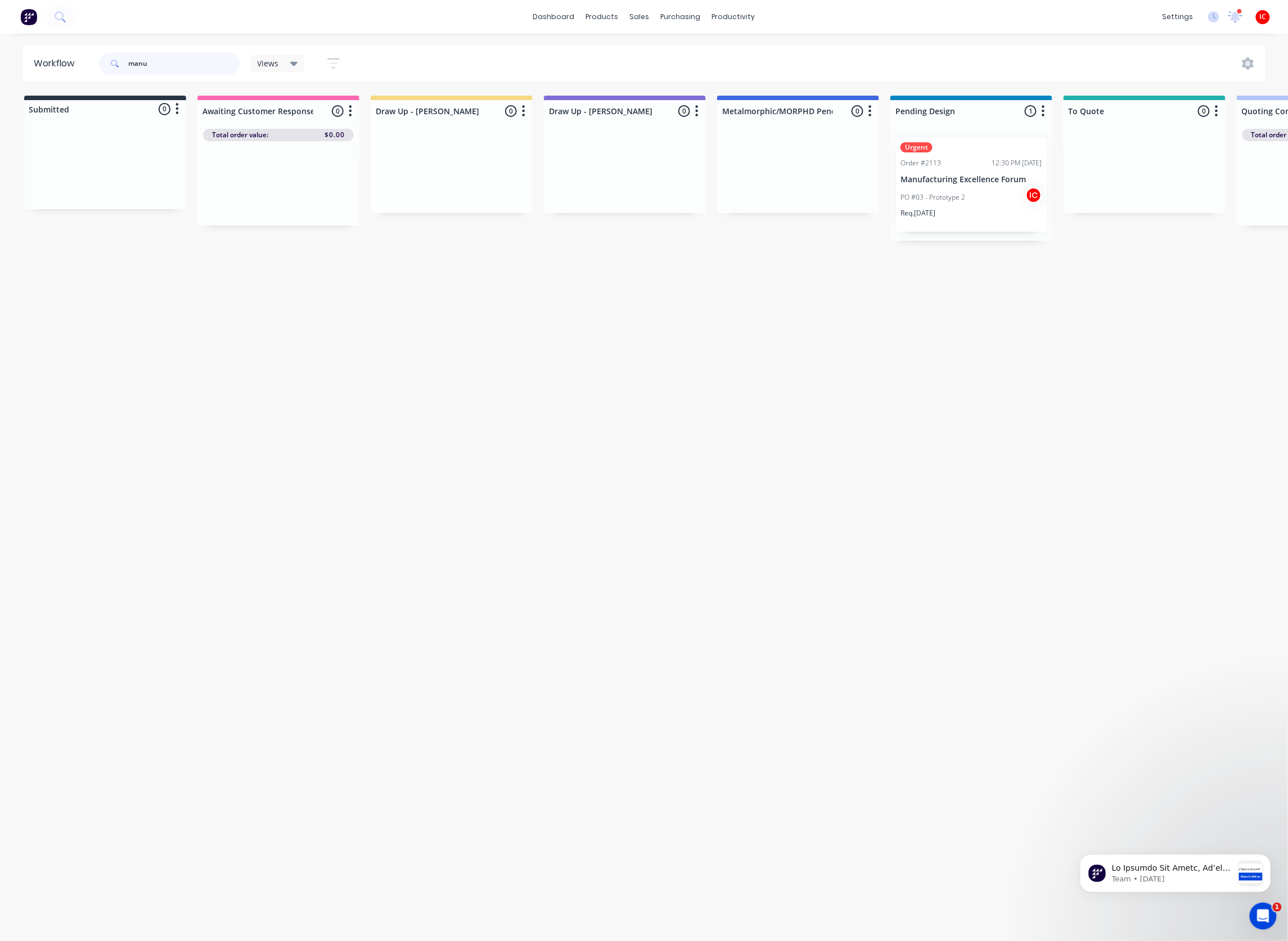
type input "manu"
click at [961, 190] on div "PO #03 - Prototype 2 IC" at bounding box center [971, 196] width 142 height 21
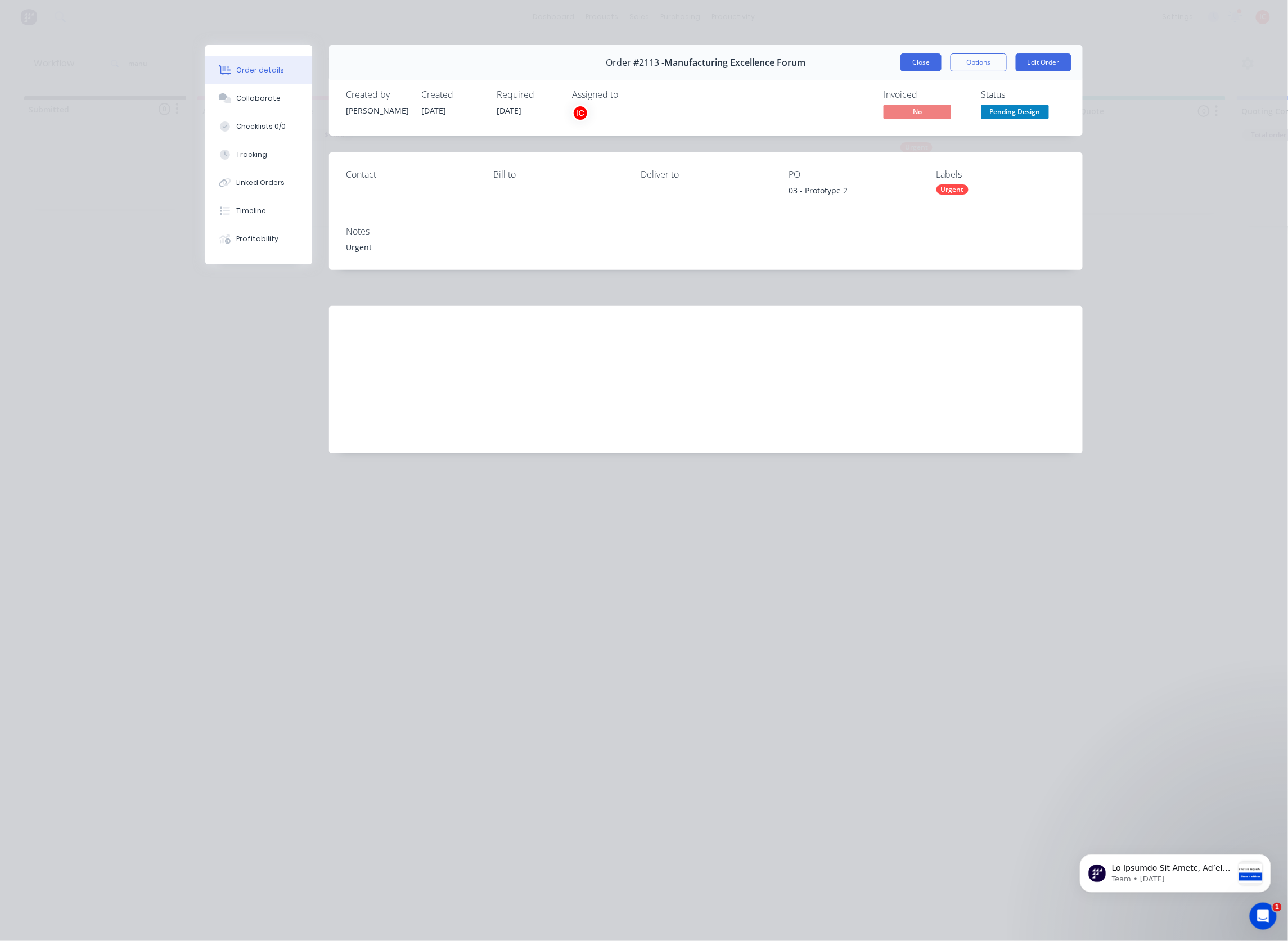
click at [912, 64] on button "Close" at bounding box center [920, 63] width 41 height 18
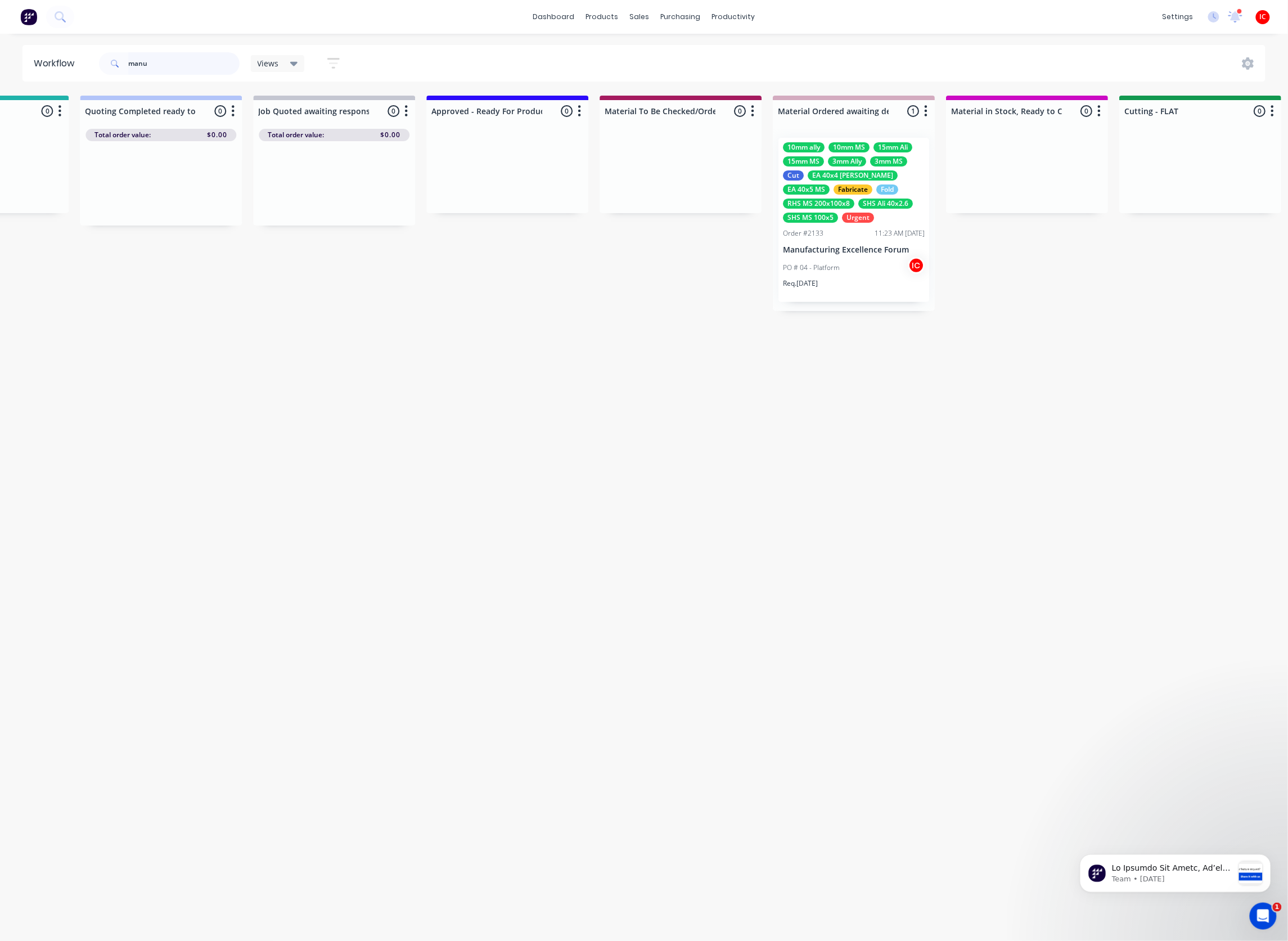
scroll to position [0, 1439]
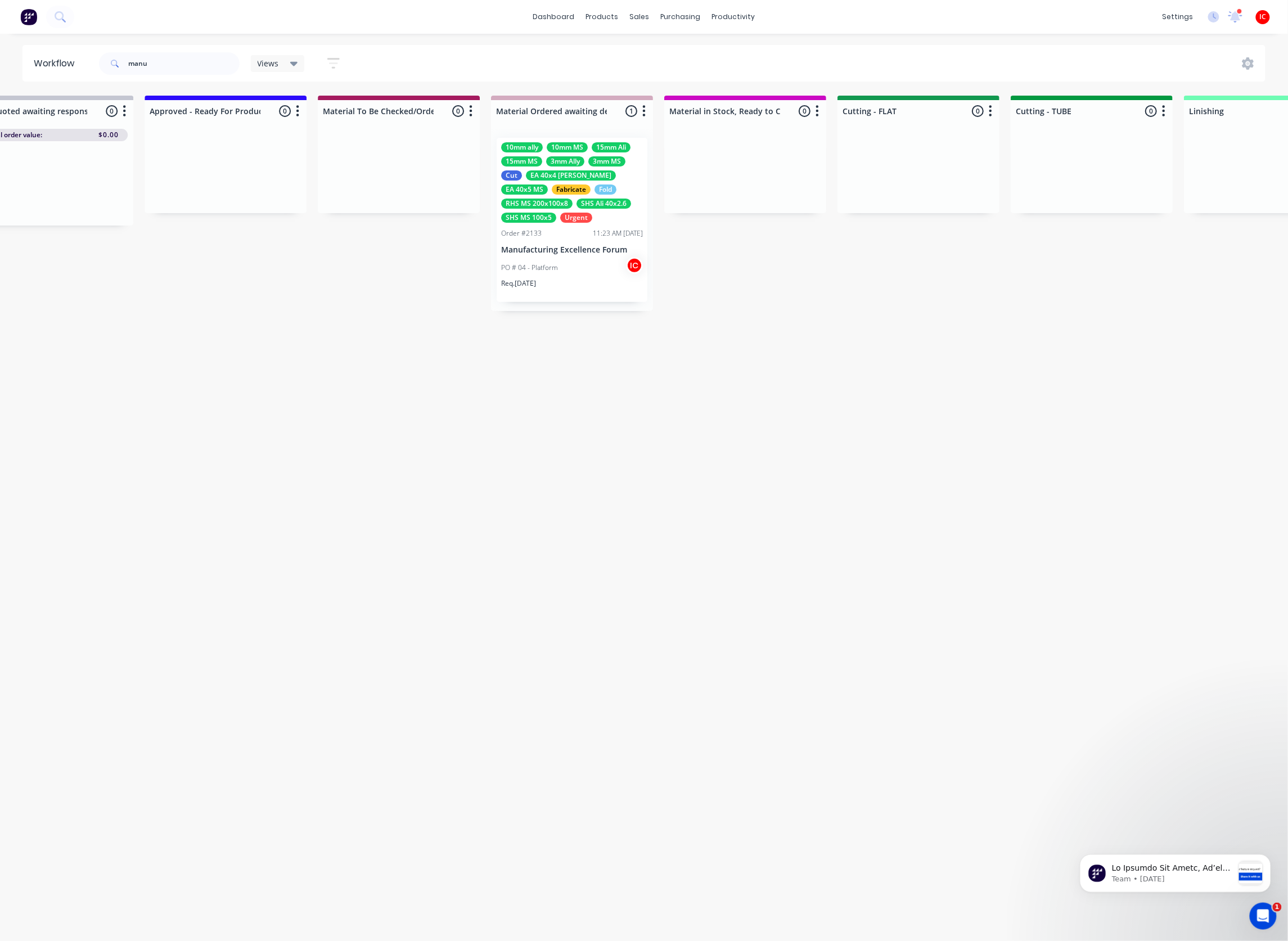
click at [582, 282] on div "Req. [DATE]" at bounding box center [572, 287] width 142 height 19
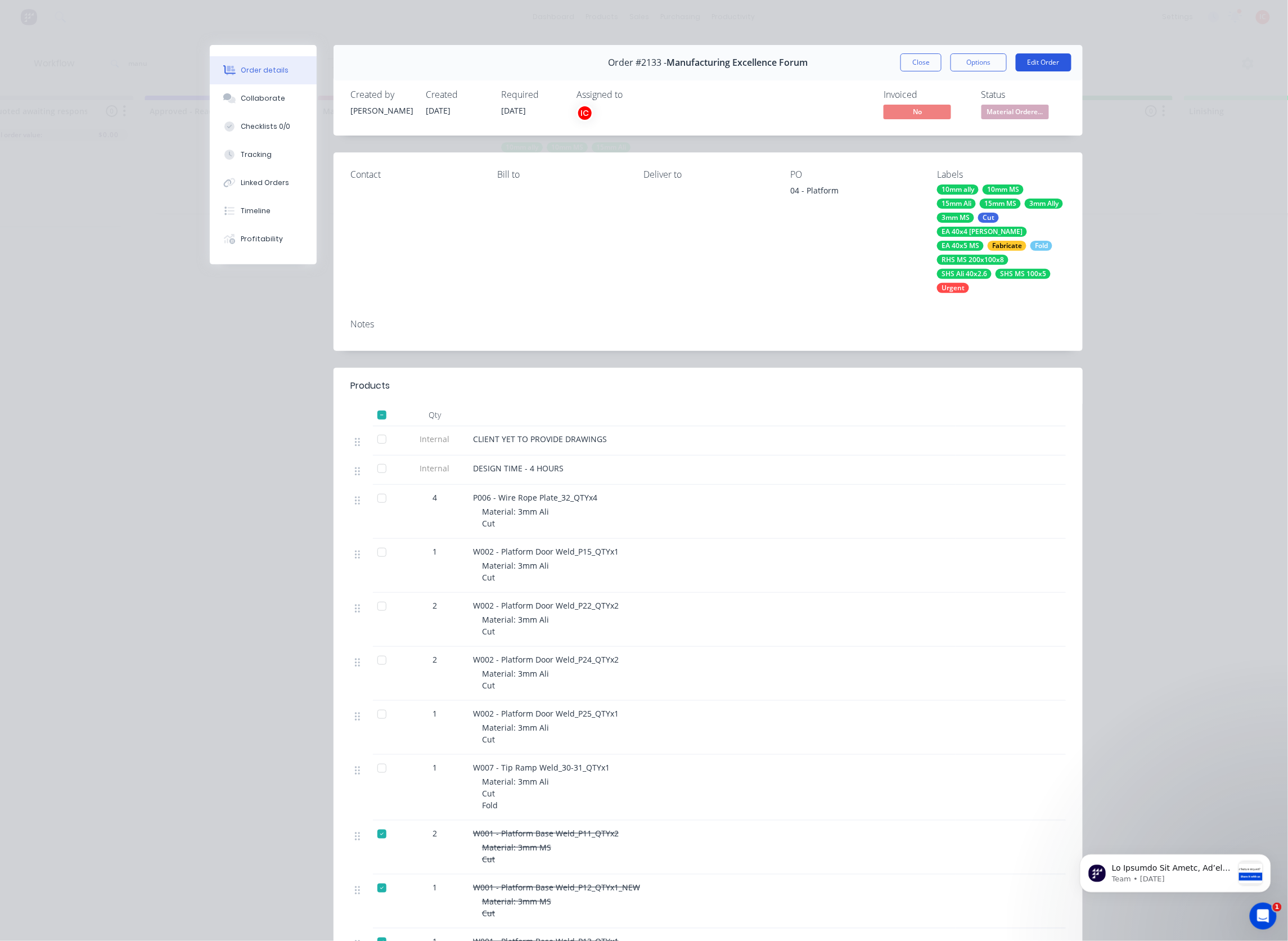
click at [1028, 59] on button "Edit Order" at bounding box center [1044, 63] width 56 height 18
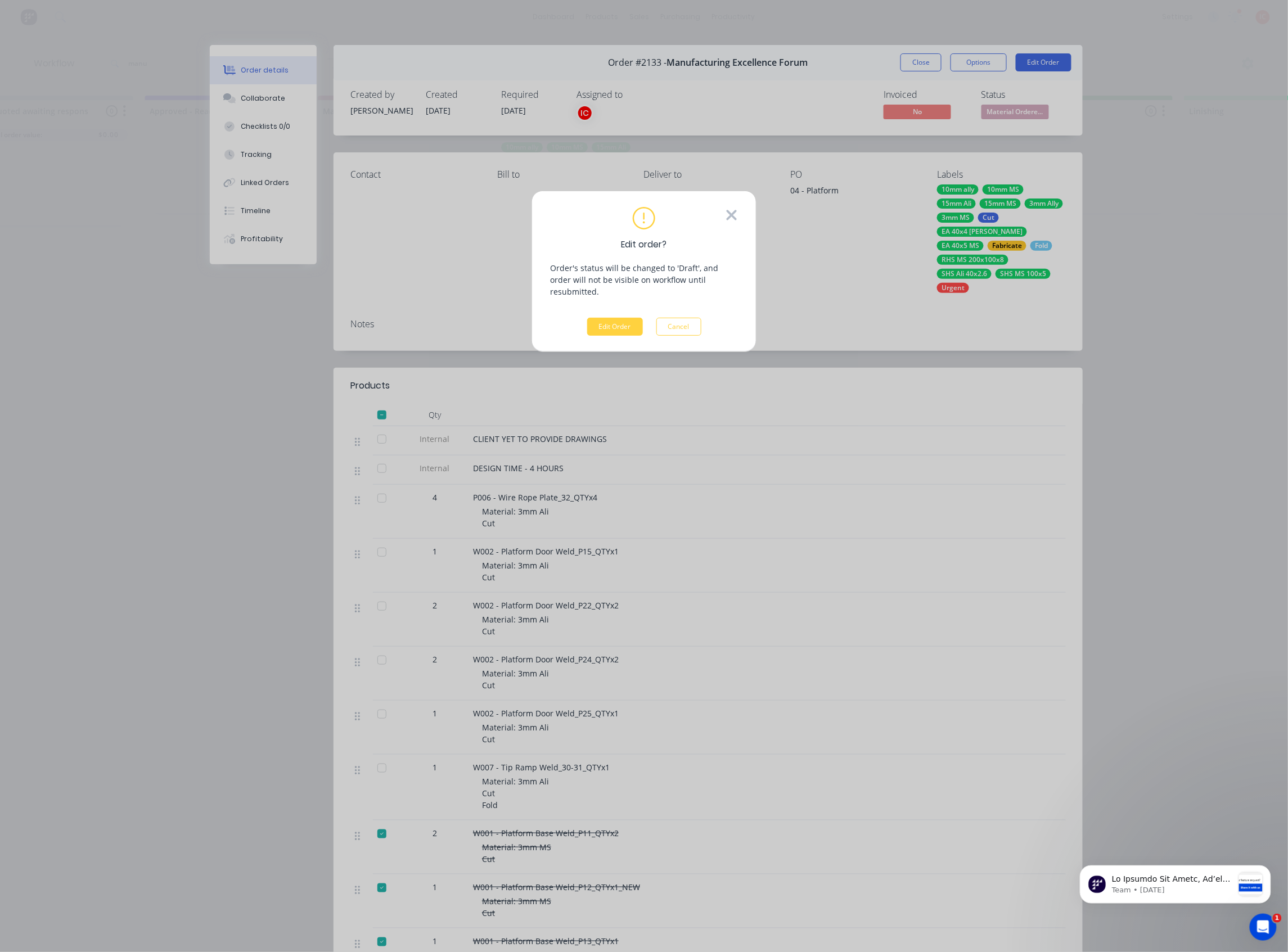
click at [735, 217] on icon at bounding box center [732, 214] width 10 height 10
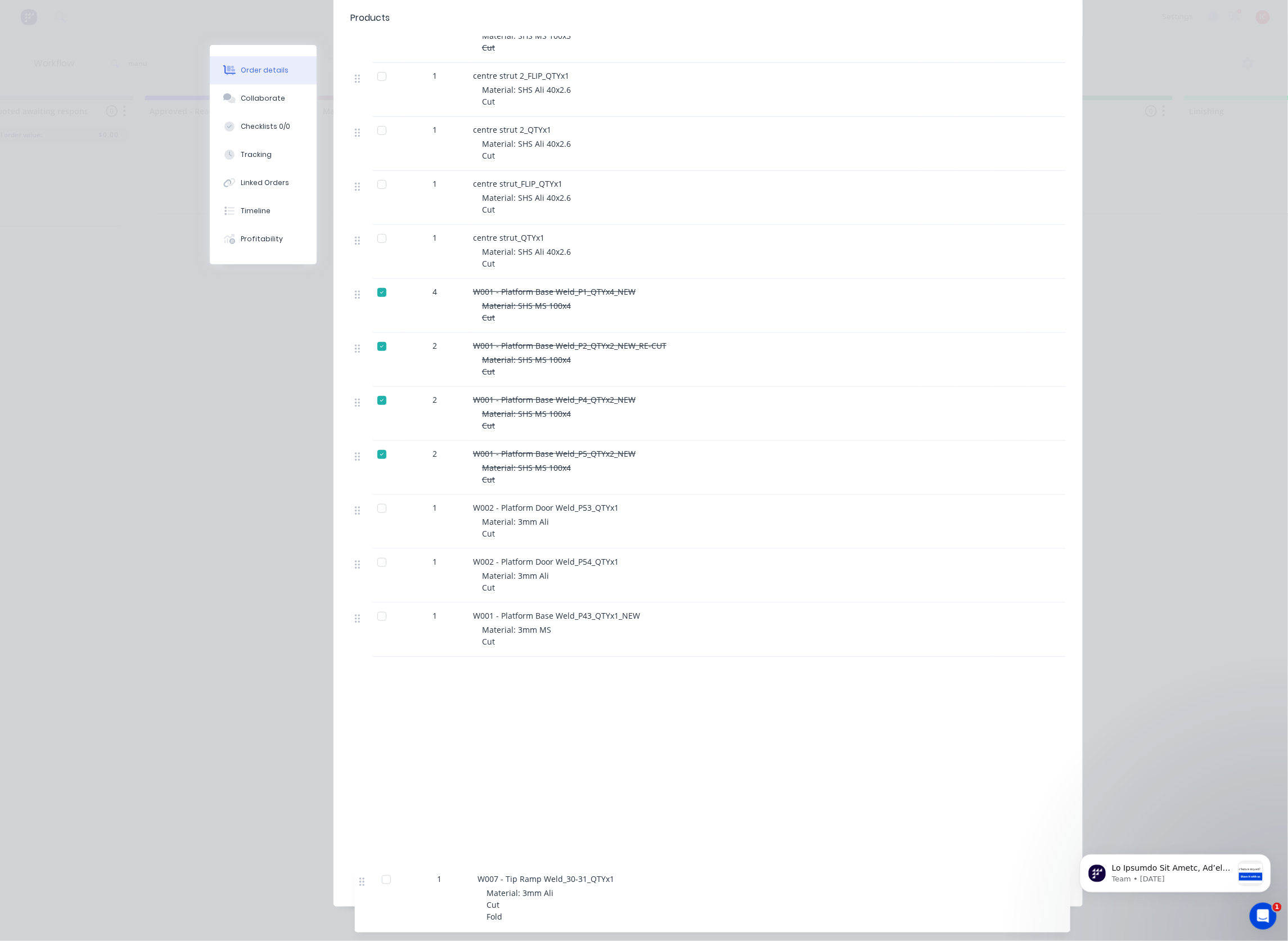
scroll to position [2095, 0]
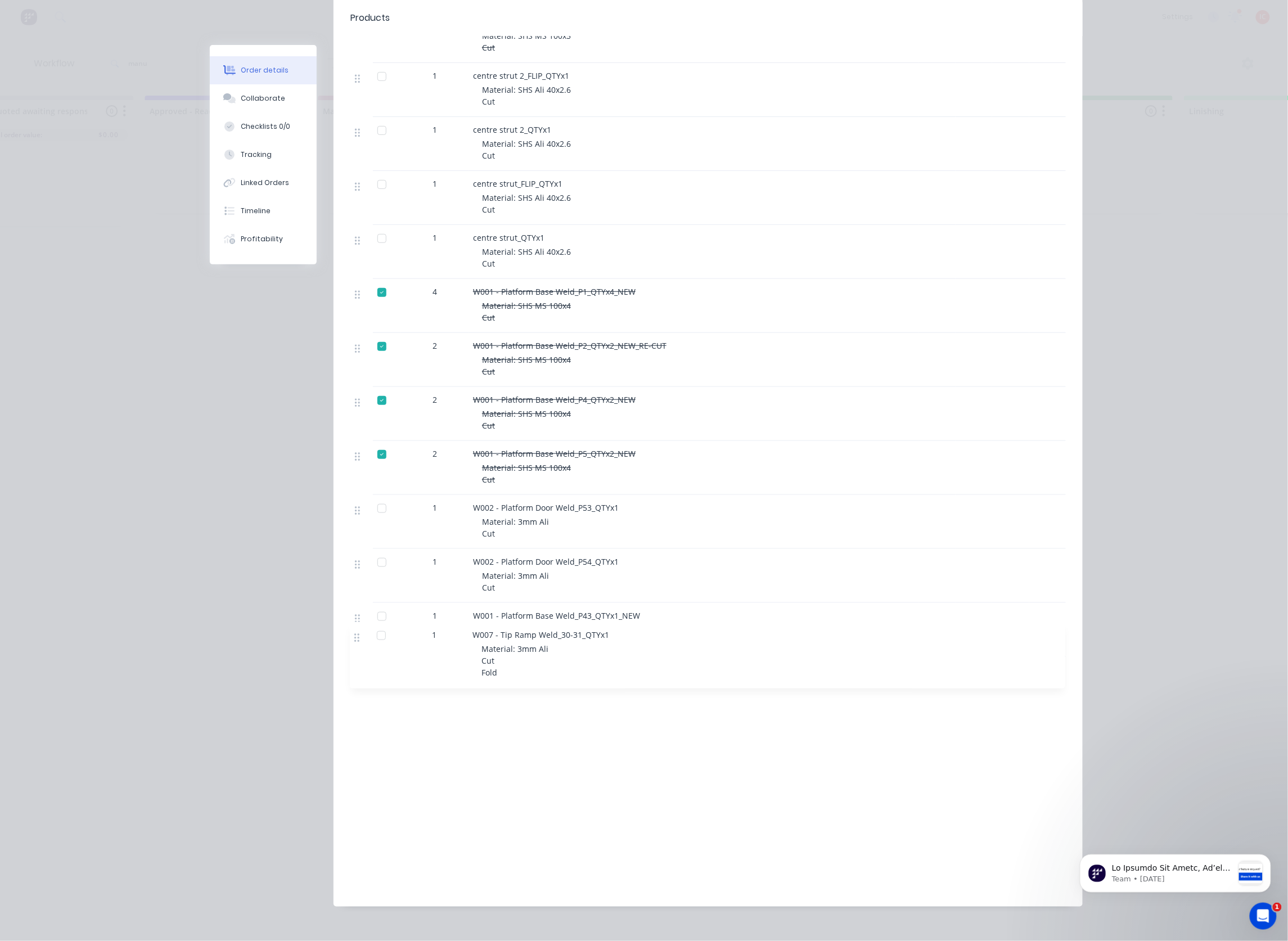
drag, startPoint x: 353, startPoint y: 218, endPoint x: 358, endPoint y: 640, distance: 422.0
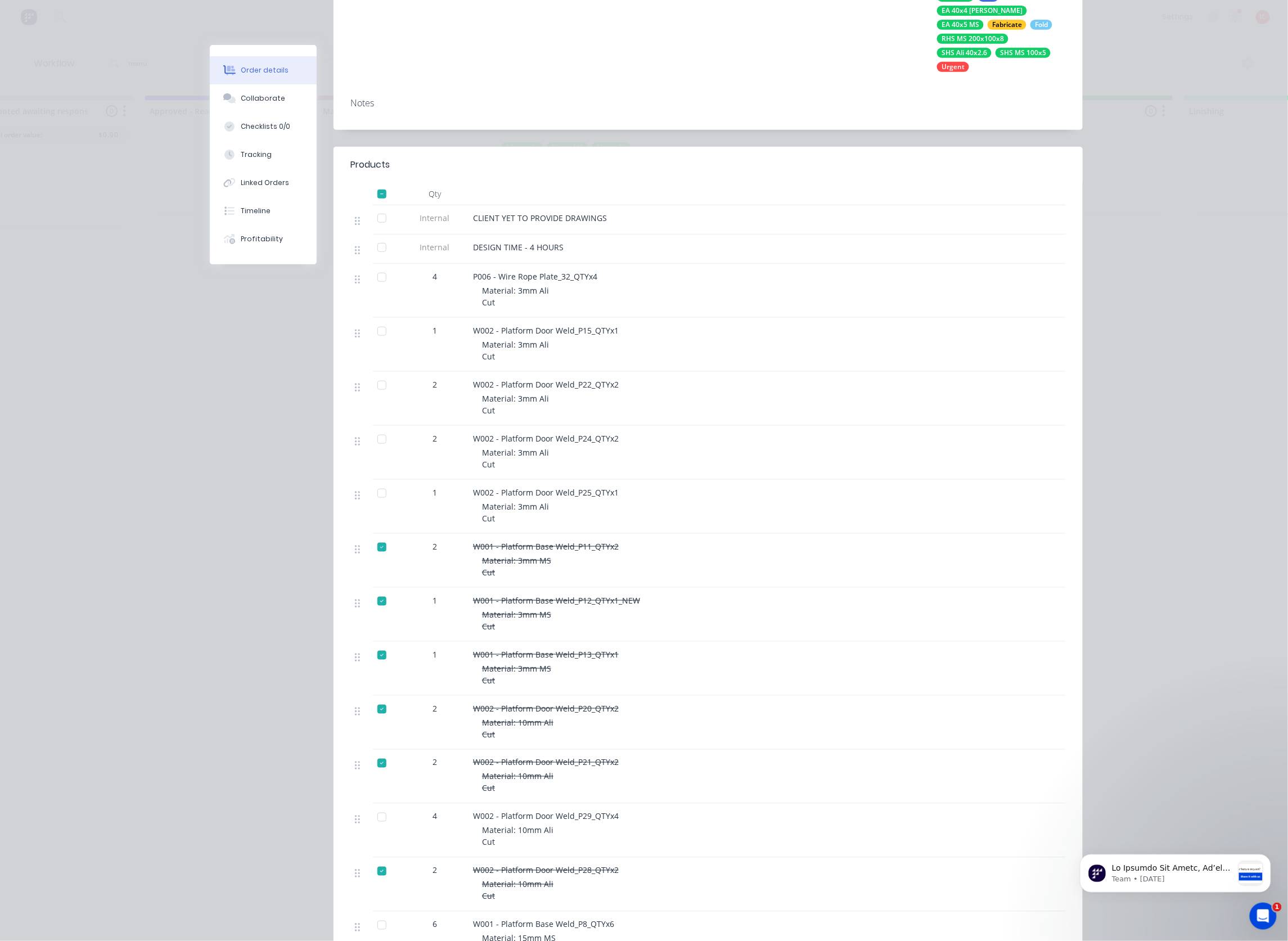
scroll to position [0, 0]
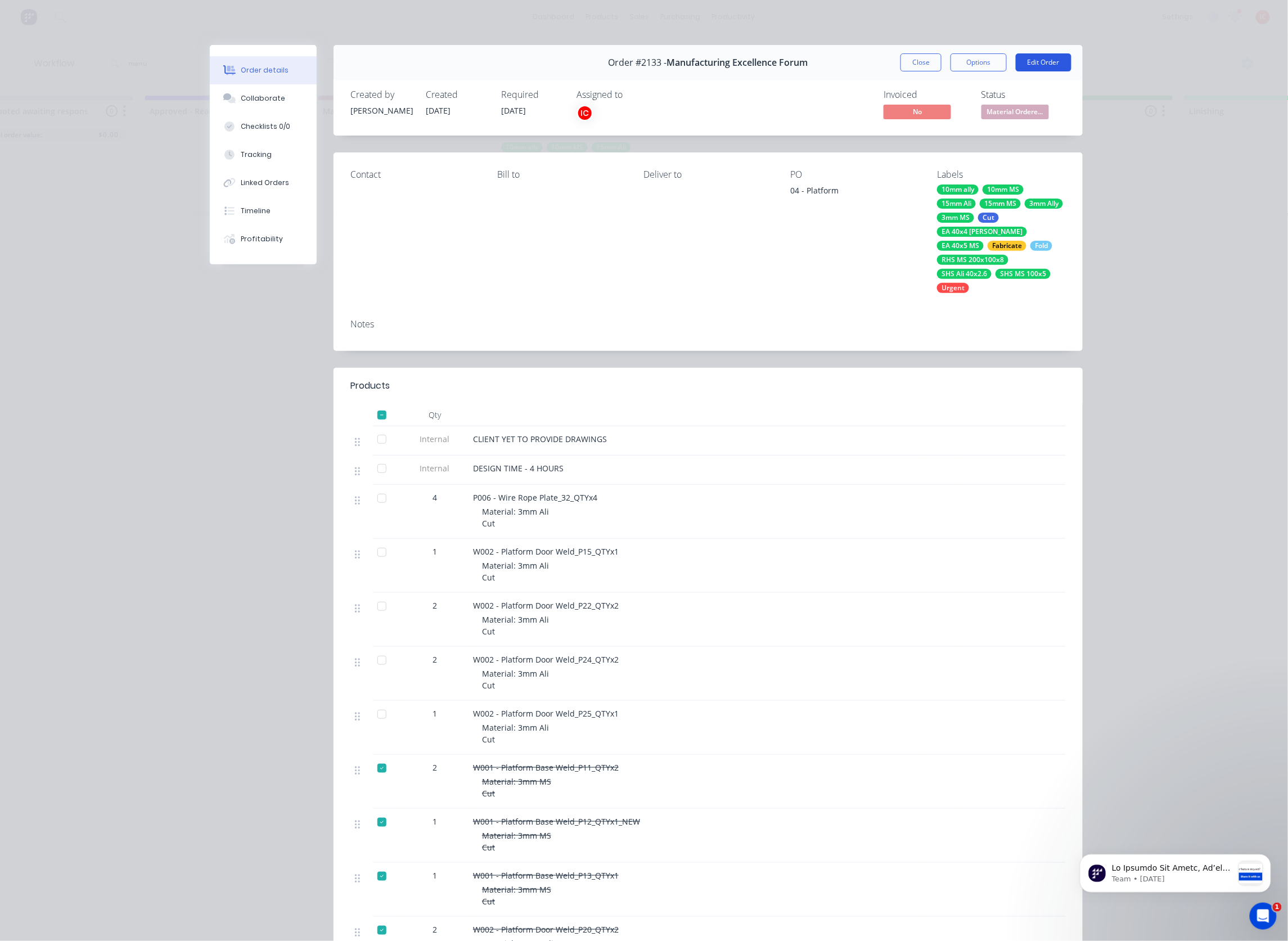
click at [1031, 61] on button "Edit Order" at bounding box center [1044, 63] width 56 height 18
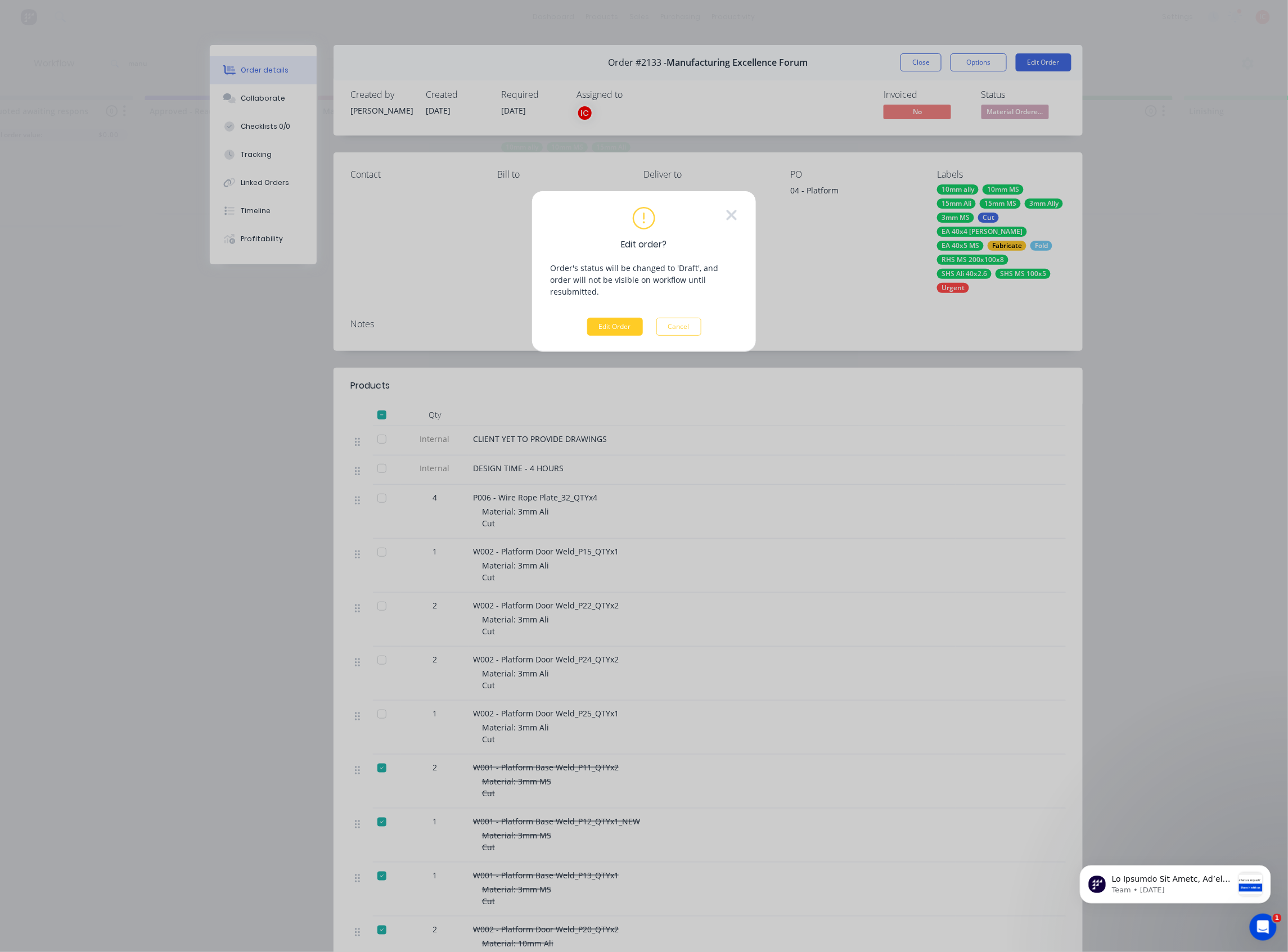
click at [615, 318] on button "Edit Order" at bounding box center [615, 327] width 56 height 18
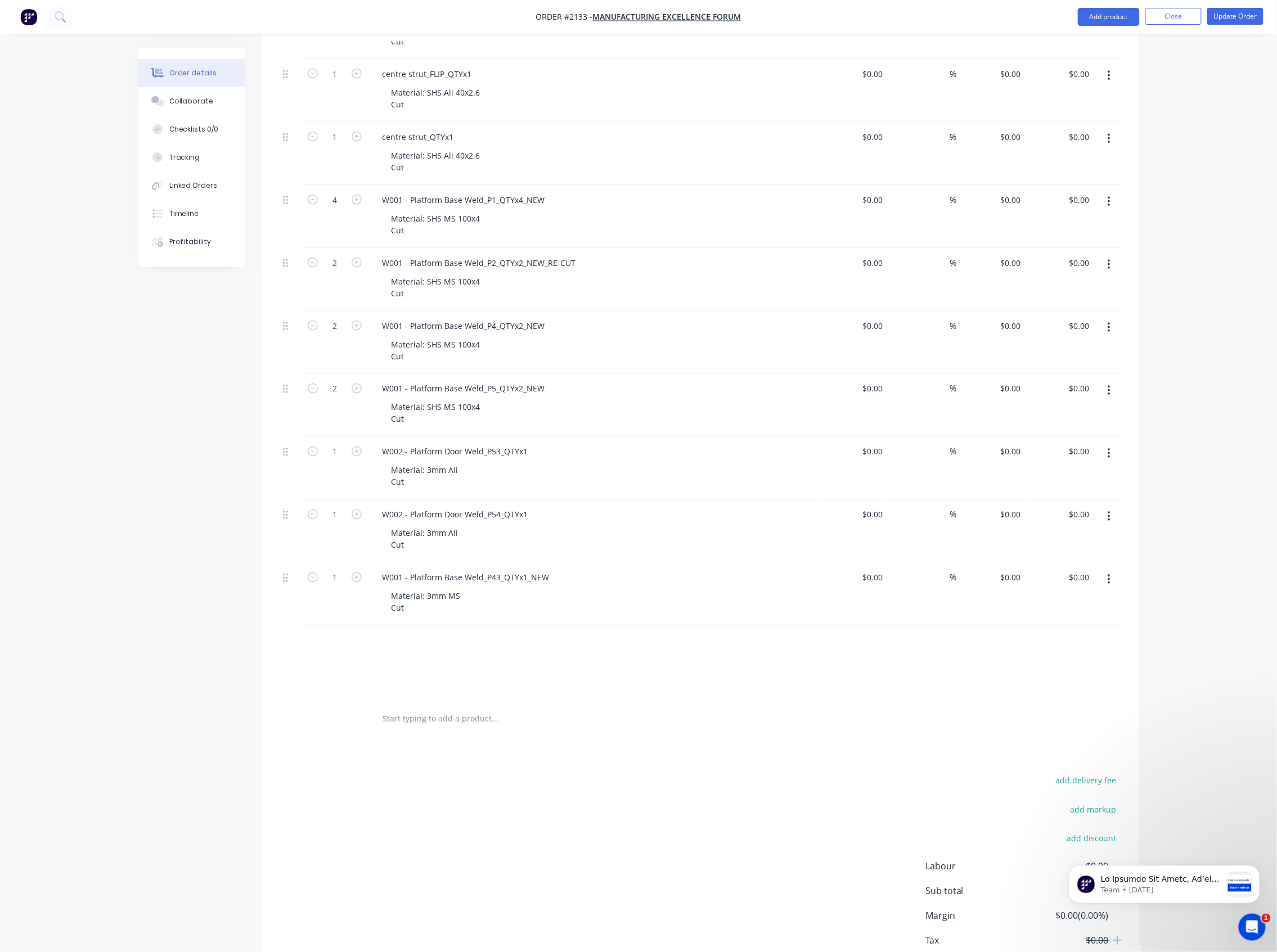
scroll to position [2565, 0]
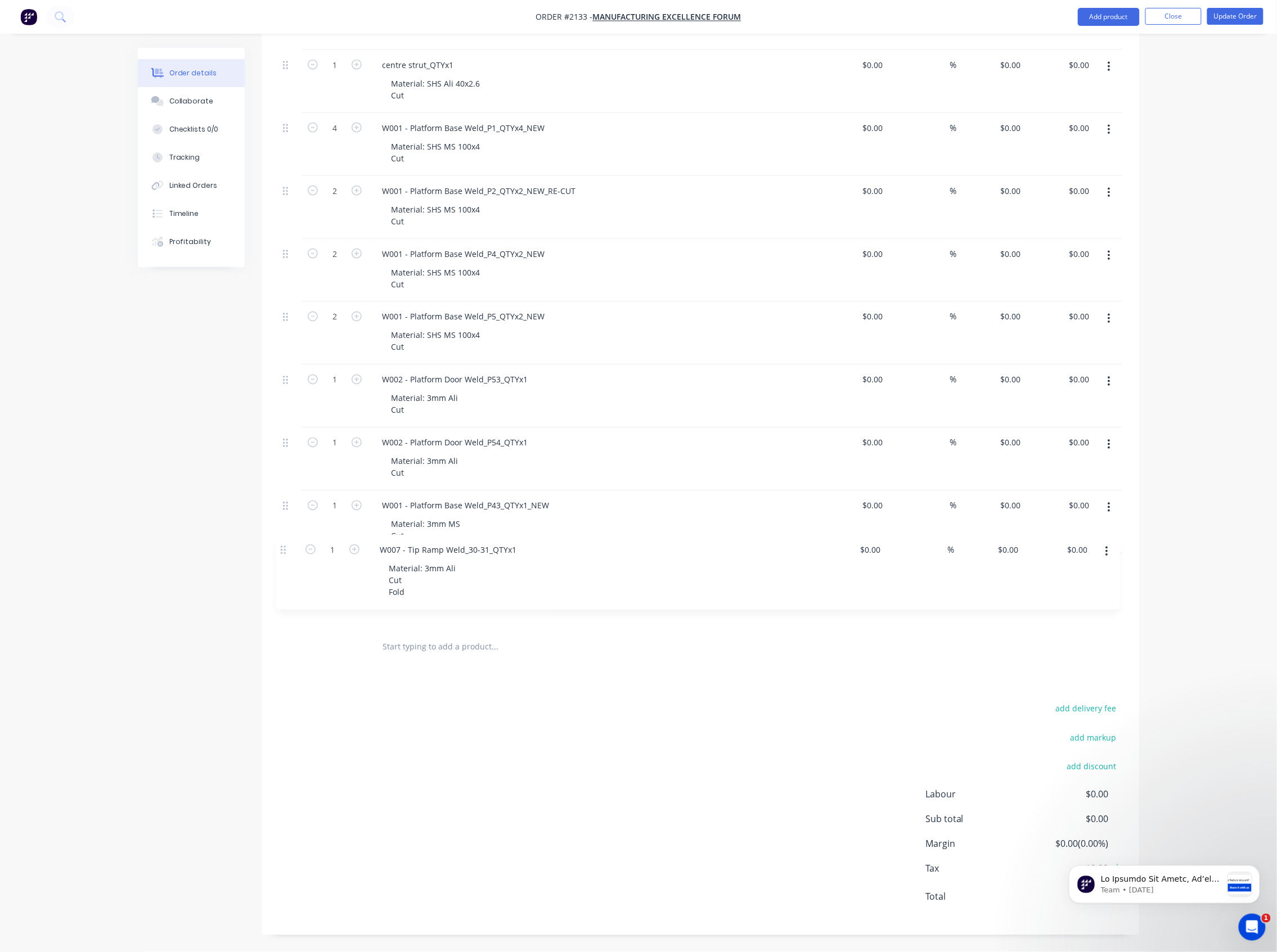
click at [487, 568] on div "W007 - Tip Ramp Weld_30-31_QTYx1" at bounding box center [450, 568] width 155 height 16
click at [506, 569] on div "W007 - Tip Ramp Weld_30_QTYx1" at bounding box center [444, 568] width 143 height 16
click at [605, 585] on div "Material: 3mm Ali Cut Fold" at bounding box center [597, 599] width 432 height 40
click at [1108, 572] on icon "button" at bounding box center [1109, 570] width 3 height 12
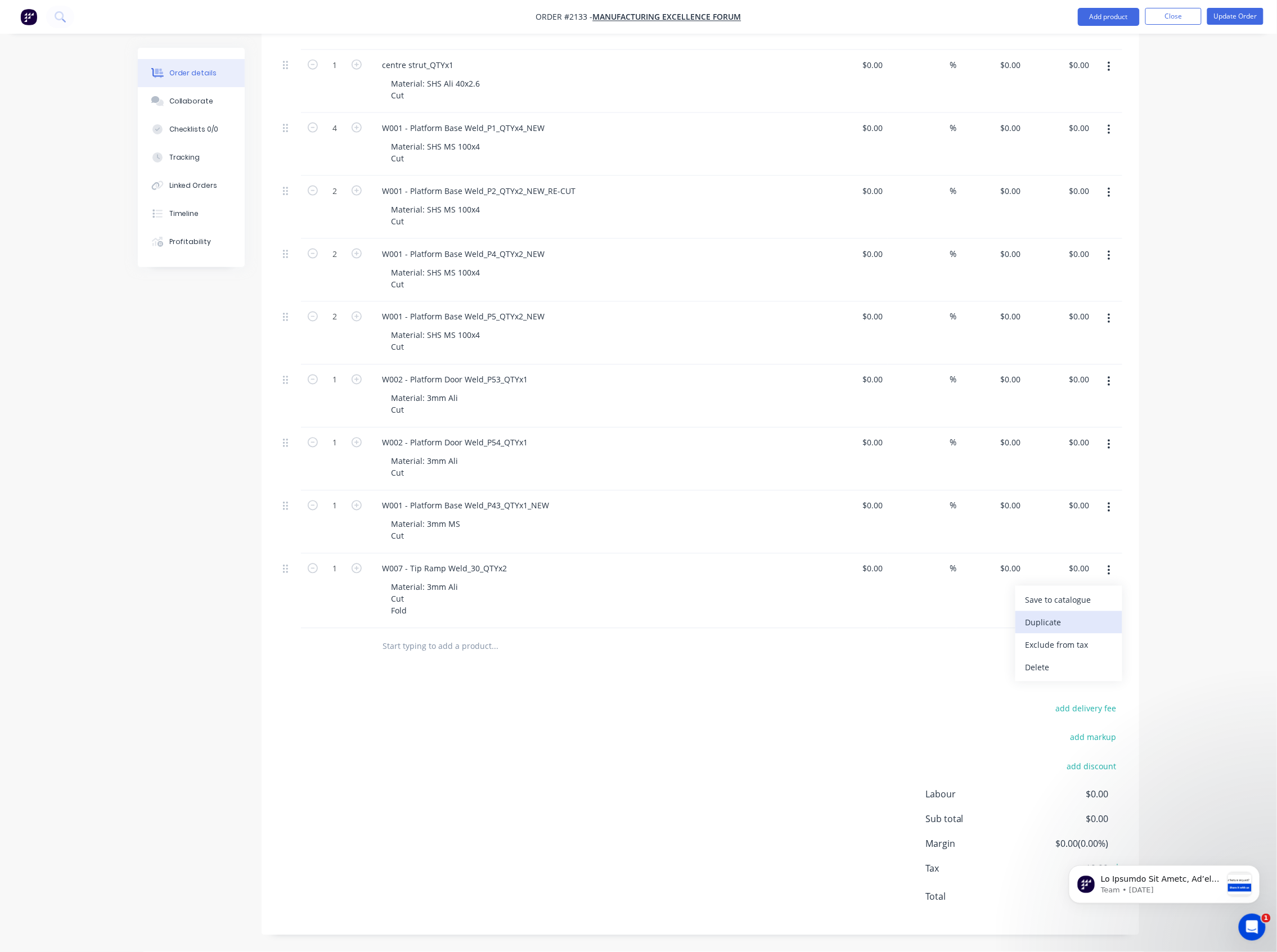
click at [1072, 630] on div "Duplicate" at bounding box center [1068, 623] width 87 height 16
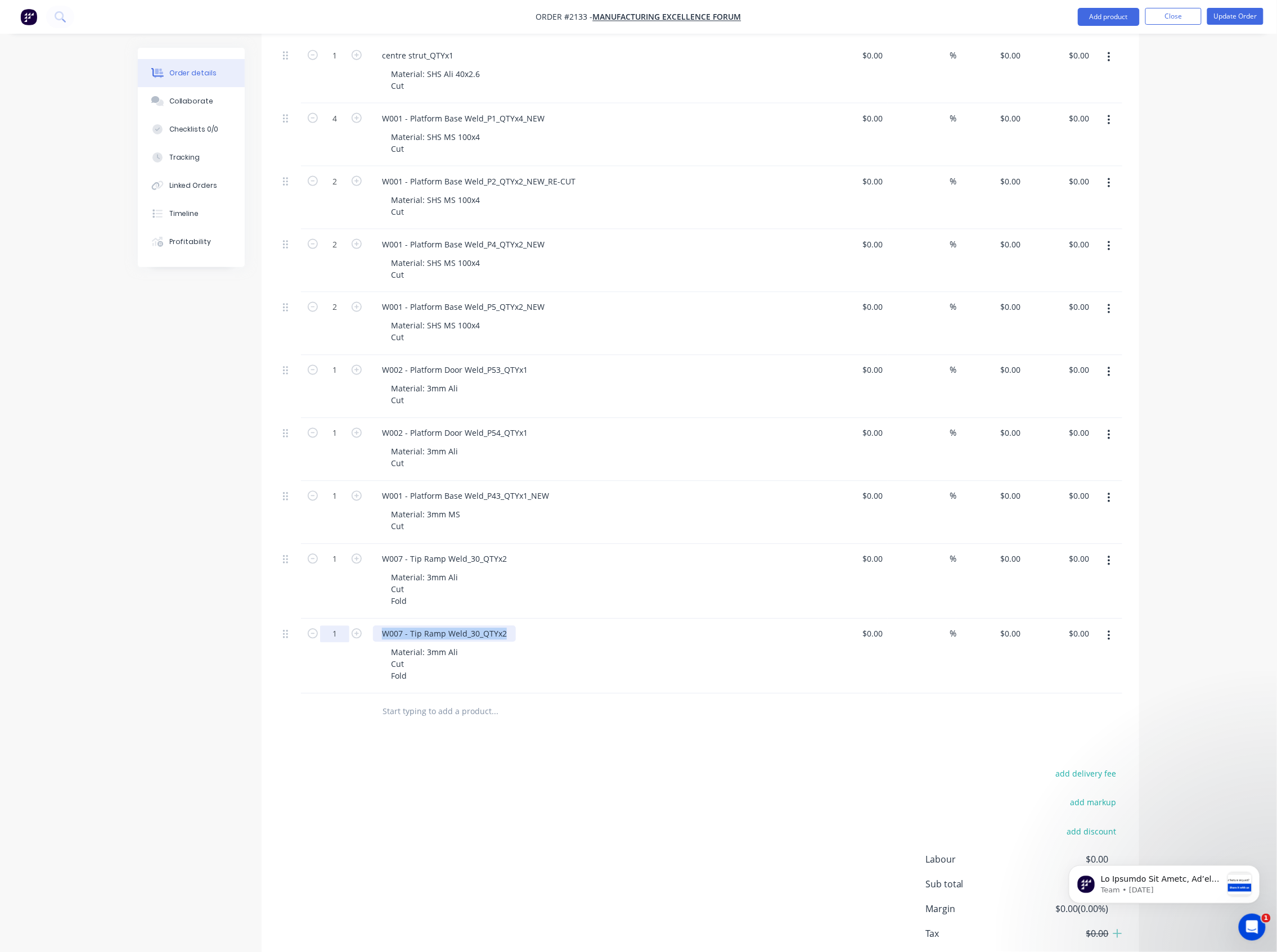
drag, startPoint x: 502, startPoint y: 645, endPoint x: 343, endPoint y: 642, distance: 159.0
click at [343, 642] on div "1 W007 - Tip Ramp Weld_30_QTYx2 Material: 3mm Ali Cut Fold $0.00 $0.00 % $0.00 …" at bounding box center [700, 656] width 843 height 75
paste div
click at [459, 664] on div "Material: 3mm Ali Cut Fold" at bounding box center [424, 665] width 85 height 40
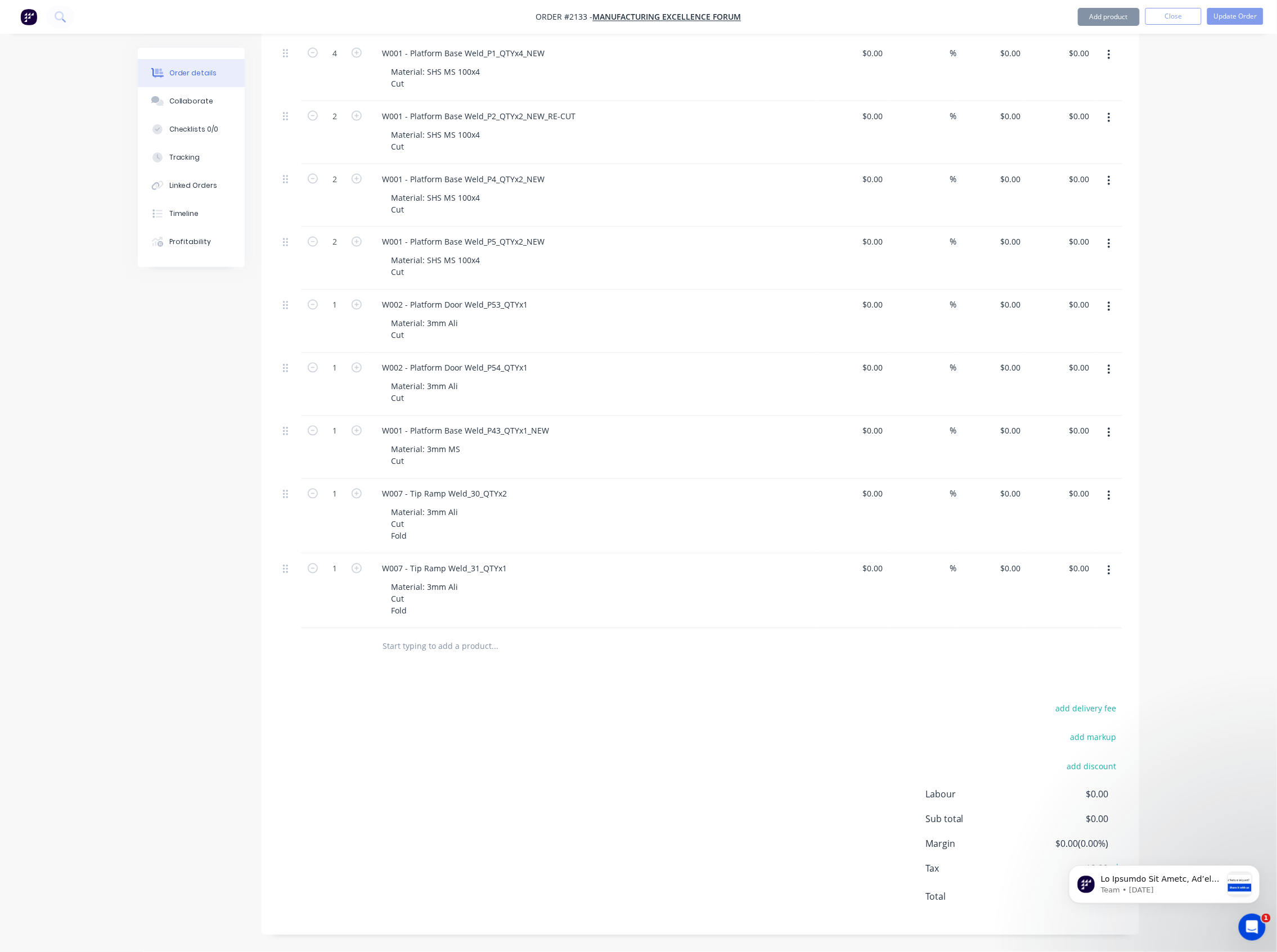
scroll to position [2640, 0]
click at [458, 585] on div "Material: 3mm Ali Cut Fold" at bounding box center [424, 599] width 85 height 40
click at [668, 601] on div "Material: 3mm Ali TREAD PLATE/CHECK Cut Fold" at bounding box center [597, 599] width 432 height 40
drag, startPoint x: 288, startPoint y: 226, endPoint x: 309, endPoint y: 572, distance: 346.6
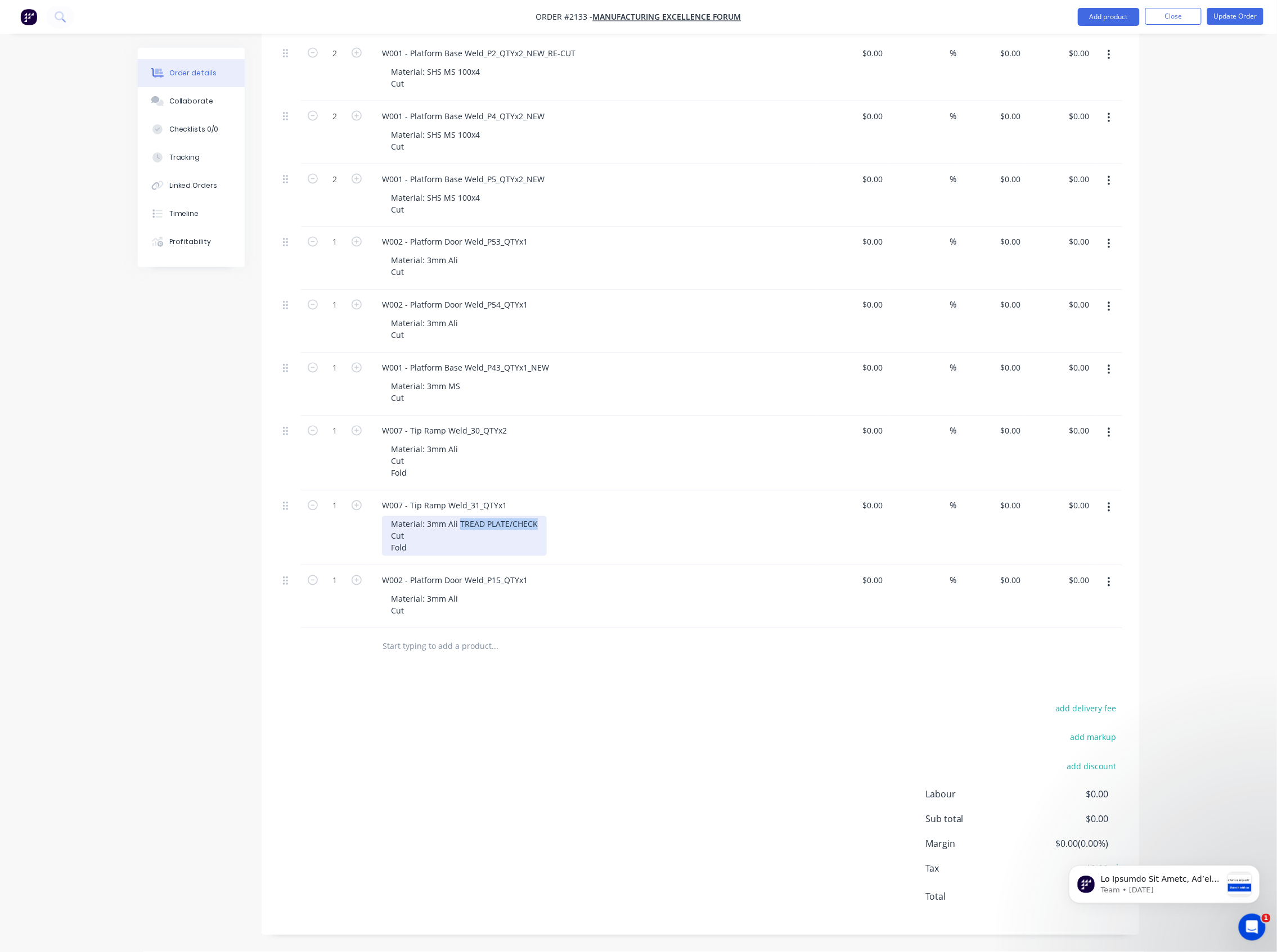
drag, startPoint x: 535, startPoint y: 523, endPoint x: 457, endPoint y: 525, distance: 78.0
click at [457, 525] on div "Material: 3mm Ali TREAD PLATE/CHECK Cut Fold" at bounding box center [464, 536] width 164 height 40
copy div "TREAD PLATE/CHECK"
click at [460, 598] on div "Material: 3mm Ali Cut" at bounding box center [424, 605] width 85 height 28
click at [630, 599] on div "Material: 3mm Ali TREAD PLATE/CHECK Cut" at bounding box center [597, 605] width 432 height 28
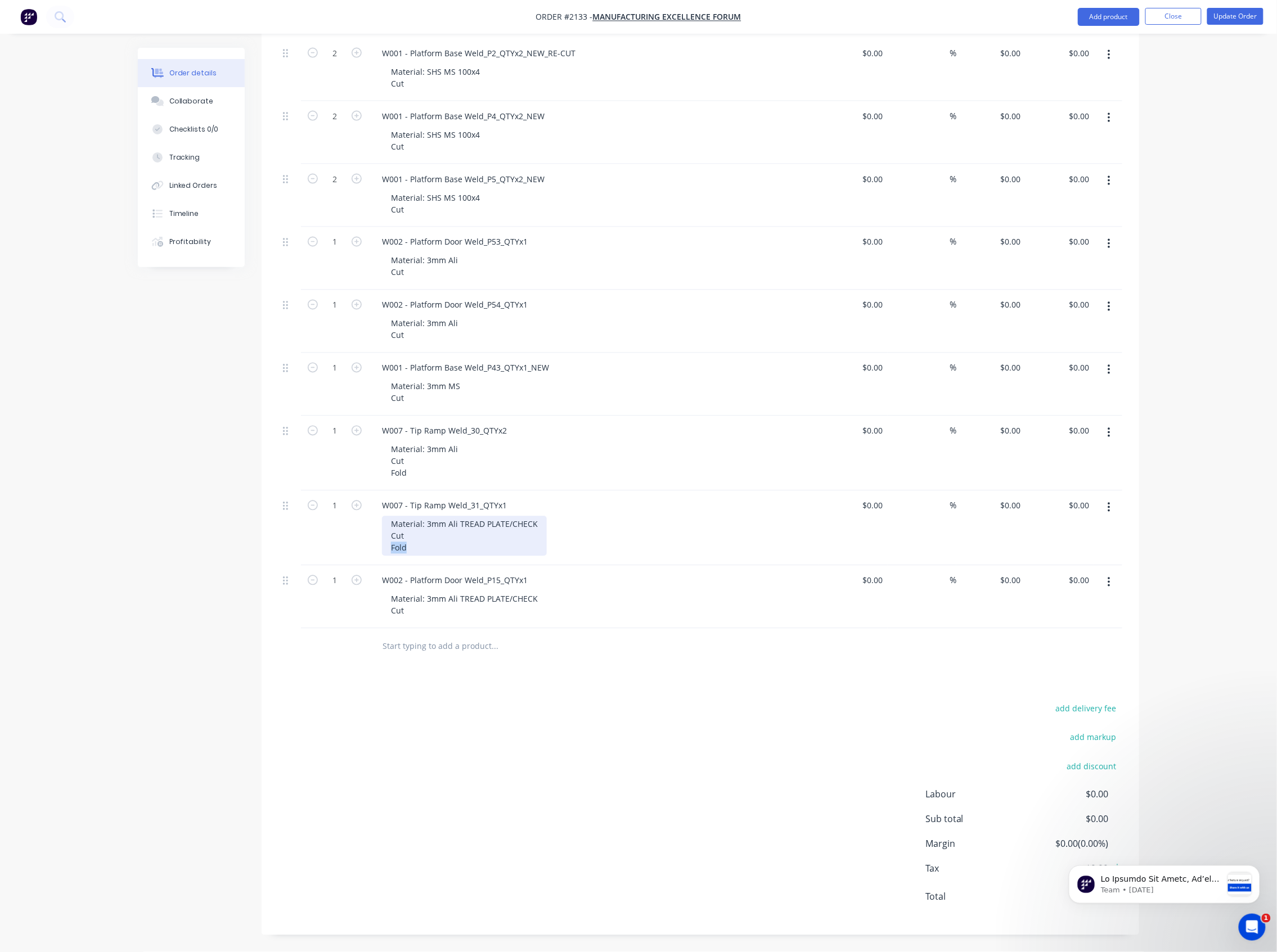
drag, startPoint x: 422, startPoint y: 549, endPoint x: 384, endPoint y: 549, distance: 38.0
click at [384, 549] on div "Material: 3mm Ali TREAD PLATE/CHECK Cut Fold" at bounding box center [464, 536] width 164 height 40
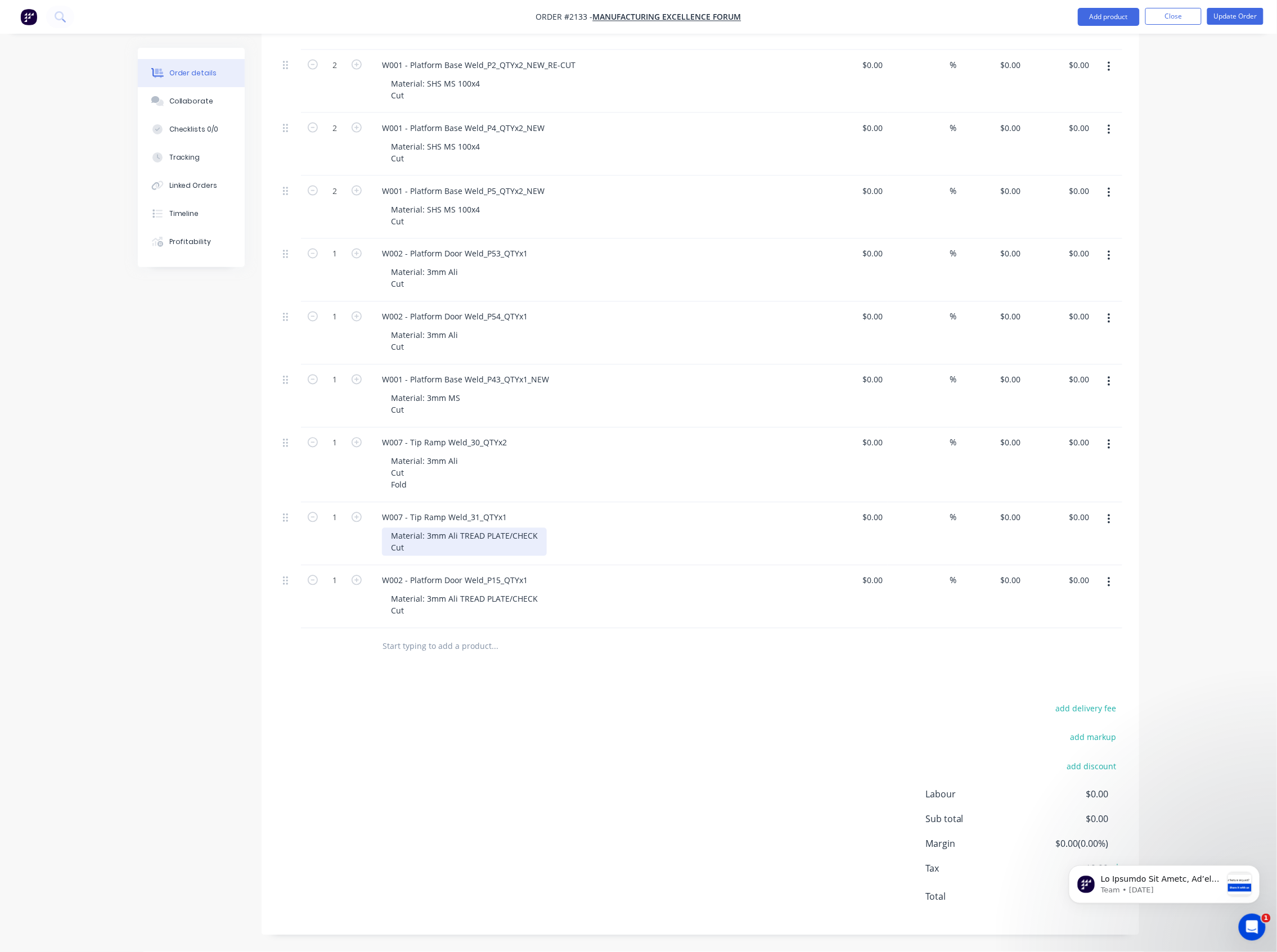
scroll to position [2628, 0]
click at [440, 492] on div "Material: 3mm Ali Cut Fold" at bounding box center [424, 474] width 85 height 40
drag, startPoint x: 428, startPoint y: 487, endPoint x: 384, endPoint y: 490, distance: 44.1
click at [384, 490] on div "Material: 3mm Ali Cut Fold" at bounding box center [424, 474] width 85 height 40
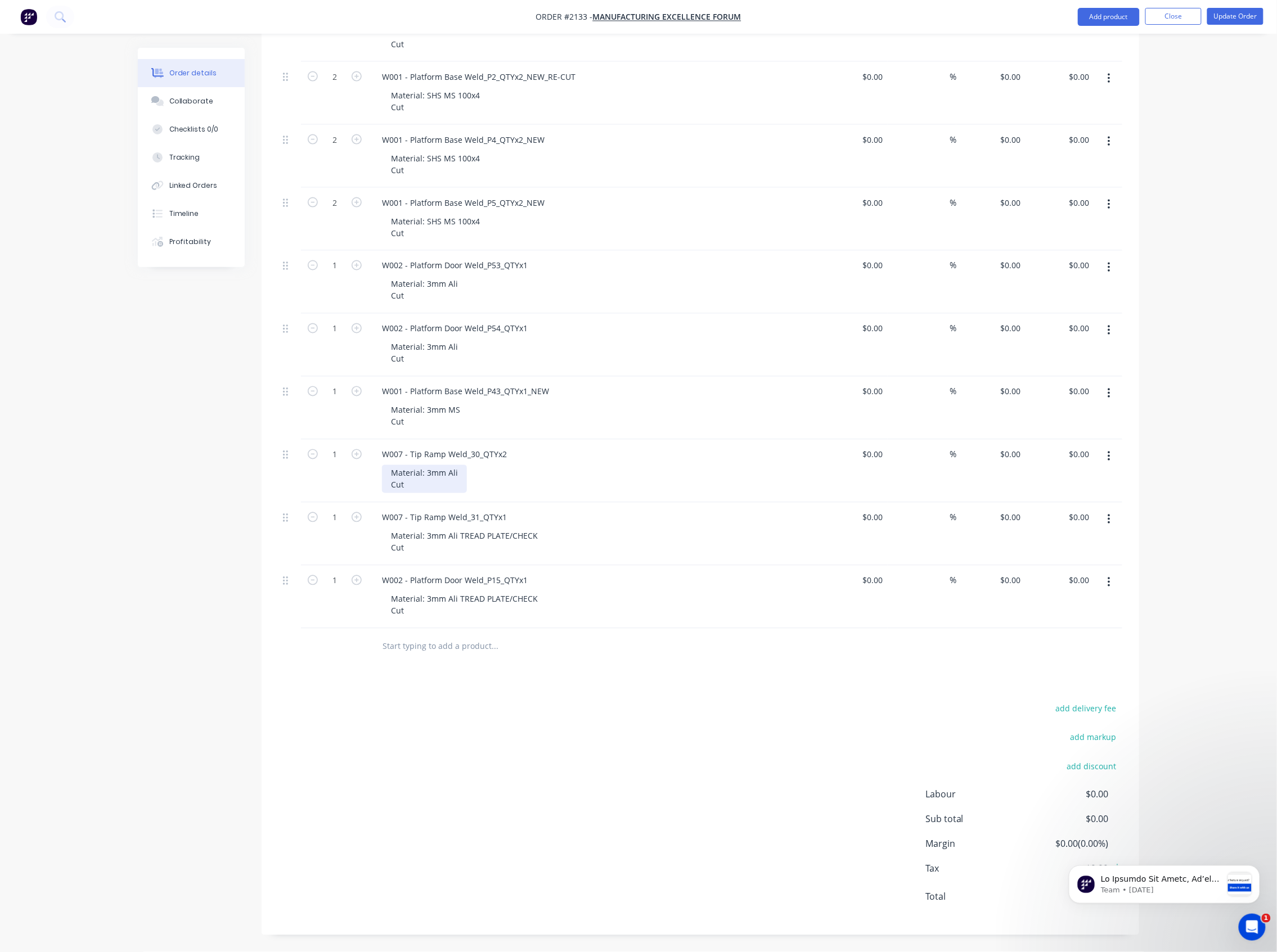
scroll to position [2617, 0]
click at [590, 470] on div "Material: 3mm Ali Cut" at bounding box center [597, 479] width 432 height 28
click at [1220, 17] on button "Update Order" at bounding box center [1235, 16] width 56 height 17
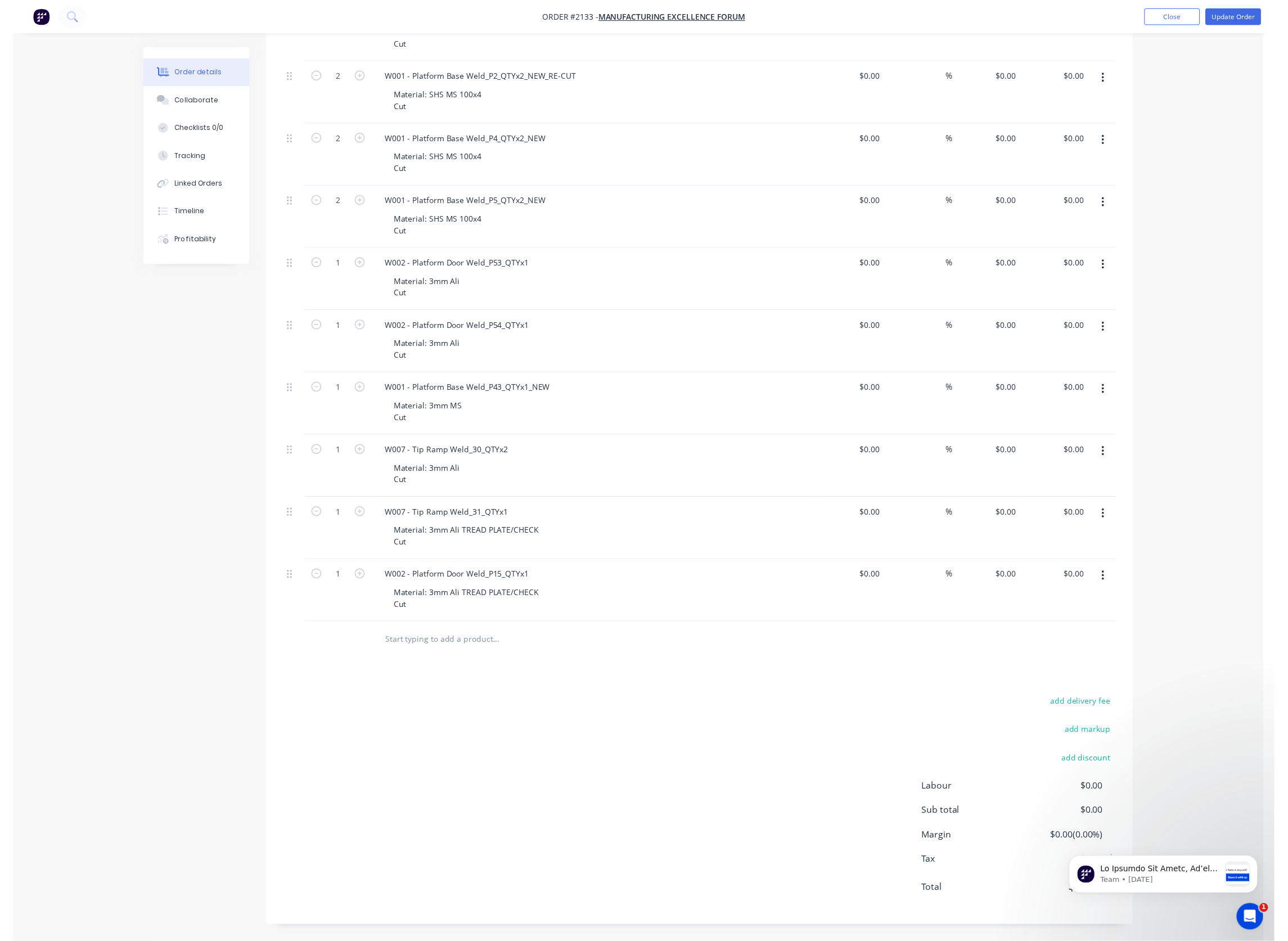
scroll to position [0, 0]
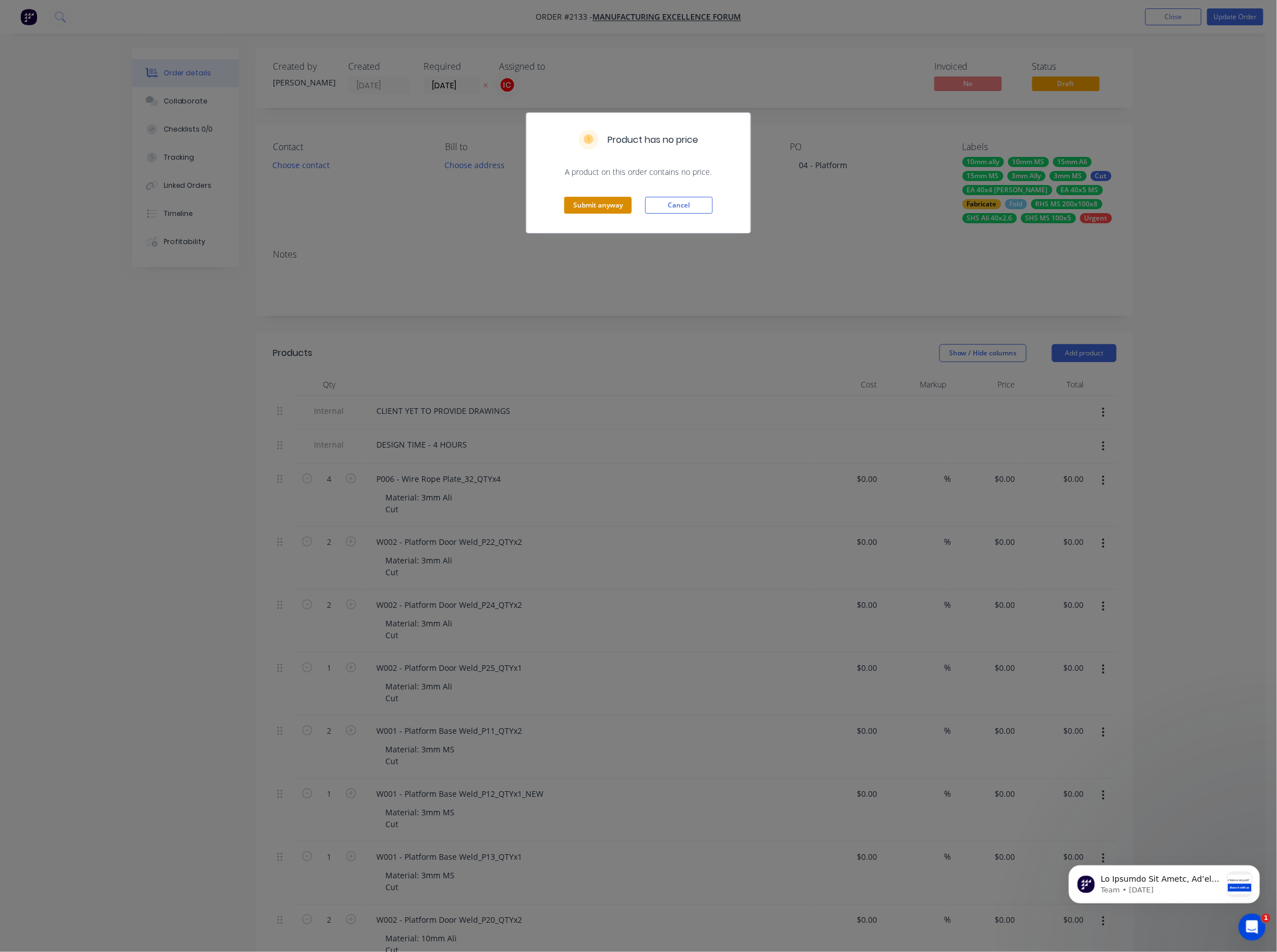
click at [608, 200] on button "Submit anyway" at bounding box center [598, 204] width 68 height 17
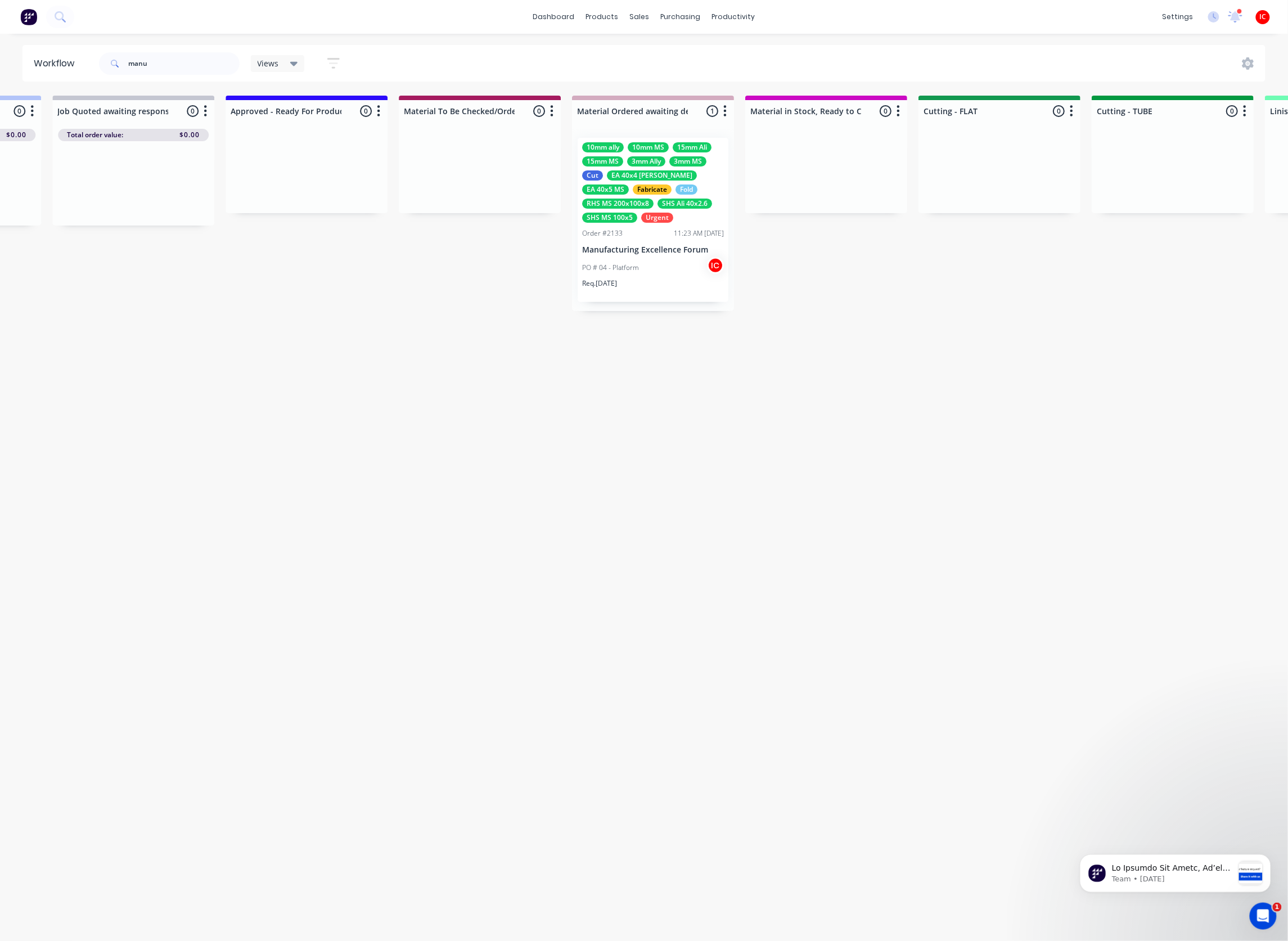
scroll to position [0, 1455]
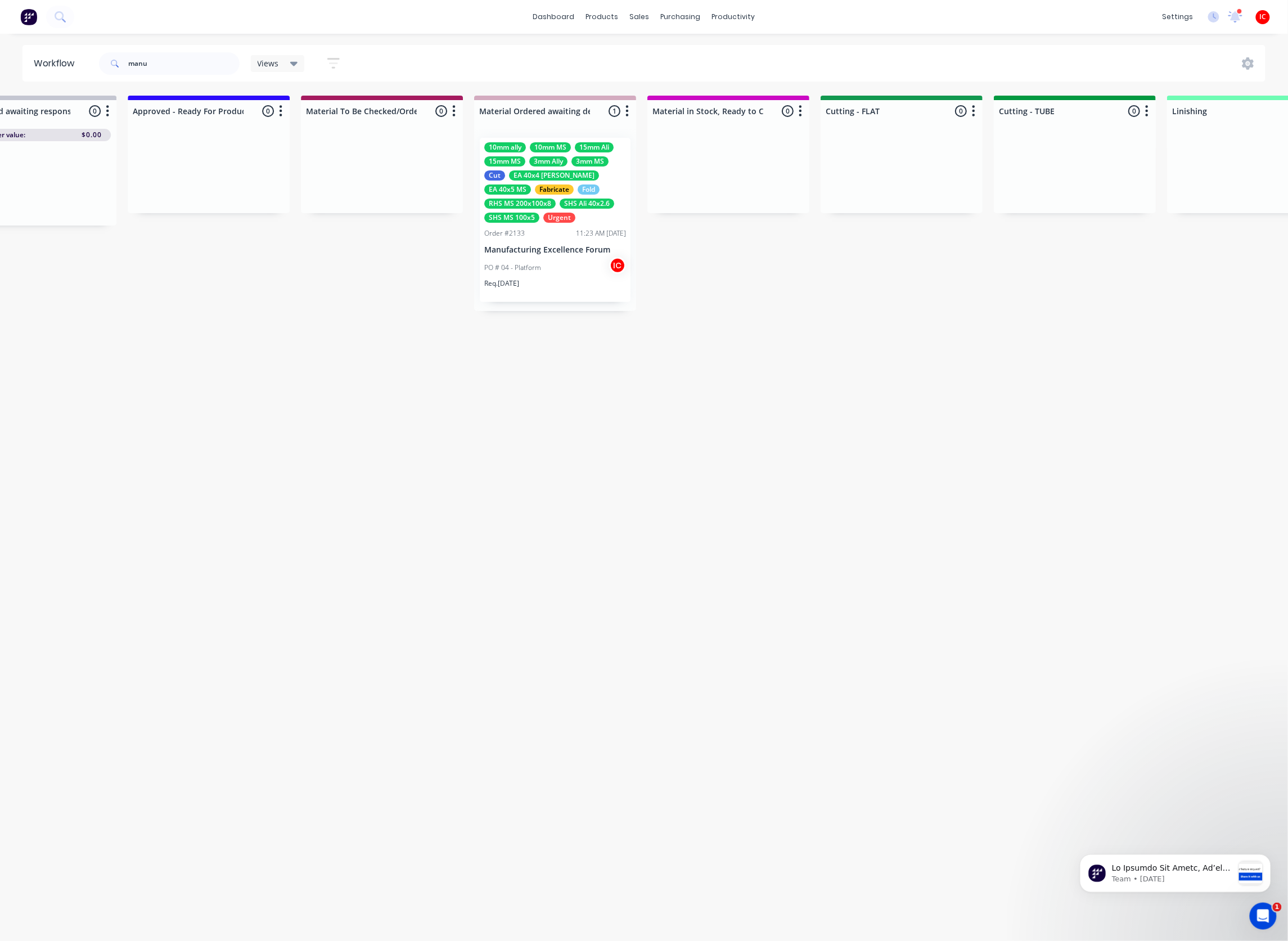
click at [544, 264] on div "PO # 04 - Platform IC" at bounding box center [555, 267] width 142 height 21
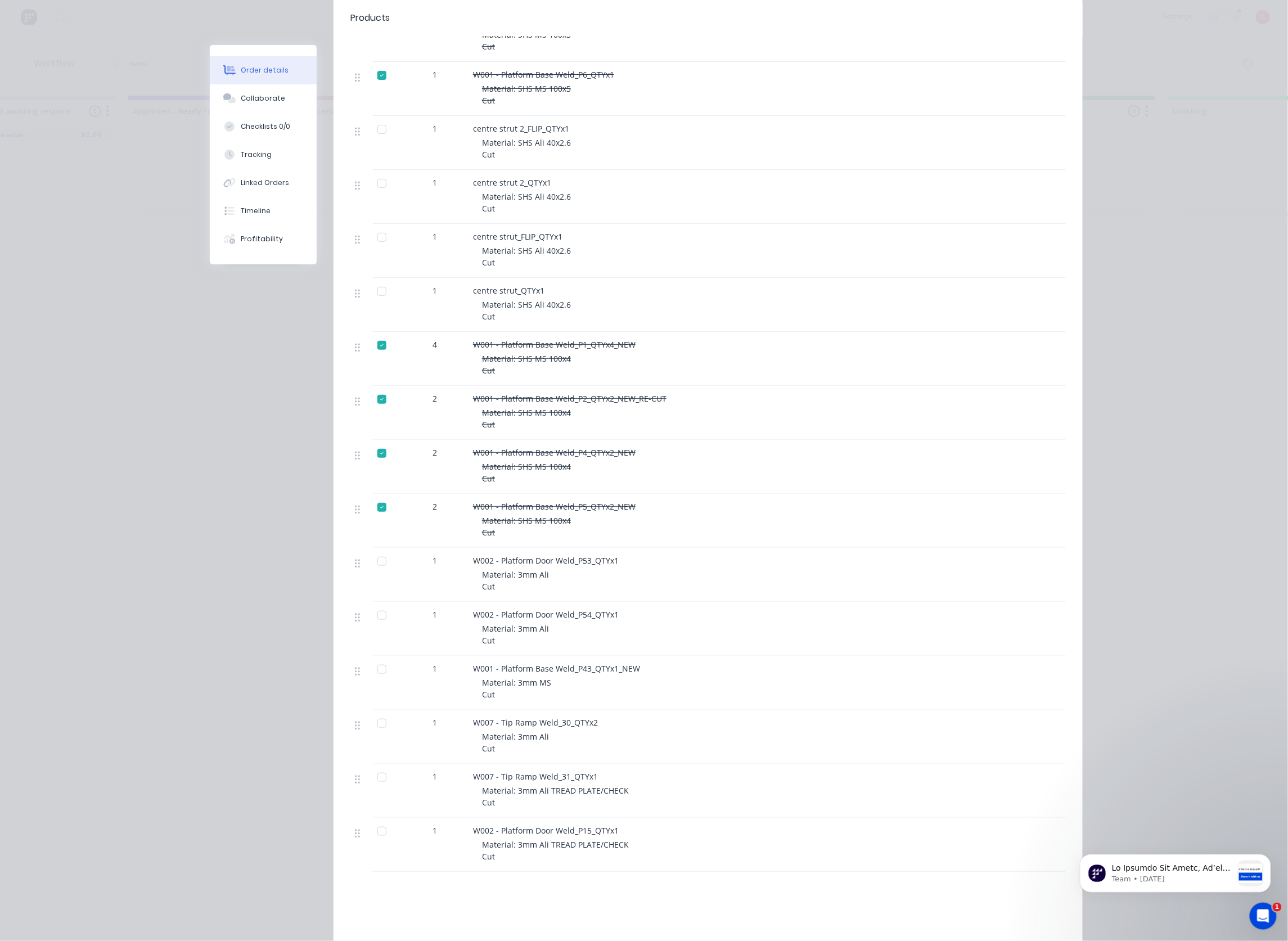
scroll to position [2137, 0]
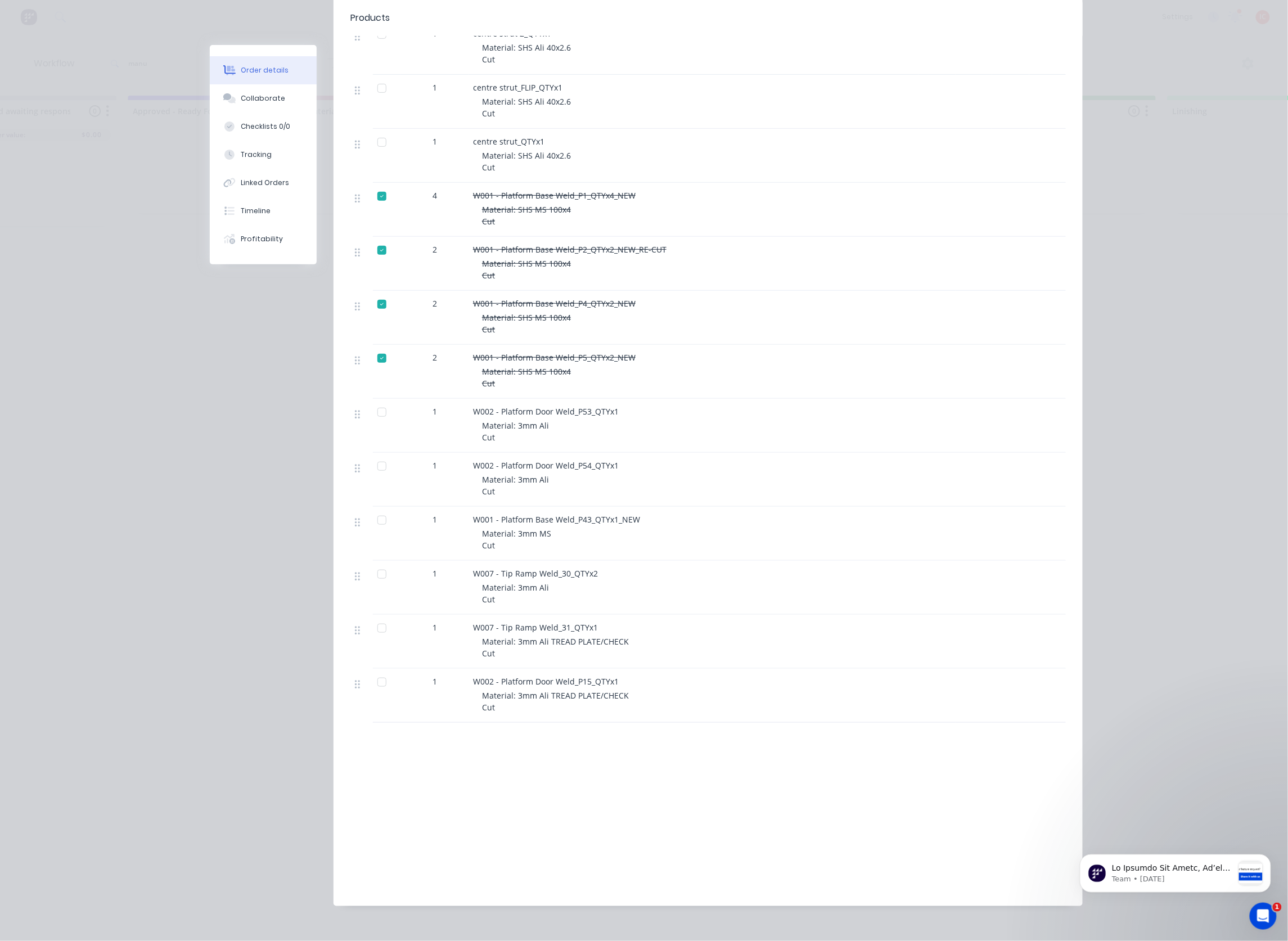
click at [128, 414] on div "Order details Collaborate Checklists 0/0 Tracking Linked Orders Timeline Profit…" at bounding box center [644, 470] width 1288 height 941
click at [878, 782] on div "Labour $0.00 Sub total $0.00 Margin $0.00 ( 0.00 %) Tax $0.00 Total $0.00" at bounding box center [967, 823] width 196 height 131
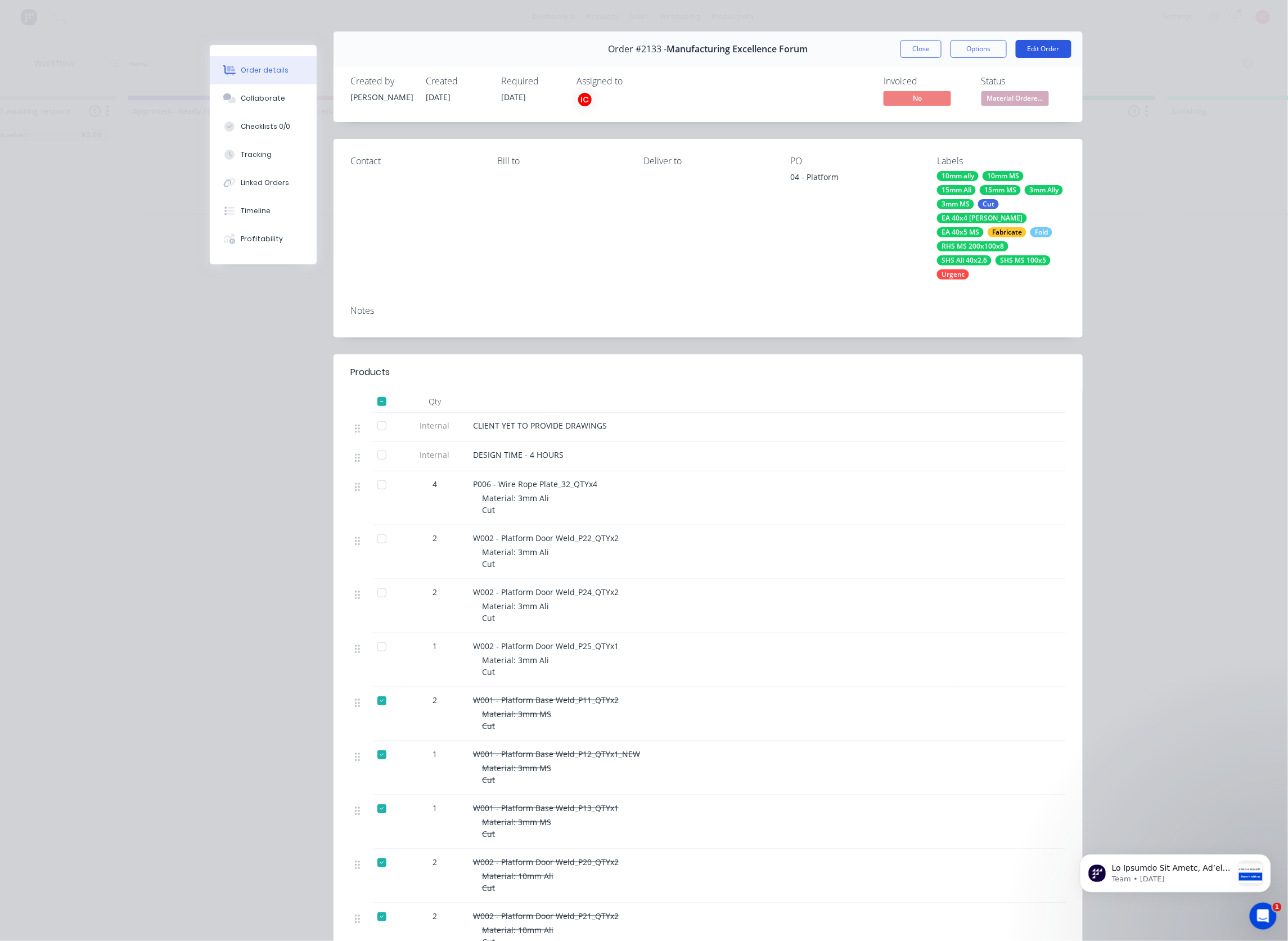
scroll to position [0, 0]
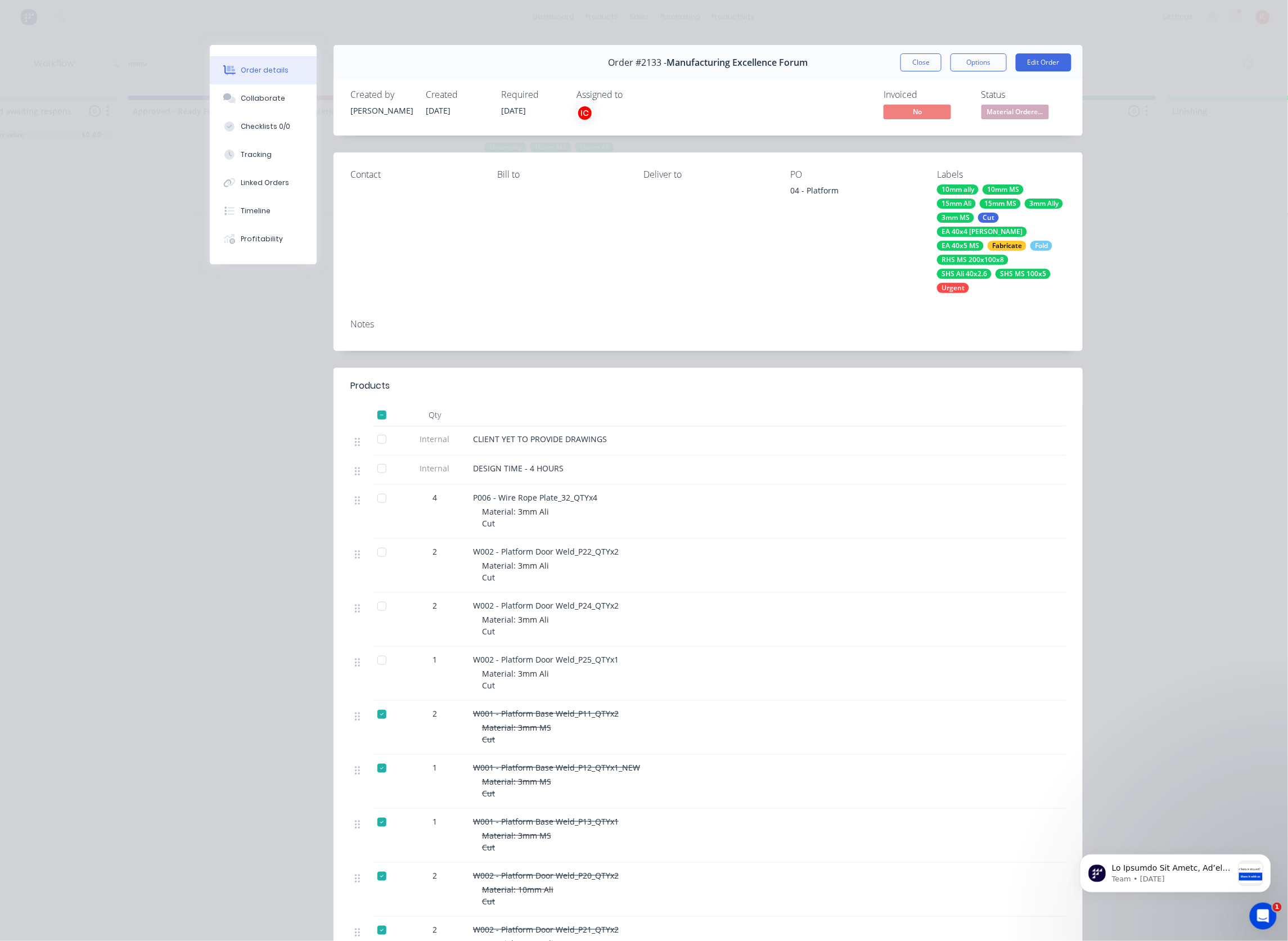
click at [917, 64] on button "Close" at bounding box center [920, 63] width 41 height 18
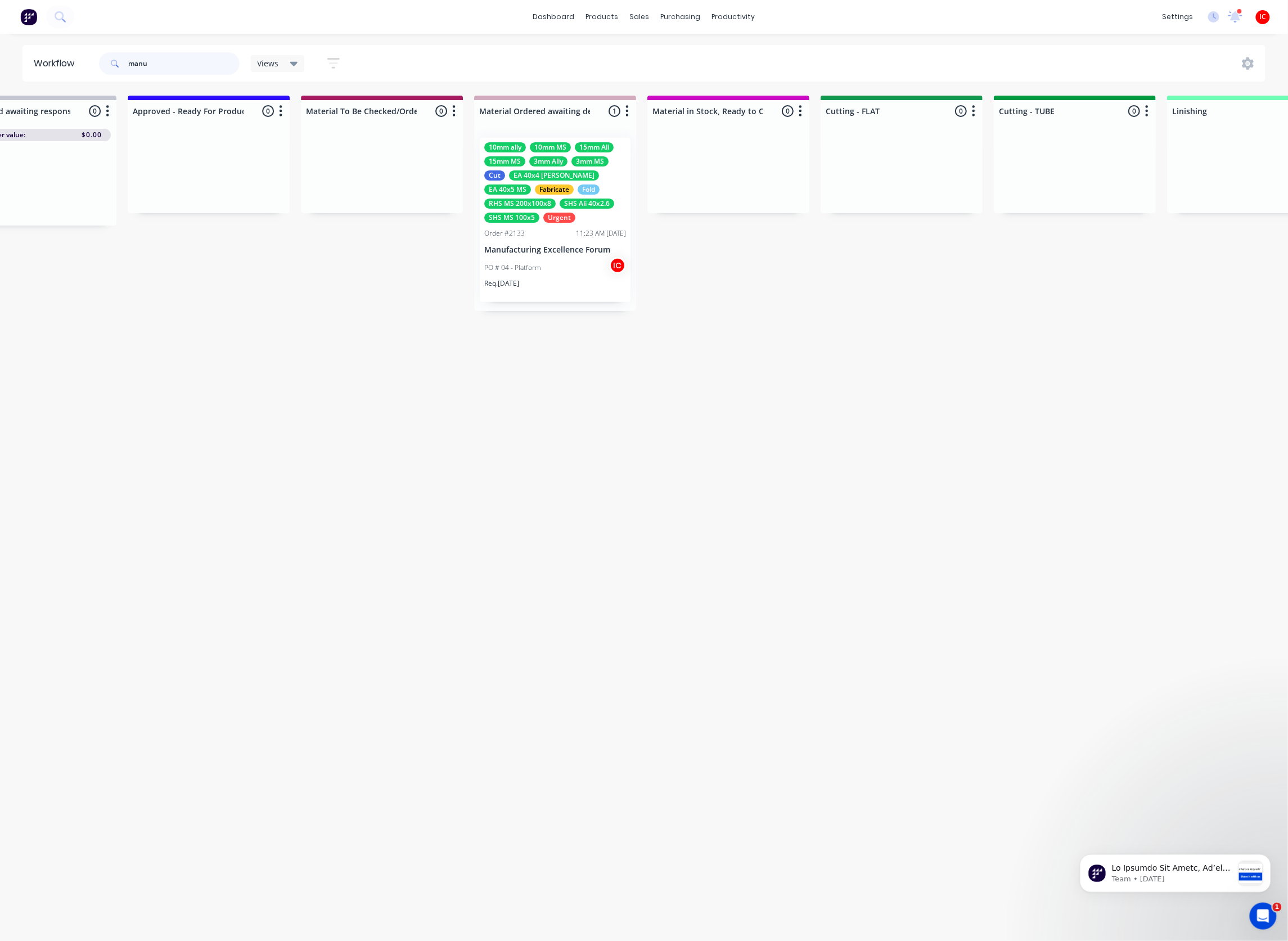
drag, startPoint x: 194, startPoint y: 66, endPoint x: -4, endPoint y: 71, distance: 198.1
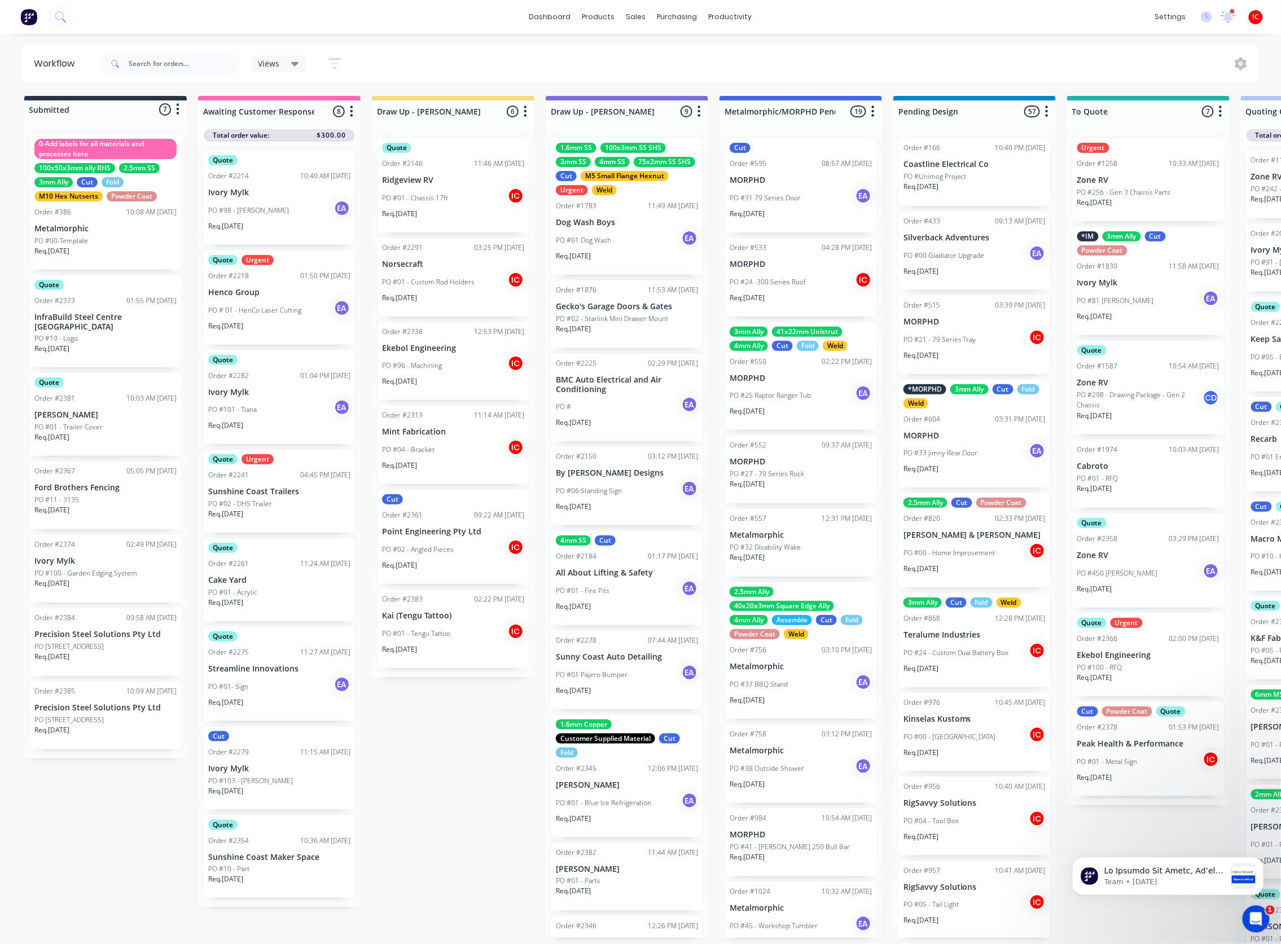
click at [465, 547] on div "PO #02 - Angled Pieces IC" at bounding box center [453, 549] width 142 height 21
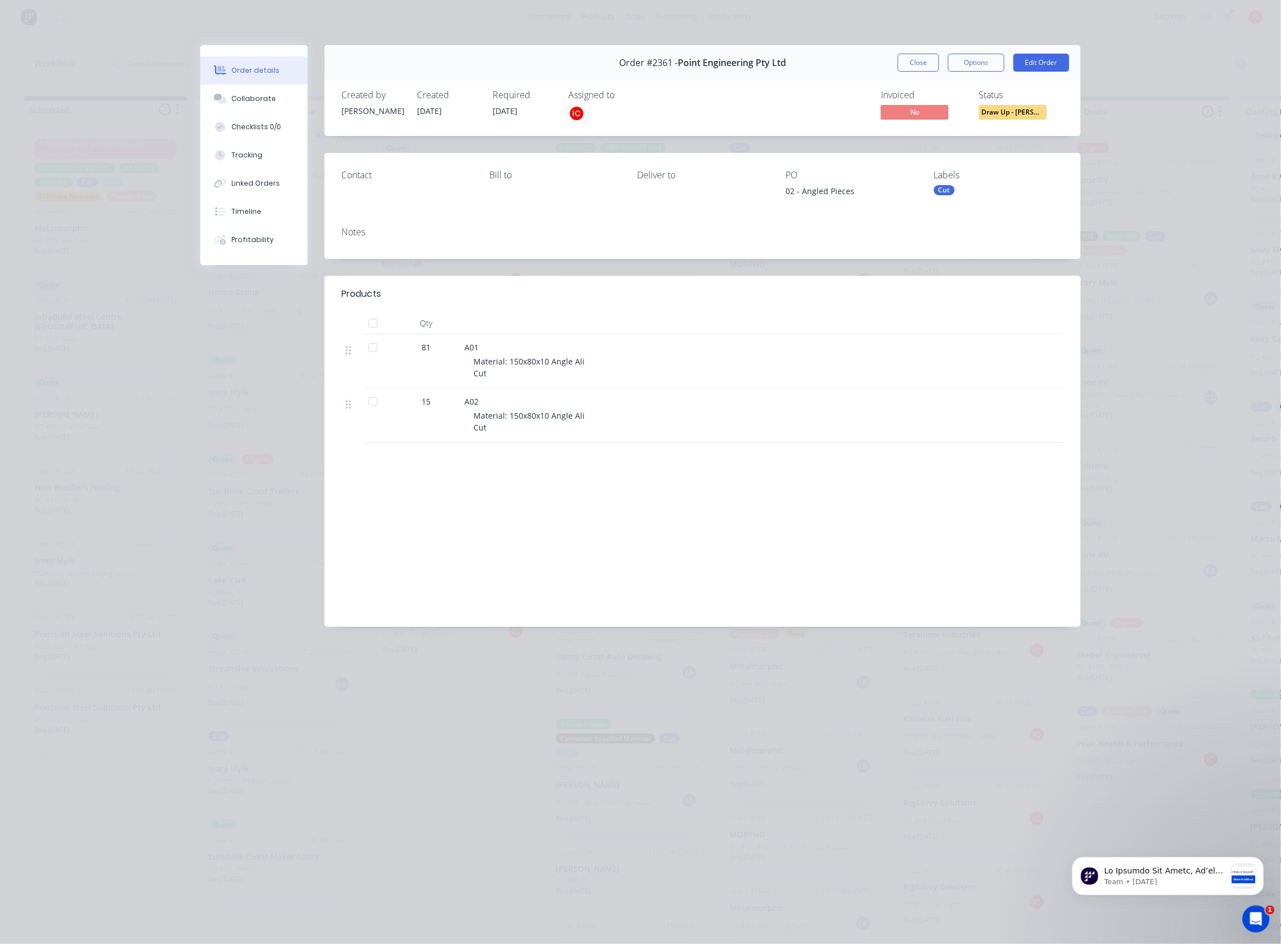
click at [971, 786] on div "Order details Collaborate Checklists 0/0 Tracking Linked Orders Timeline Profit…" at bounding box center [640, 472] width 1281 height 944
drag, startPoint x: 916, startPoint y: 64, endPoint x: 1275, endPoint y: 822, distance: 838.9
click at [916, 64] on button "Close" at bounding box center [918, 63] width 41 height 18
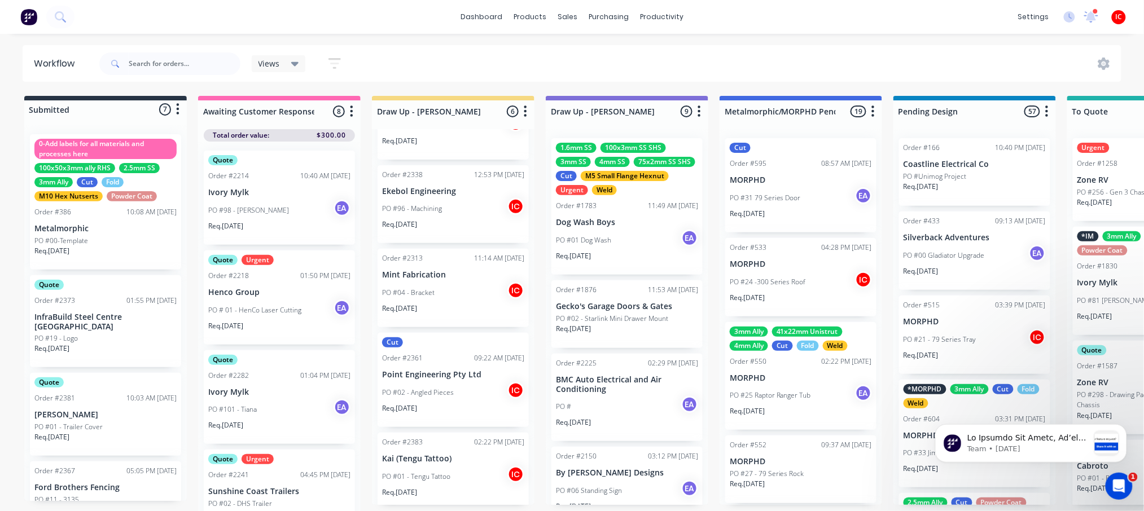
scroll to position [160, 0]
click at [452, 368] on p "Point Engineering Pty Ltd" at bounding box center [453, 372] width 142 height 10
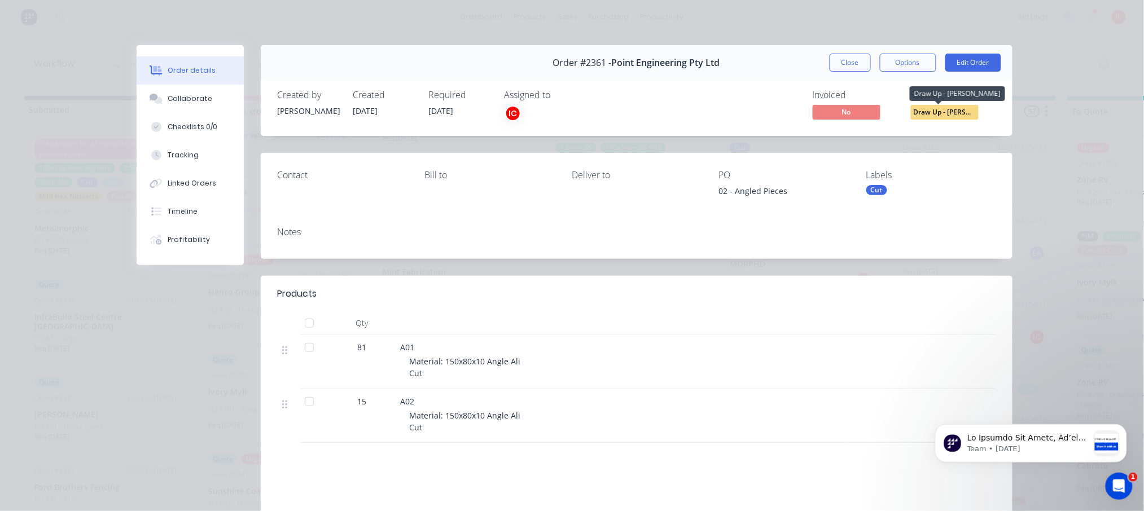
click at [946, 112] on span "Draw Up - [PERSON_NAME]" at bounding box center [945, 112] width 68 height 14
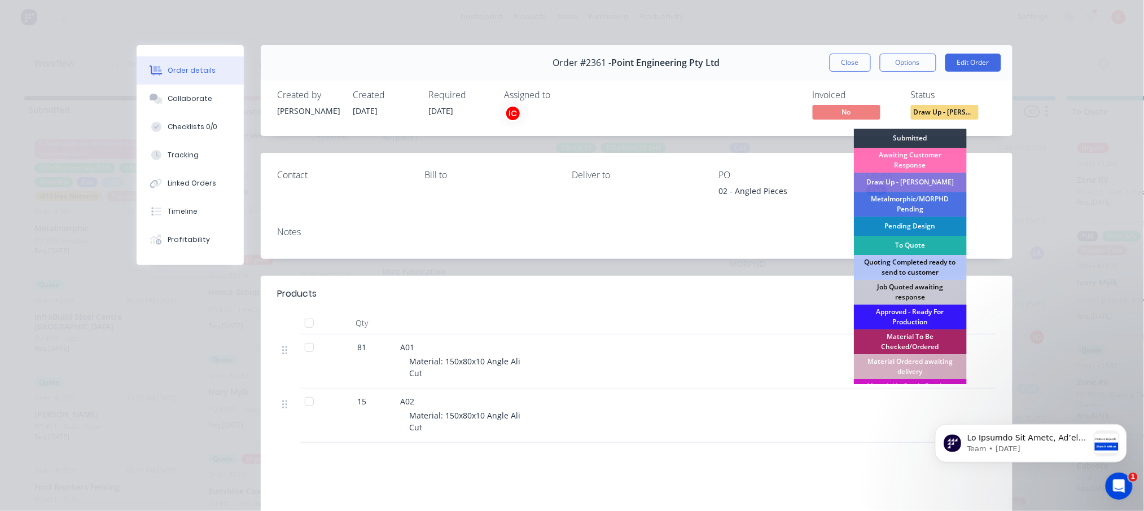
click at [909, 244] on div "To Quote" at bounding box center [910, 245] width 113 height 19
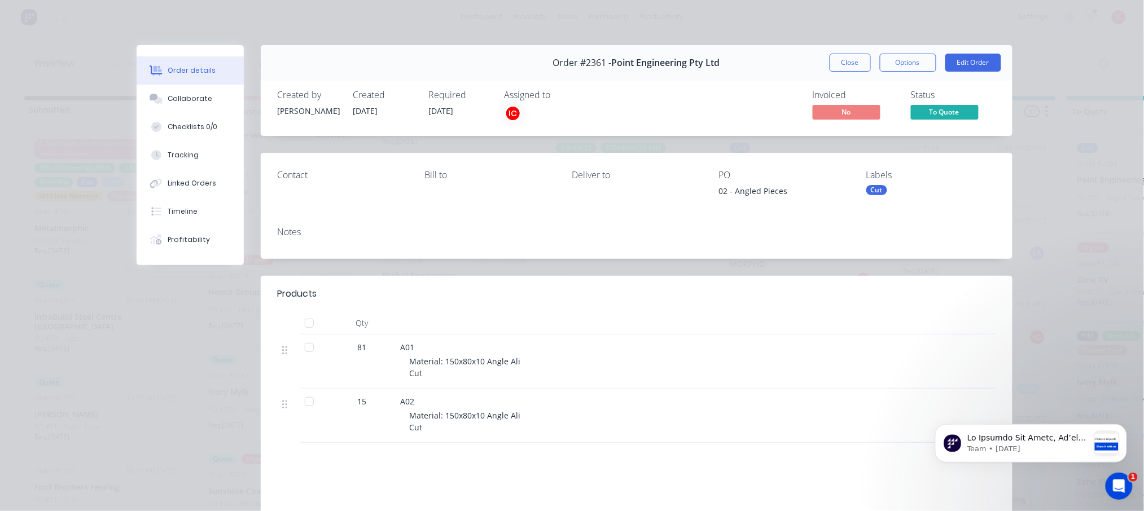
scroll to position [60, 0]
click at [979, 61] on button "Edit Order" at bounding box center [973, 63] width 56 height 18
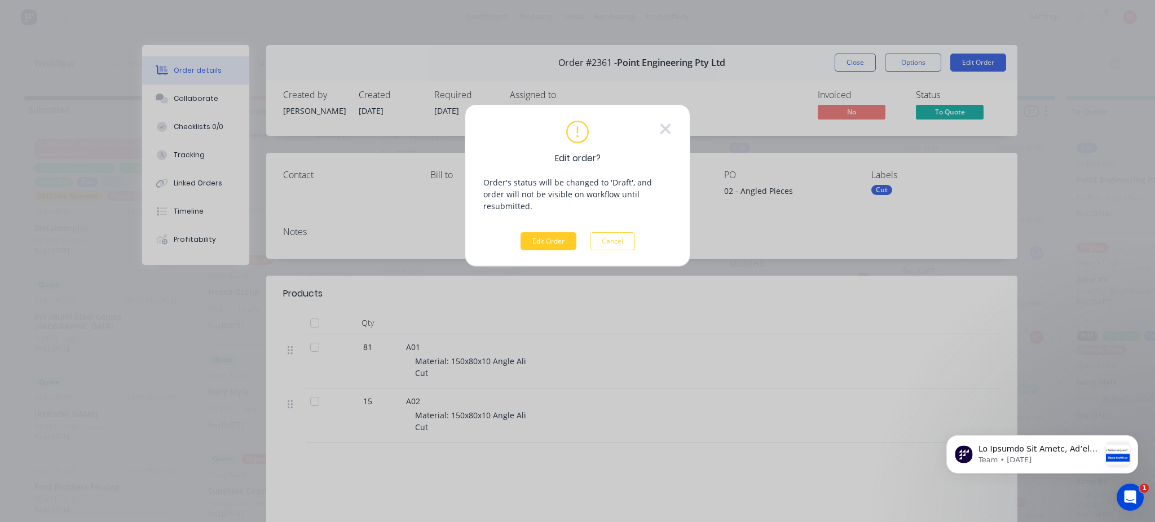
click at [548, 232] on button "Edit Order" at bounding box center [549, 241] width 56 height 18
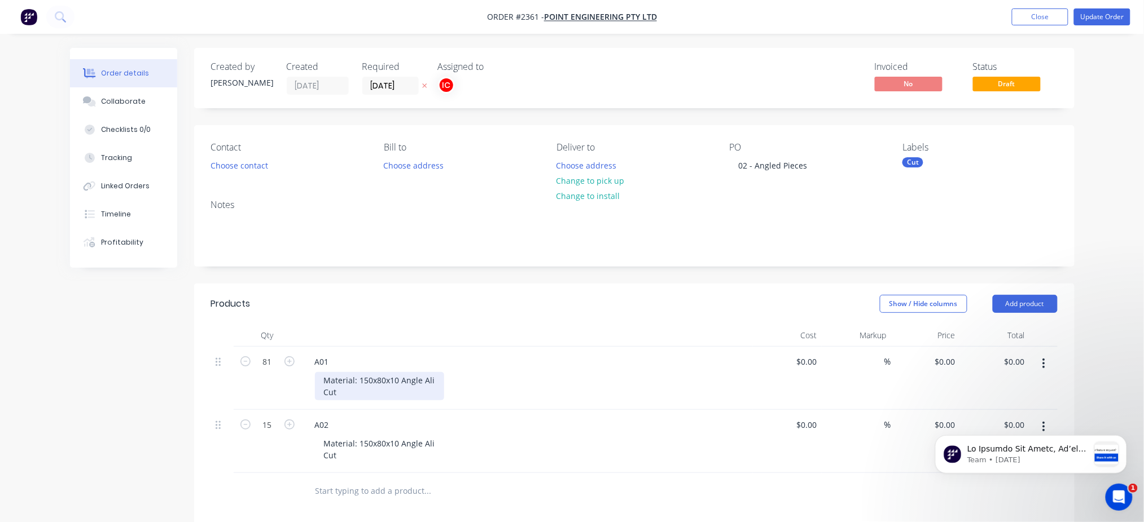
click at [369, 393] on div "Material: 150x80x10 Angle Ali Cut" at bounding box center [379, 386] width 129 height 28
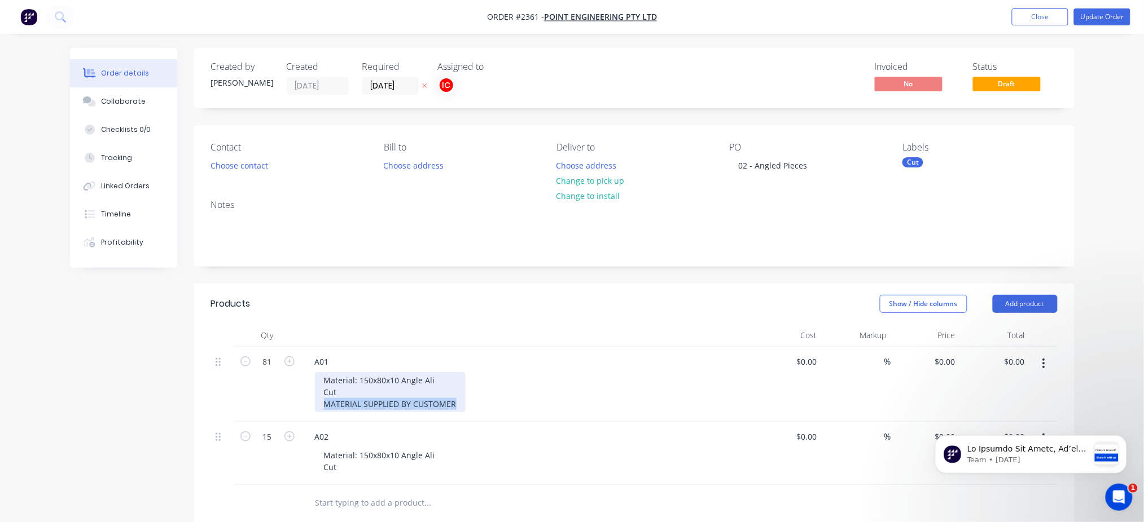
drag, startPoint x: 455, startPoint y: 402, endPoint x: 293, endPoint y: 417, distance: 162.1
click at [293, 417] on div "81 A01 Material: 150x80x10 Angle Ali Cut MATERIAL SUPPLIED BY CUSTOMER $0.00 $0…" at bounding box center [634, 384] width 846 height 75
copy div "MATERIAL SUPPLIED BY CUSTOMER"
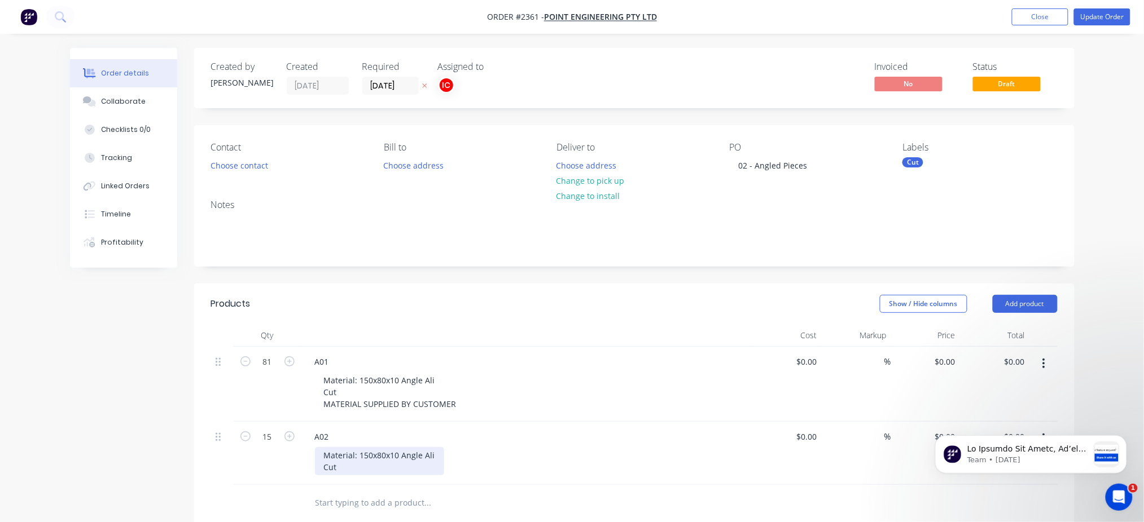
click at [347, 469] on div "Material: 150x80x10 Angle Ali Cut" at bounding box center [379, 461] width 129 height 28
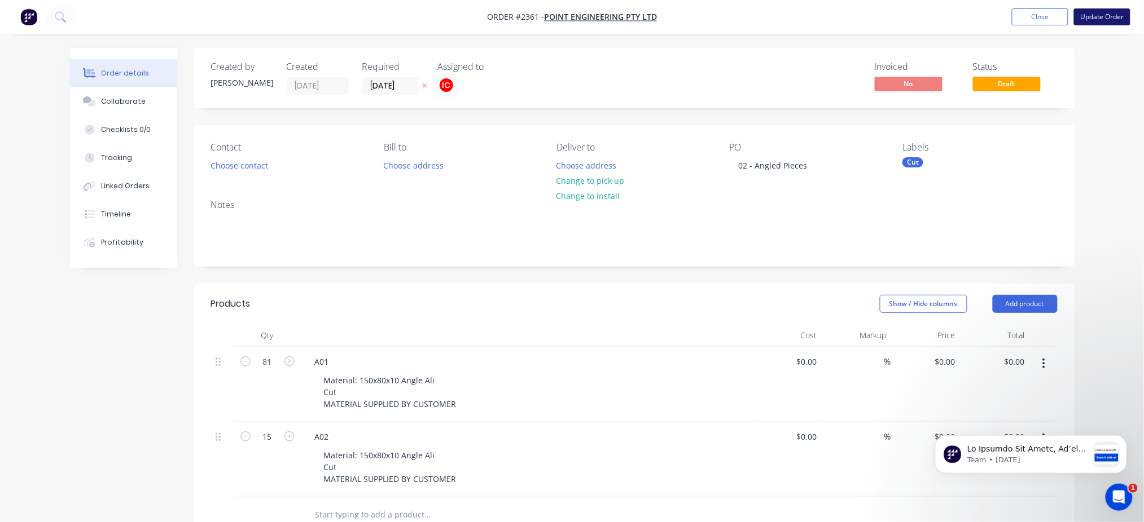
click at [1102, 15] on button "Update Order" at bounding box center [1102, 16] width 56 height 17
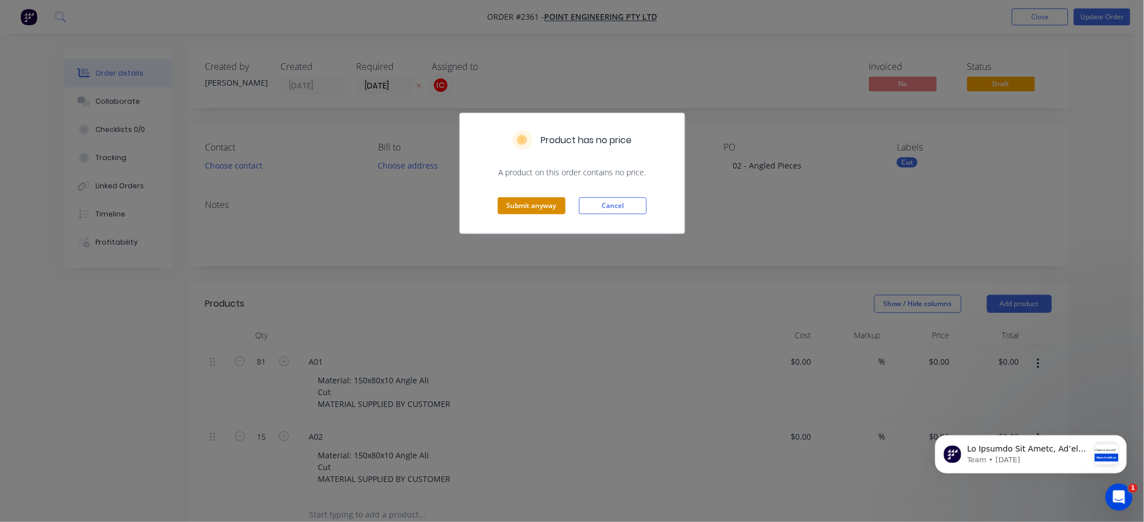
click at [550, 208] on button "Submit anyway" at bounding box center [532, 205] width 68 height 17
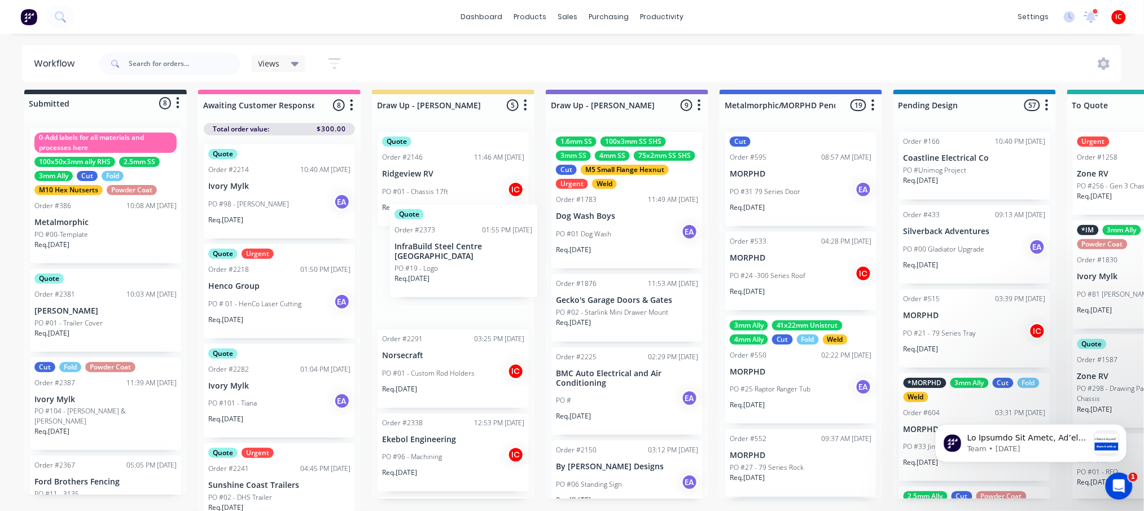
drag, startPoint x: 74, startPoint y: 310, endPoint x: 438, endPoint y: 258, distance: 367.7
click at [448, 275] on p "InfraBuild Steel Centre [GEOGRAPHIC_DATA]" at bounding box center [453, 278] width 142 height 19
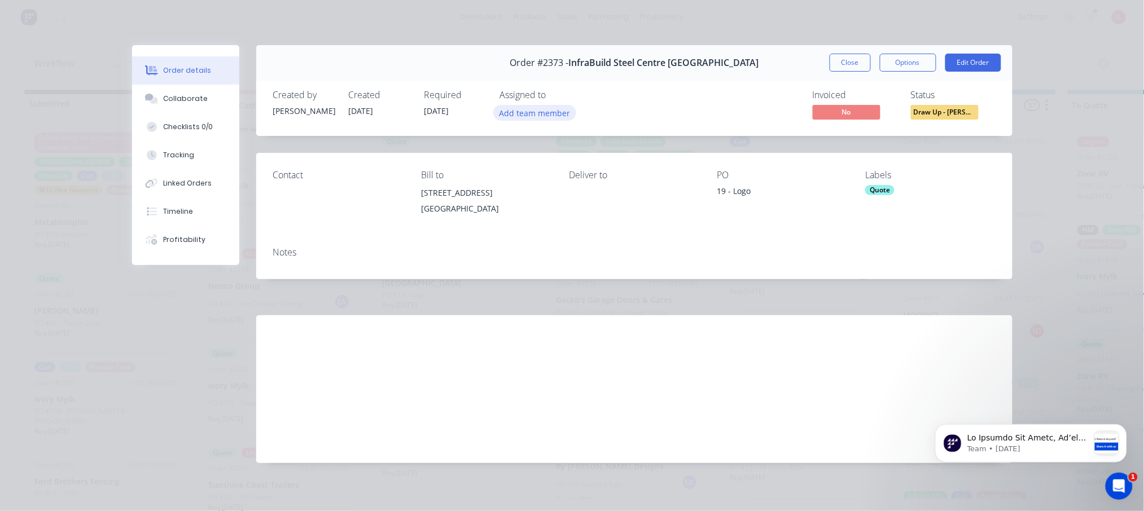
click at [507, 115] on button "Add team member" at bounding box center [534, 112] width 83 height 15
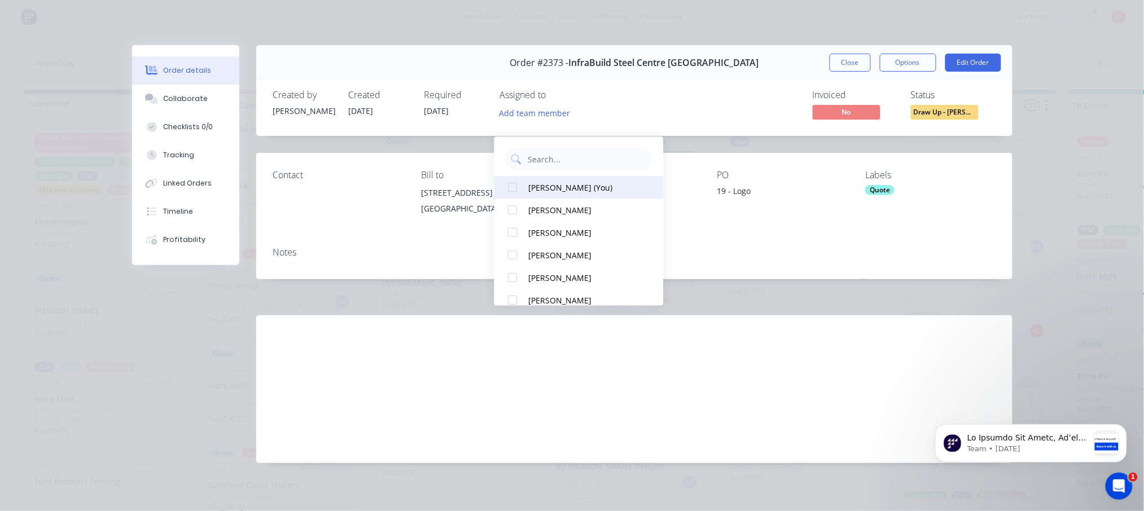
click at [545, 181] on div "[PERSON_NAME] (You)" at bounding box center [585, 187] width 113 height 12
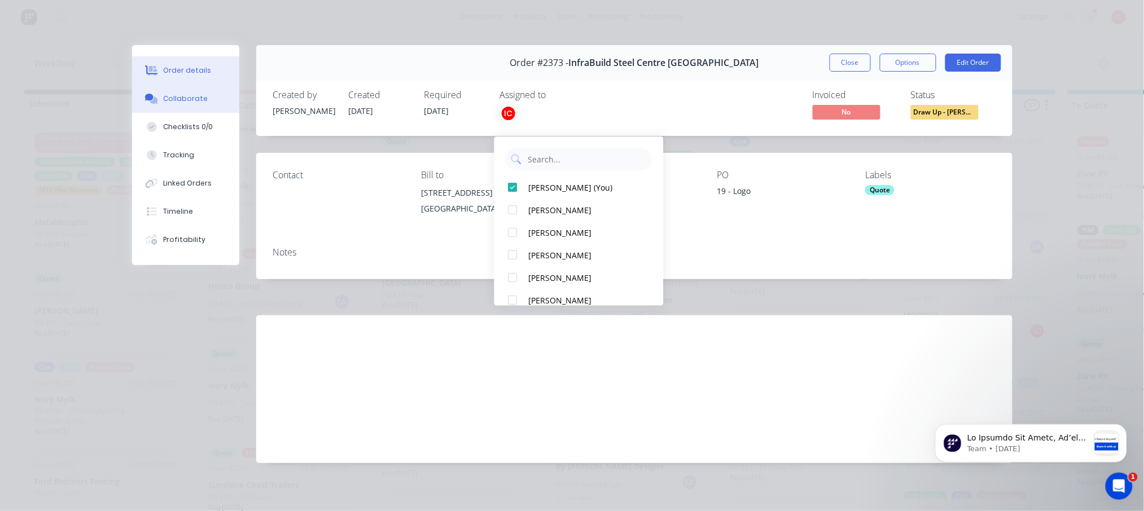
click at [175, 98] on div "Collaborate" at bounding box center [185, 99] width 45 height 10
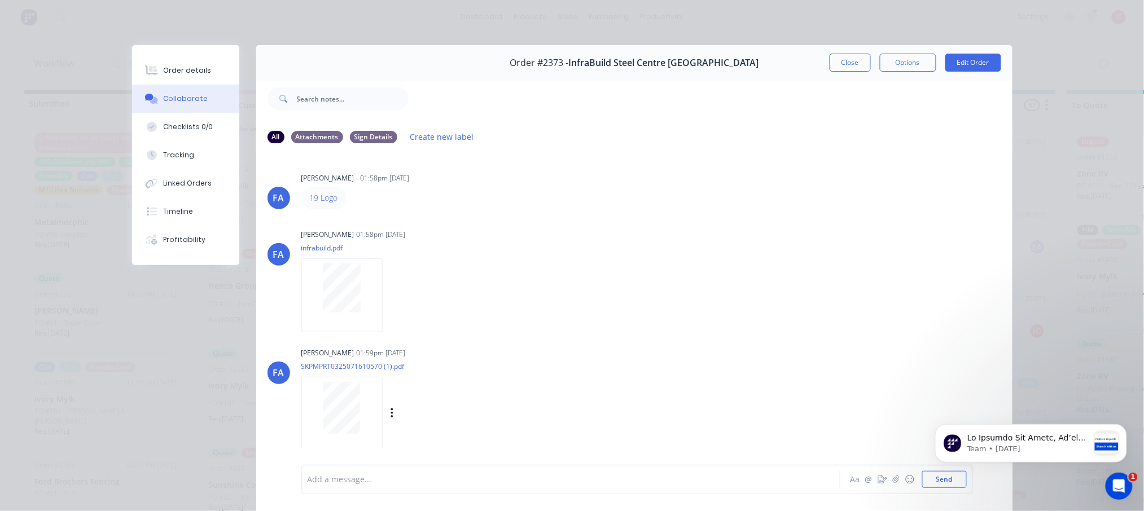
click at [307, 423] on div at bounding box center [341, 408] width 71 height 52
click at [841, 62] on button "Close" at bounding box center [849, 63] width 41 height 18
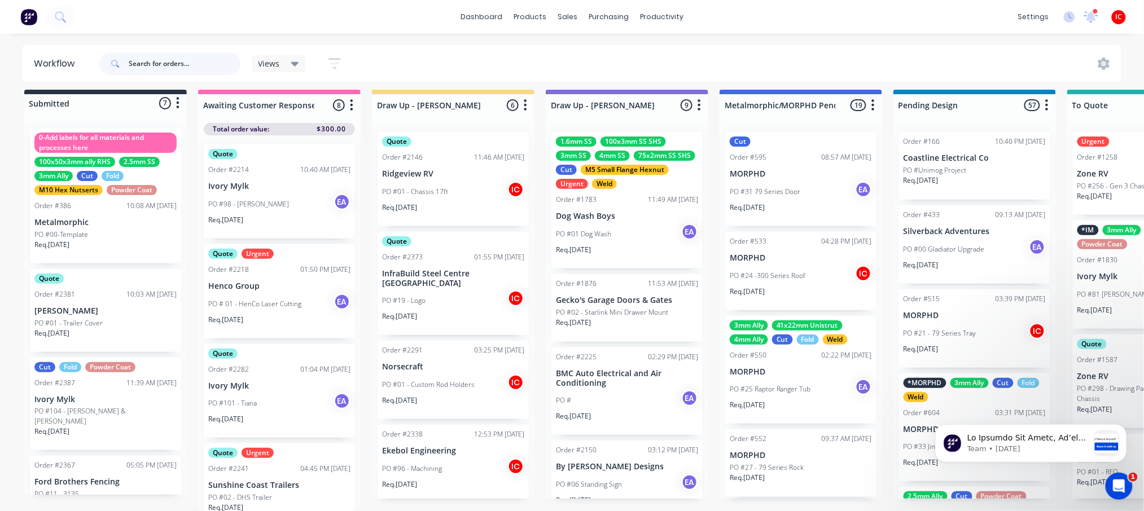
click at [160, 63] on input "text" at bounding box center [185, 63] width 112 height 23
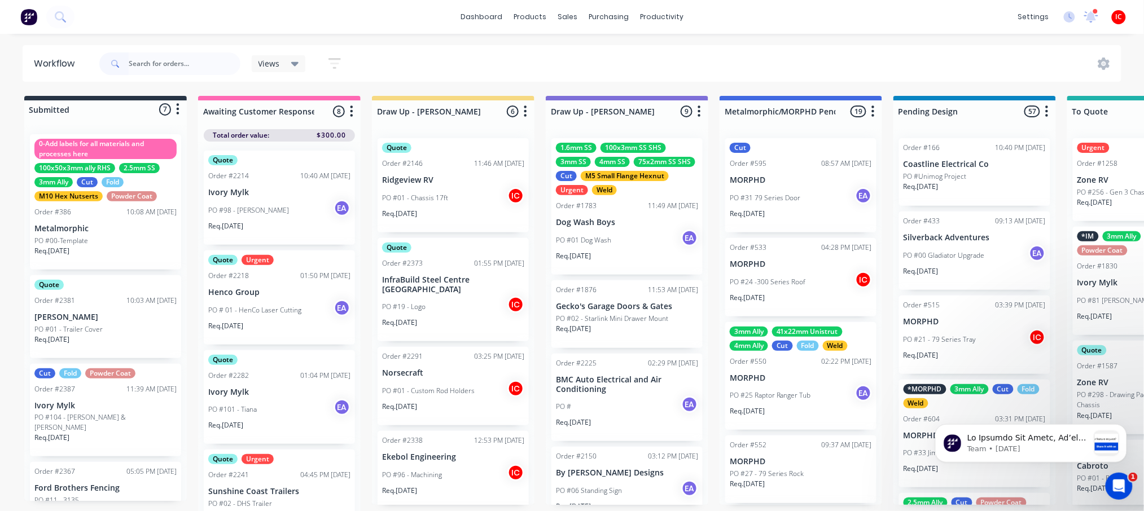
click at [459, 293] on p "InfraBuild Steel Centre [GEOGRAPHIC_DATA]" at bounding box center [453, 284] width 142 height 19
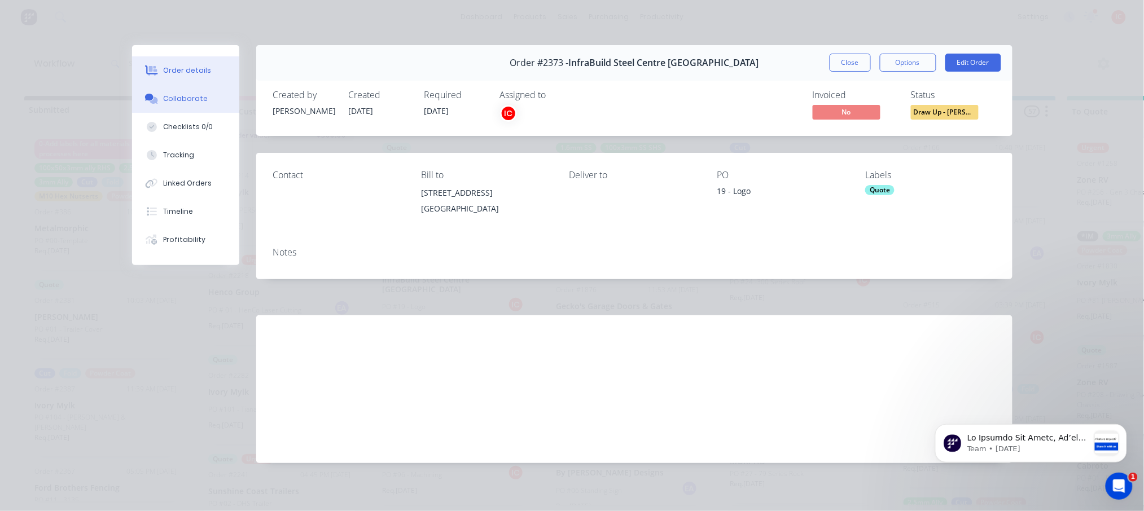
click at [188, 98] on div "Collaborate" at bounding box center [185, 99] width 45 height 10
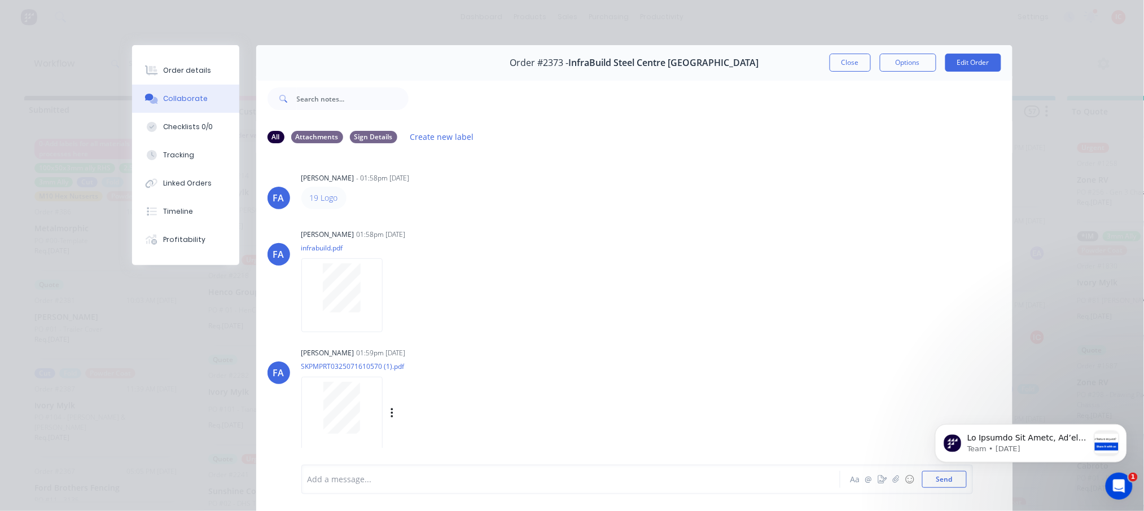
click at [359, 411] on div at bounding box center [341, 408] width 71 height 52
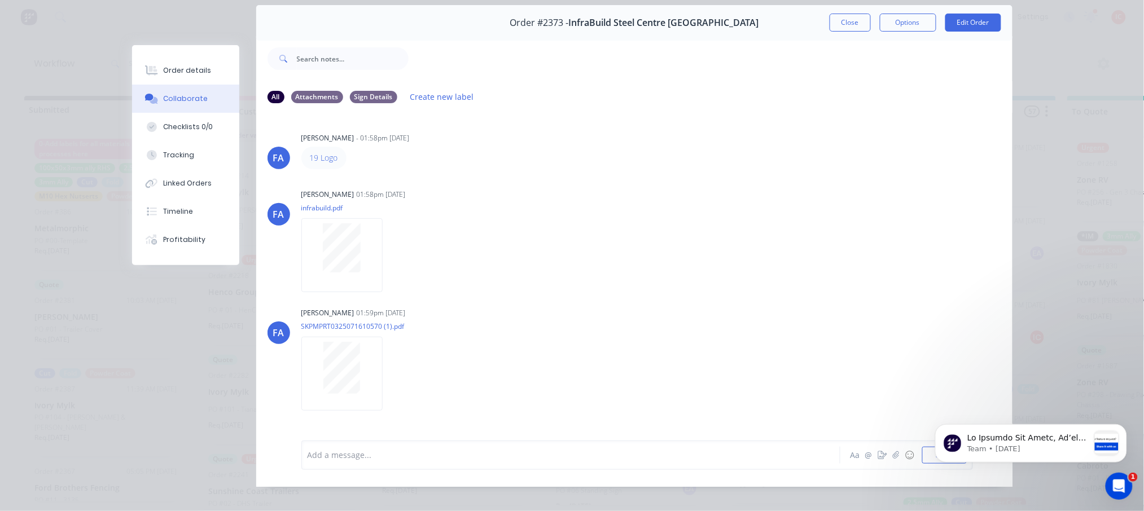
scroll to position [62, 0]
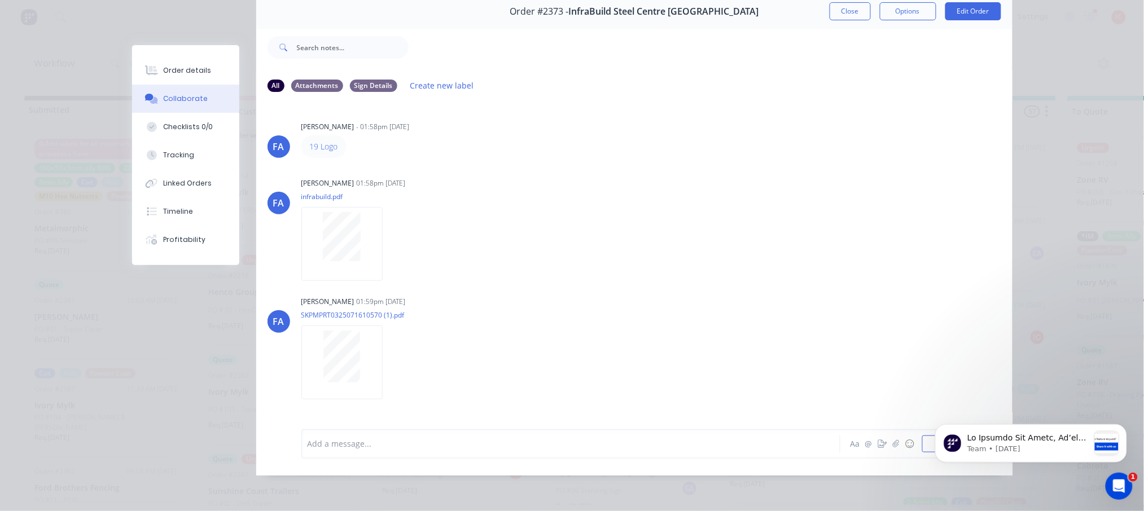
click at [429, 443] on div at bounding box center [555, 444] width 494 height 12
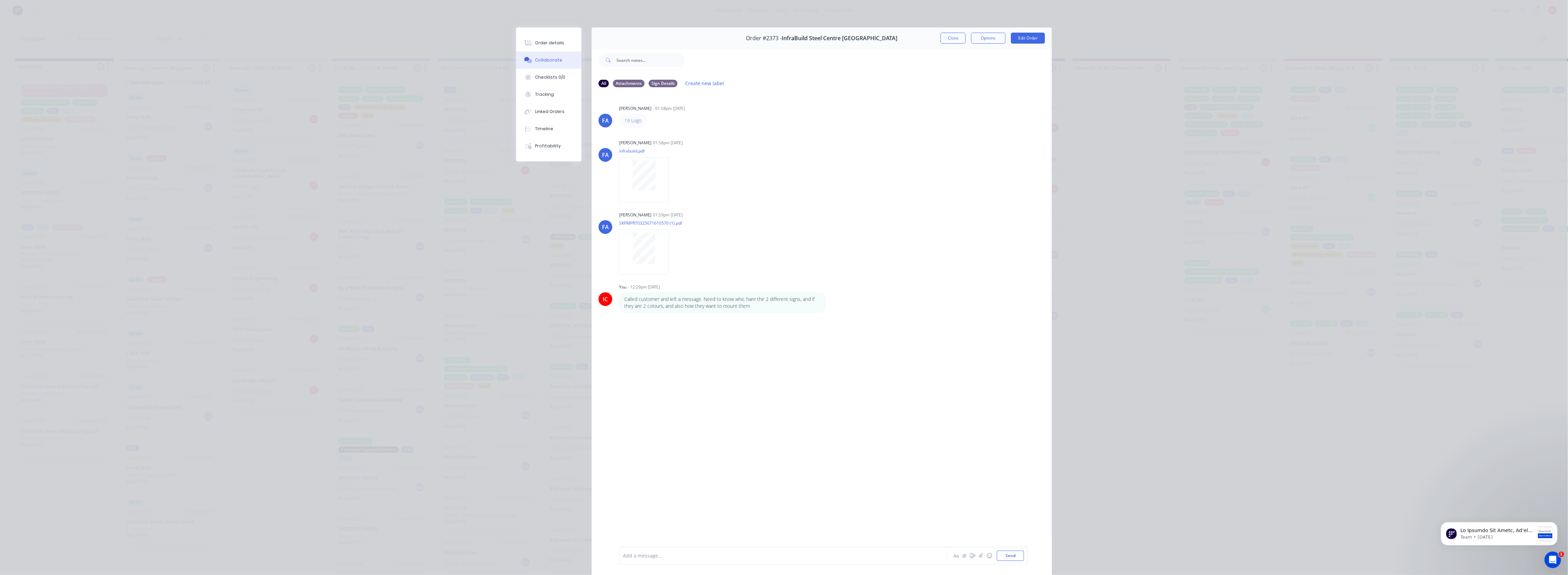
scroll to position [0, 0]
click at [131, 120] on div "Order details Collaborate Checklists 0/0 Tracking Linked Orders Timeline Profit…" at bounding box center [784, 288] width 1568 height 575
click at [950, 38] on button "Close" at bounding box center [953, 38] width 25 height 11
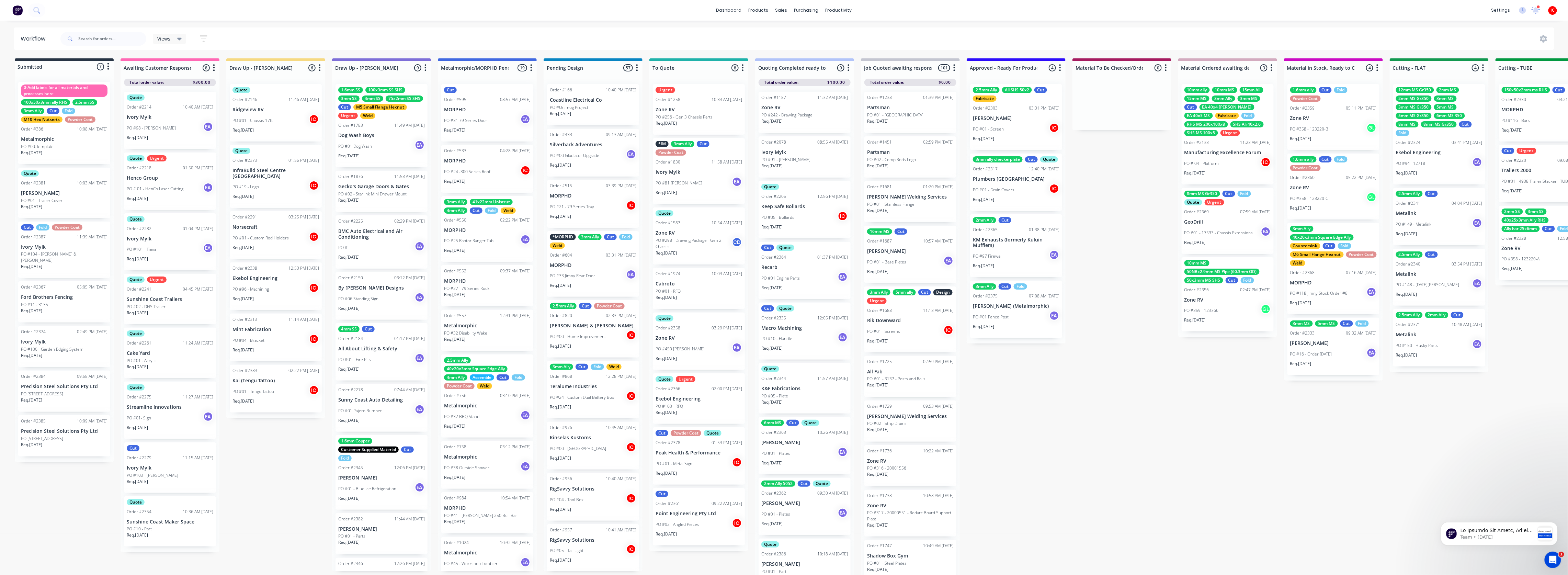
click at [82, 294] on div "Order #2367 05:05 PM [DATE] Ford Brothers Fencing PO #11 - 3135 Req. [DATE]" at bounding box center [64, 302] width 92 height 41
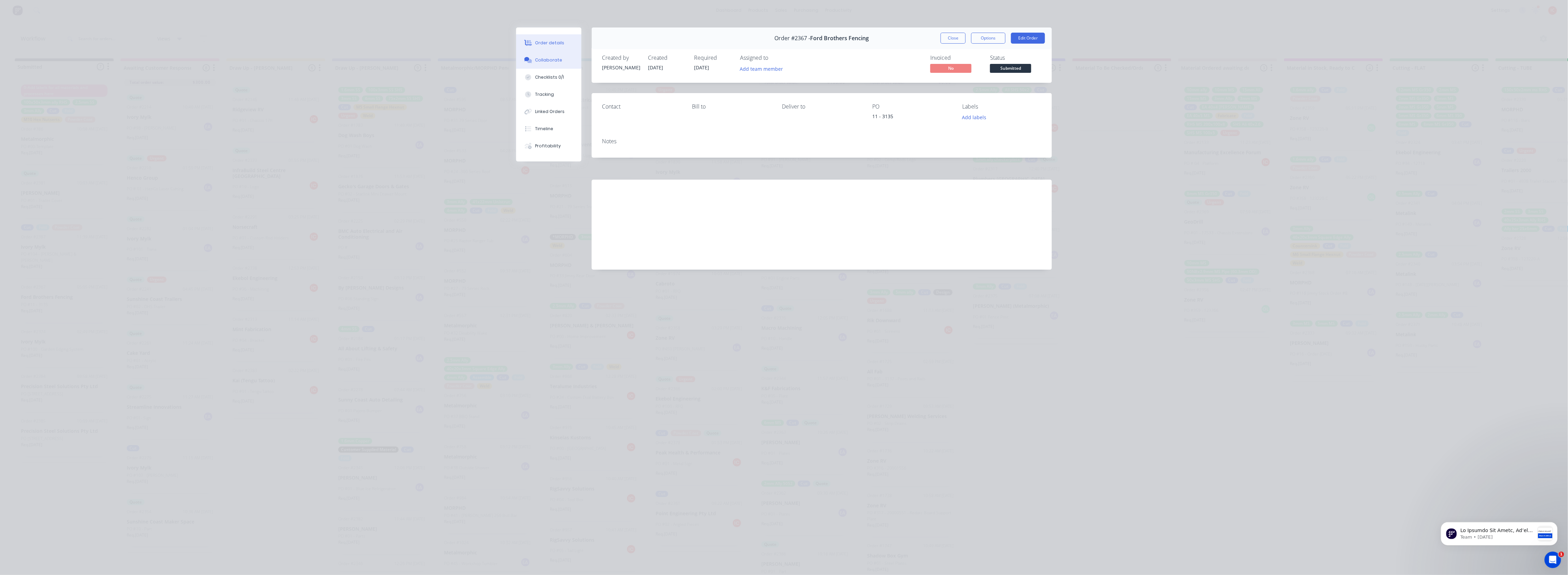
click at [552, 63] on div "Collaborate" at bounding box center [549, 60] width 27 height 6
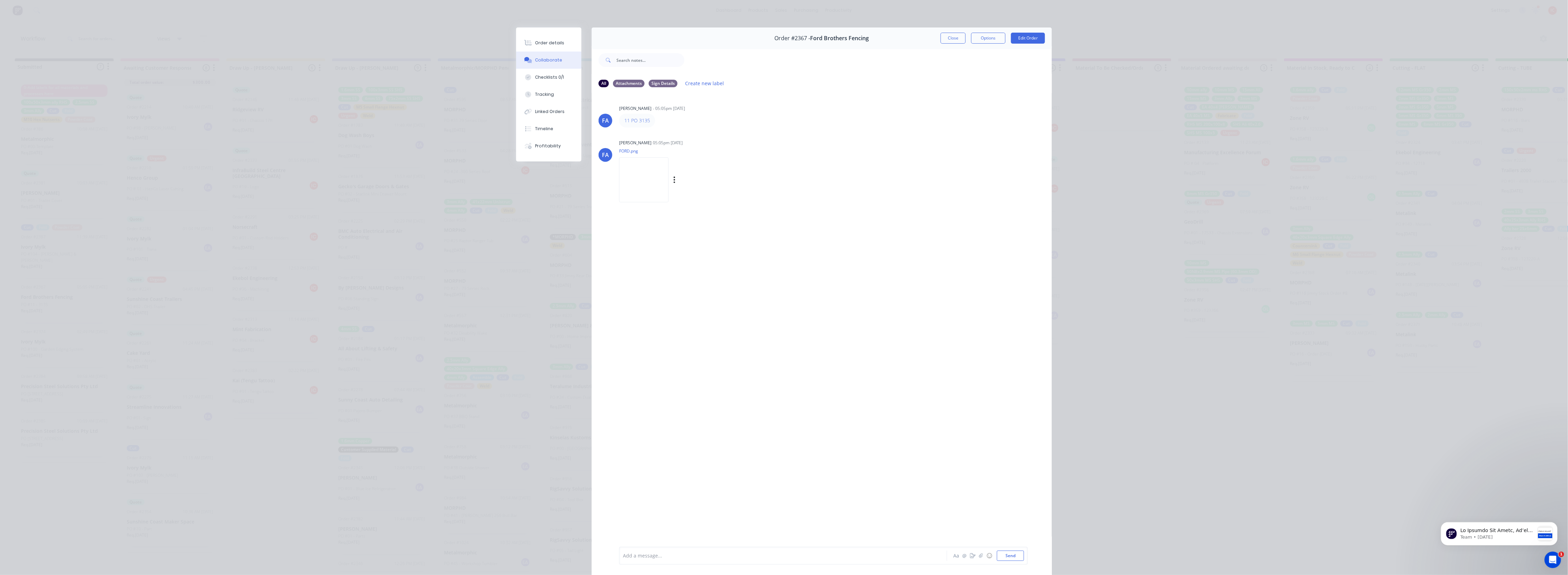
click at [664, 189] on img at bounding box center [643, 180] width 49 height 45
click at [531, 41] on button "Order details" at bounding box center [548, 43] width 65 height 17
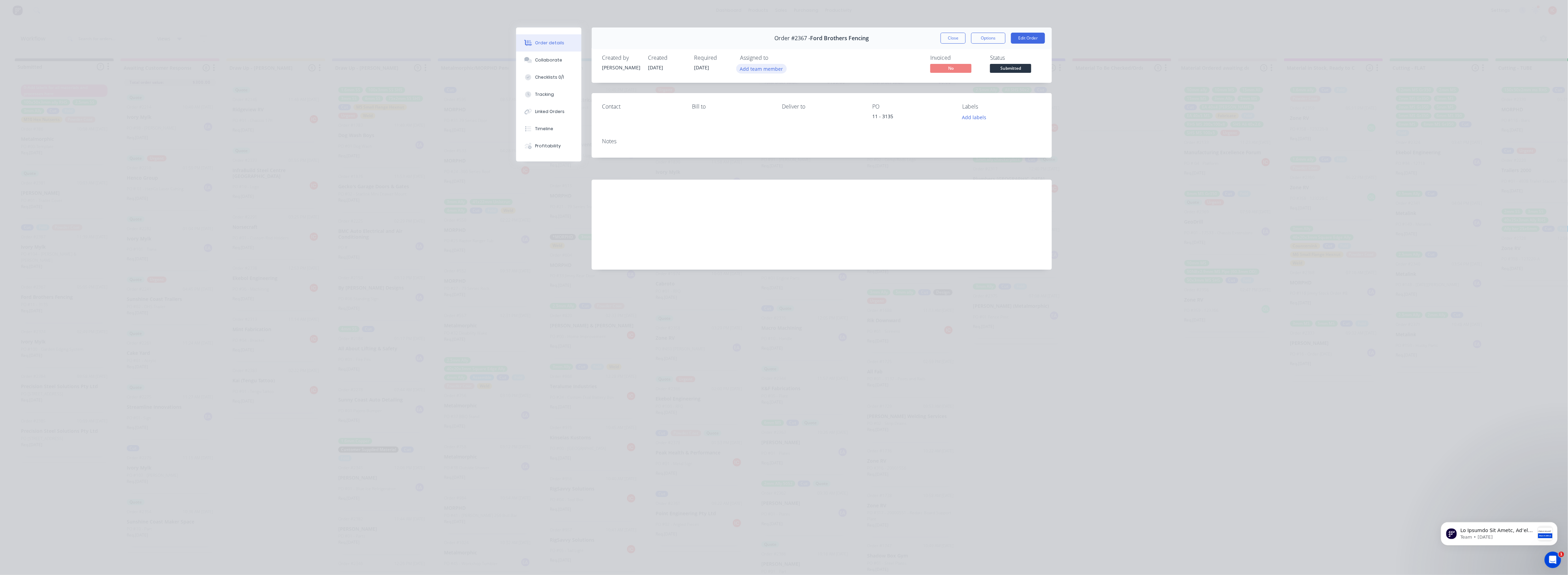
click at [771, 66] on button "Add team member" at bounding box center [761, 68] width 51 height 9
click at [778, 109] on div "[PERSON_NAME] (You)" at bounding box center [796, 107] width 69 height 7
click at [855, 58] on div "Invoiced No Status Submitted" at bounding box center [925, 65] width 233 height 20
click at [1012, 70] on span "Submitted" at bounding box center [1011, 68] width 41 height 9
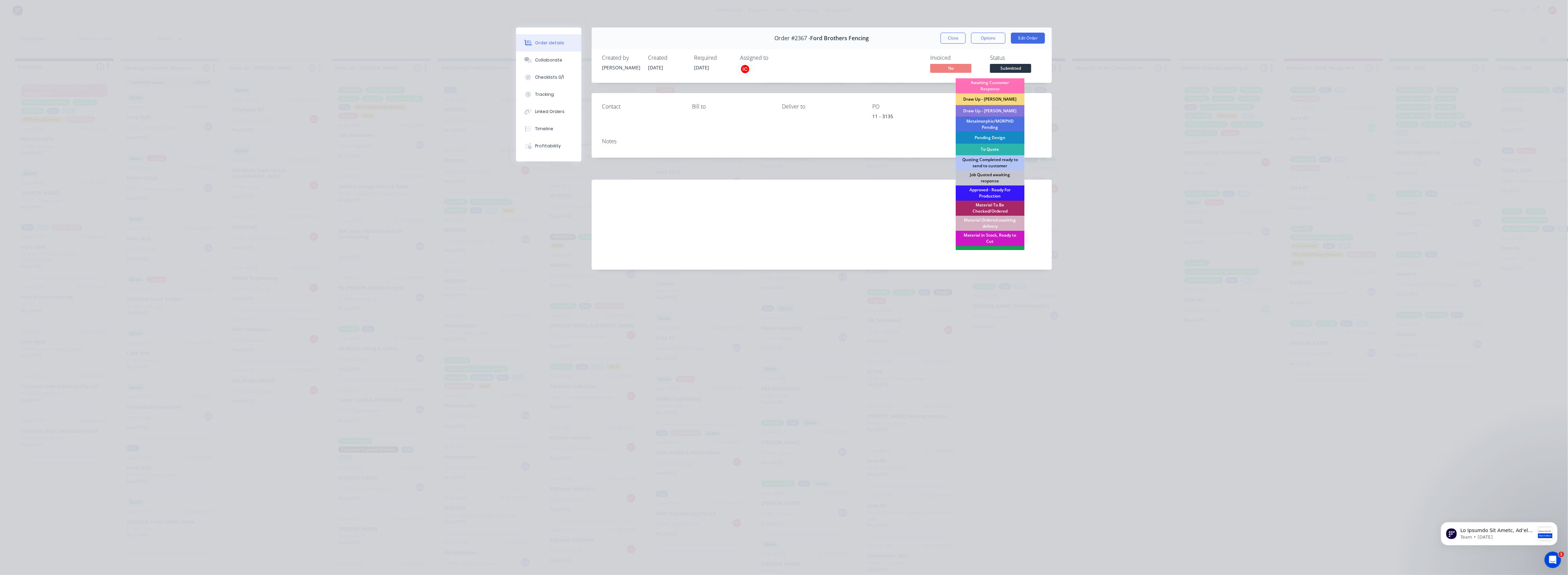
click at [1005, 97] on div "Draw Up - [PERSON_NAME]" at bounding box center [990, 99] width 69 height 12
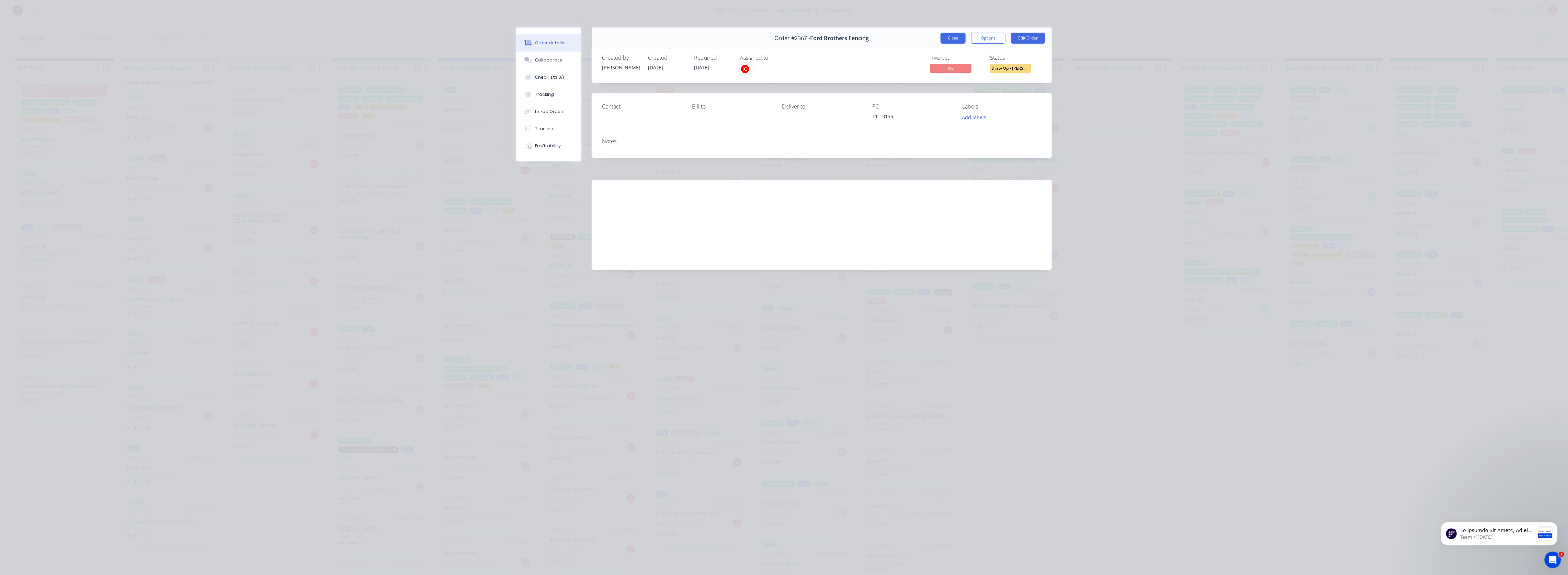
click at [956, 40] on button "Close" at bounding box center [953, 38] width 25 height 11
